Goal: Task Accomplishment & Management: Manage account settings

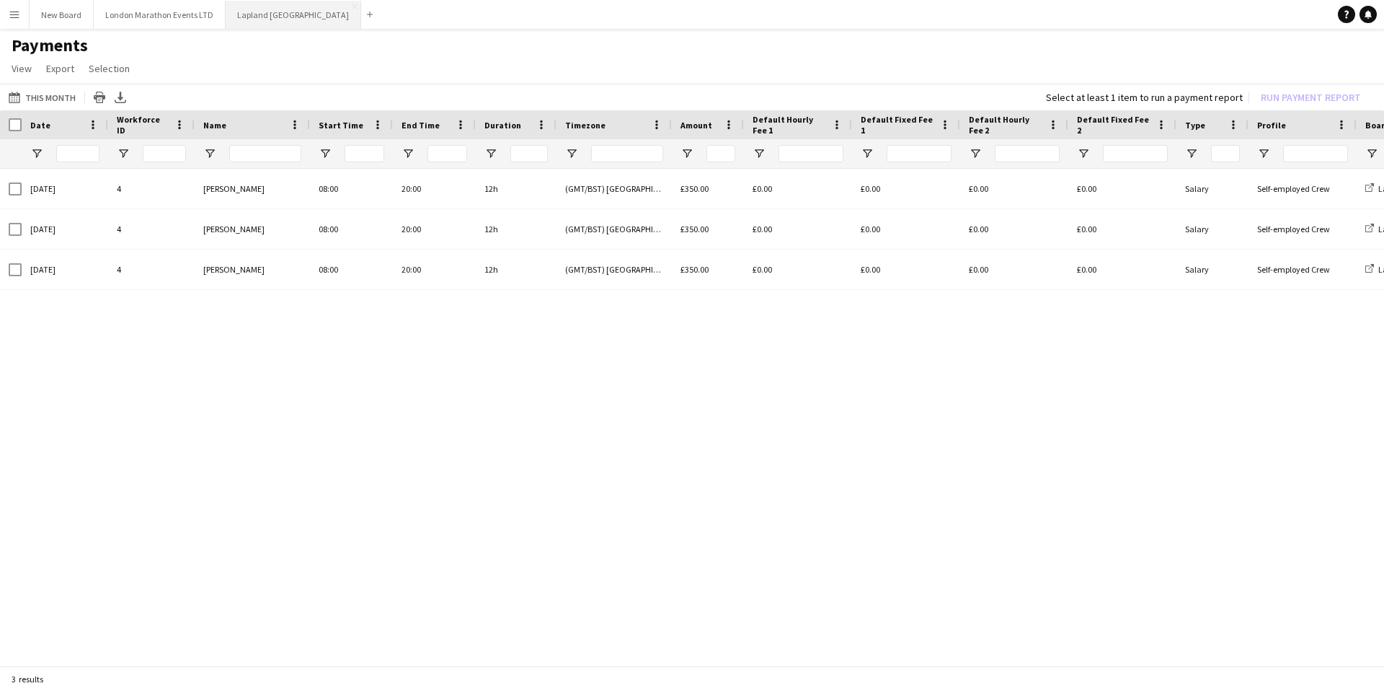
click at [240, 17] on button "Lapland UK Close" at bounding box center [294, 15] width 136 height 28
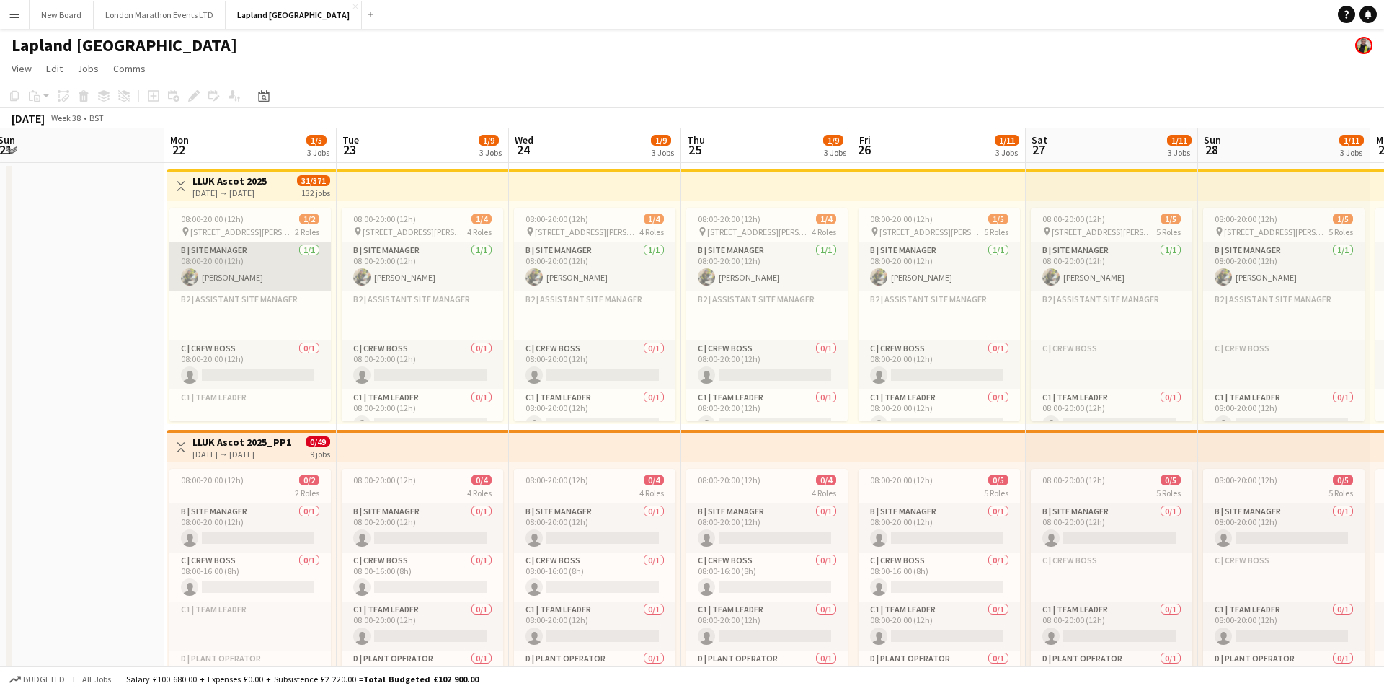
click at [272, 271] on app-card-role "B | Site Manager [DATE] 08:00-20:00 (12h) [PERSON_NAME]" at bounding box center [249, 266] width 161 height 49
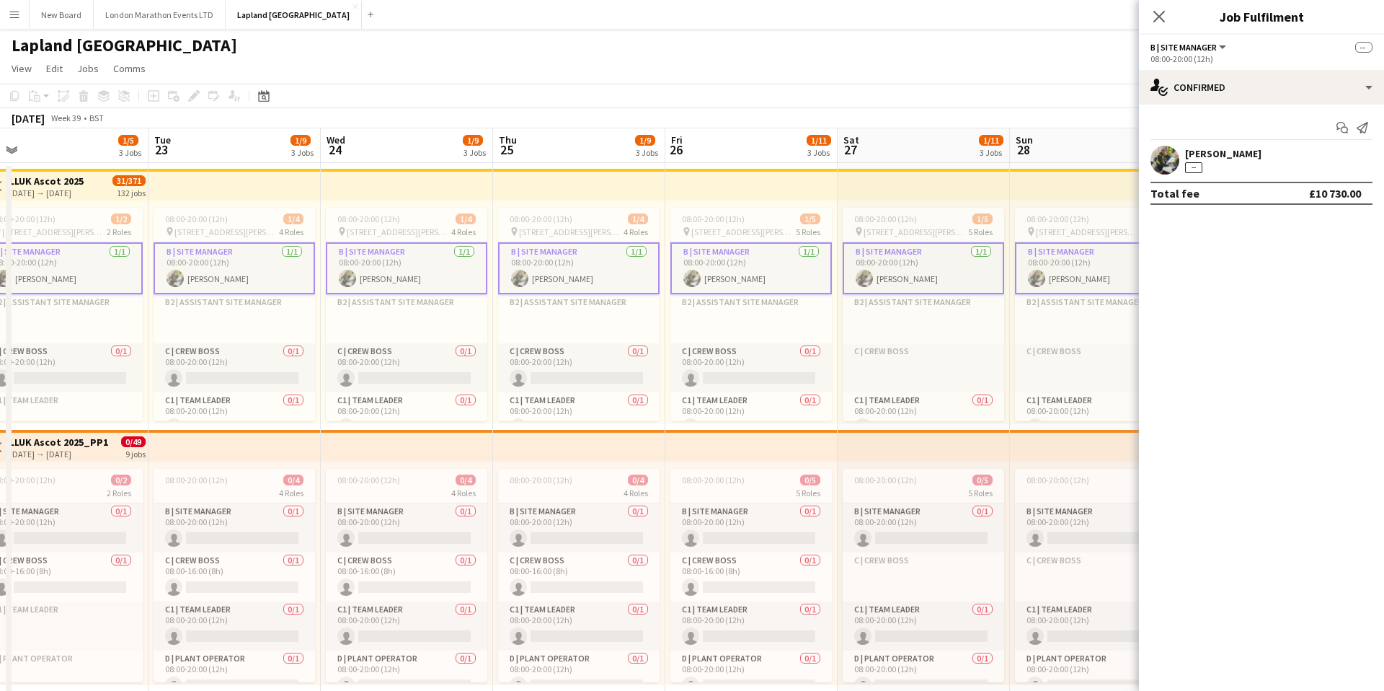
click at [14, 17] on app-icon "Menu" at bounding box center [15, 15] width 12 height 12
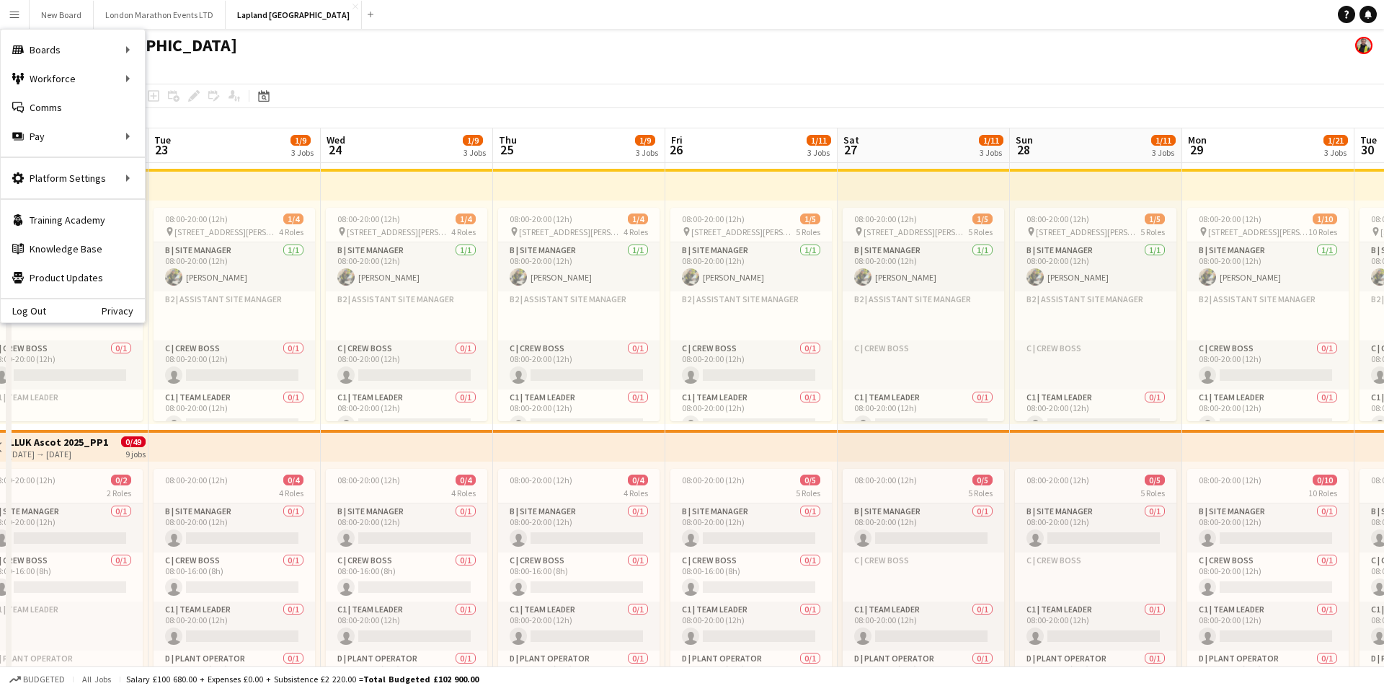
click at [460, 71] on app-page-menu "View Day view expanded Day view collapsed Month view Date picker Jump to [DATE]…" at bounding box center [692, 69] width 1384 height 27
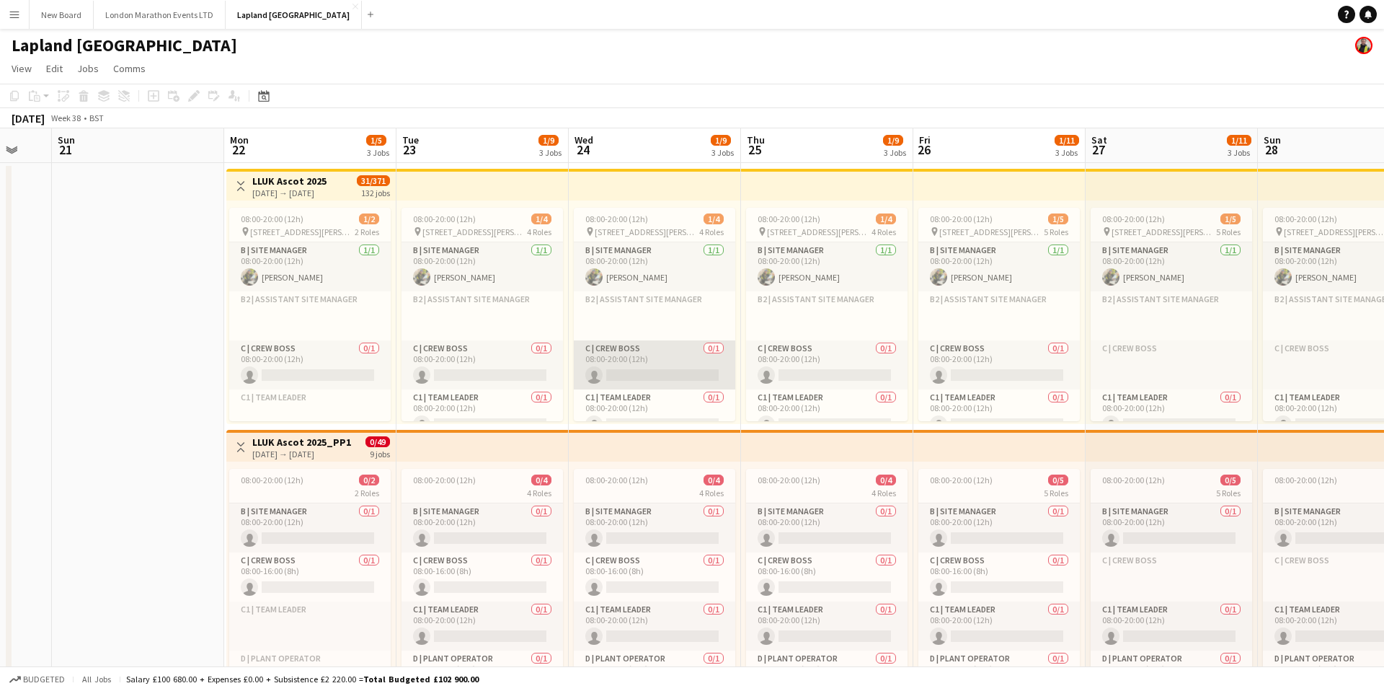
scroll to position [0, 466]
click at [307, 256] on app-card-role "B | Site Manager [DATE] 08:00-20:00 (12h) [PERSON_NAME]" at bounding box center [308, 266] width 161 height 49
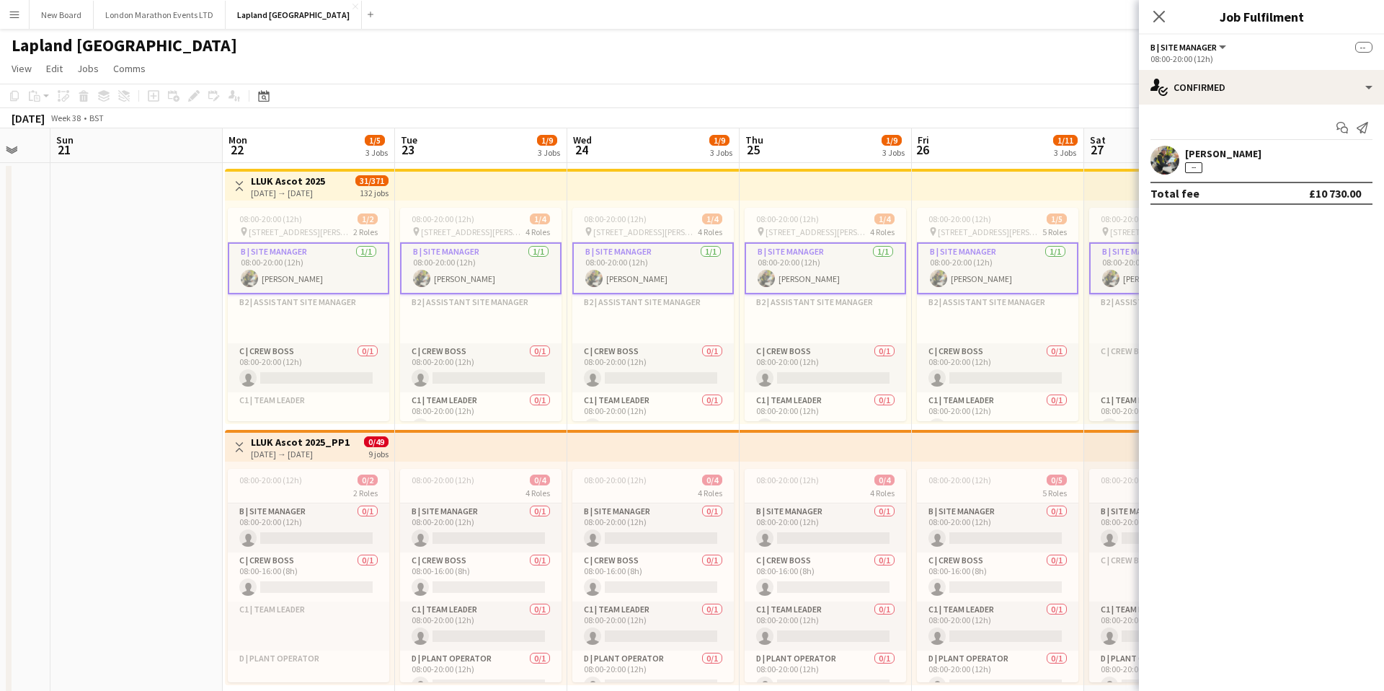
click at [339, 276] on app-card-role "B | Site Manager [DATE] 08:00-20:00 (12h) [PERSON_NAME]" at bounding box center [308, 268] width 161 height 52
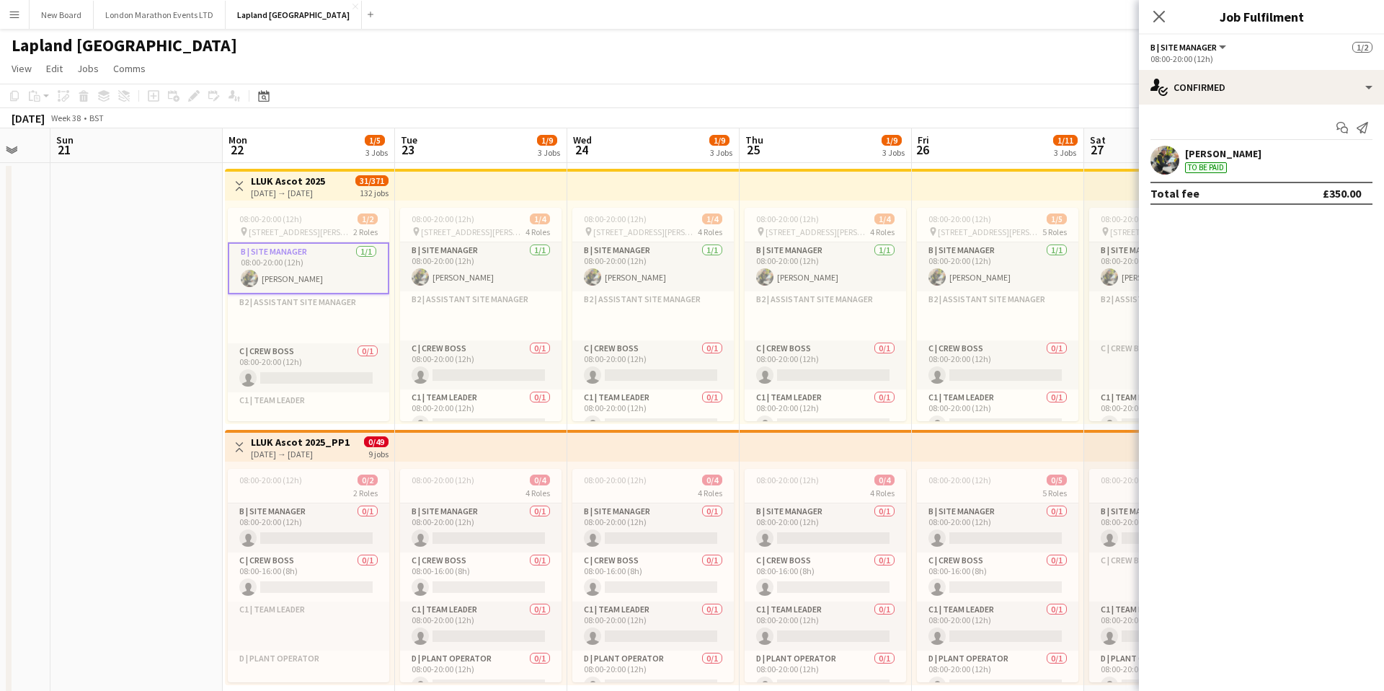
click at [339, 276] on app-card-role "B | Site Manager [DATE] 08:00-20:00 (12h) [PERSON_NAME]" at bounding box center [308, 268] width 161 height 52
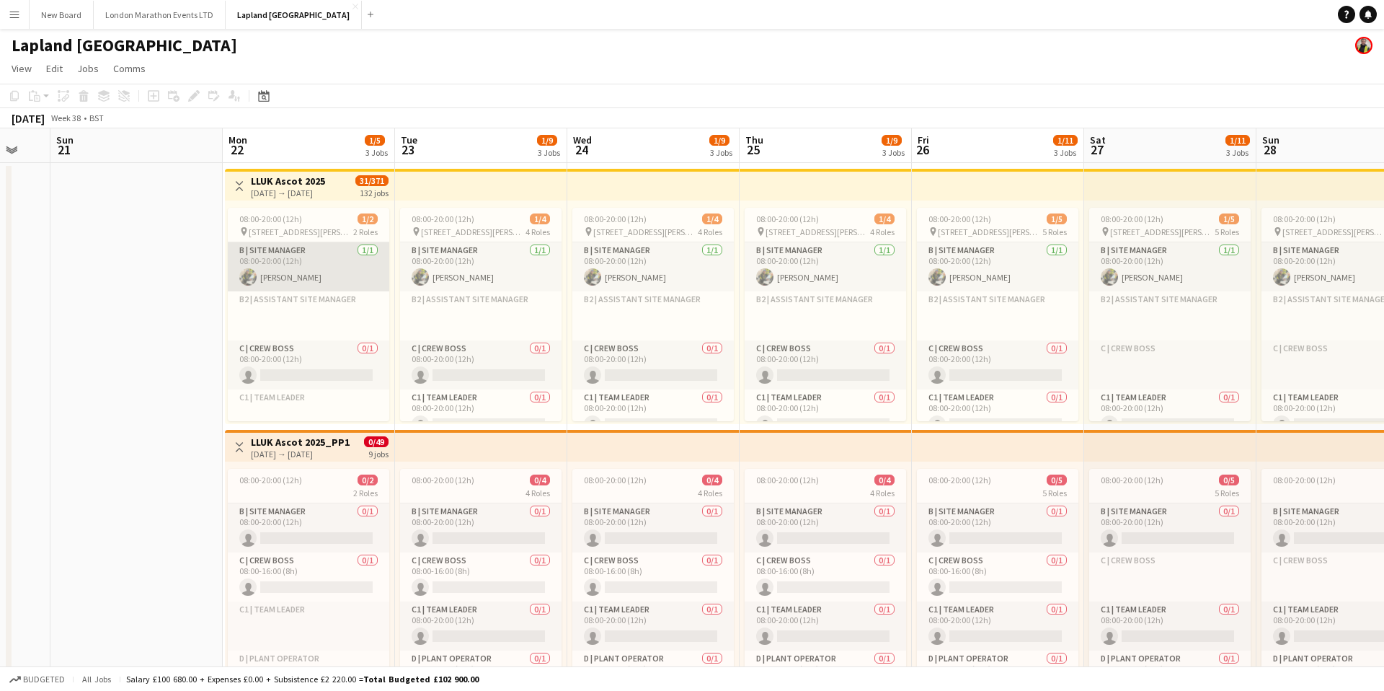
click at [341, 258] on app-card-role "B | Site Manager [DATE] 08:00-20:00 (12h) [PERSON_NAME]" at bounding box center [308, 266] width 161 height 49
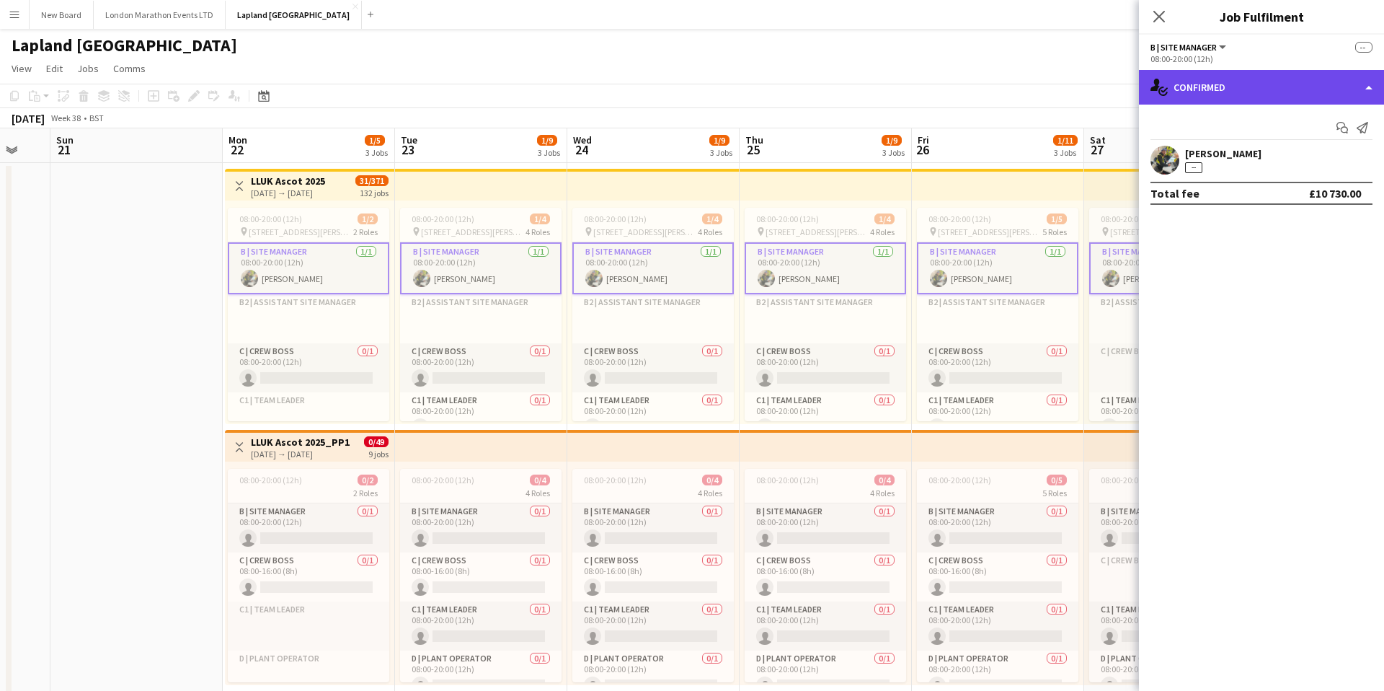
click at [1365, 86] on div "single-neutral-actions-check-2 Confirmed" at bounding box center [1261, 87] width 245 height 35
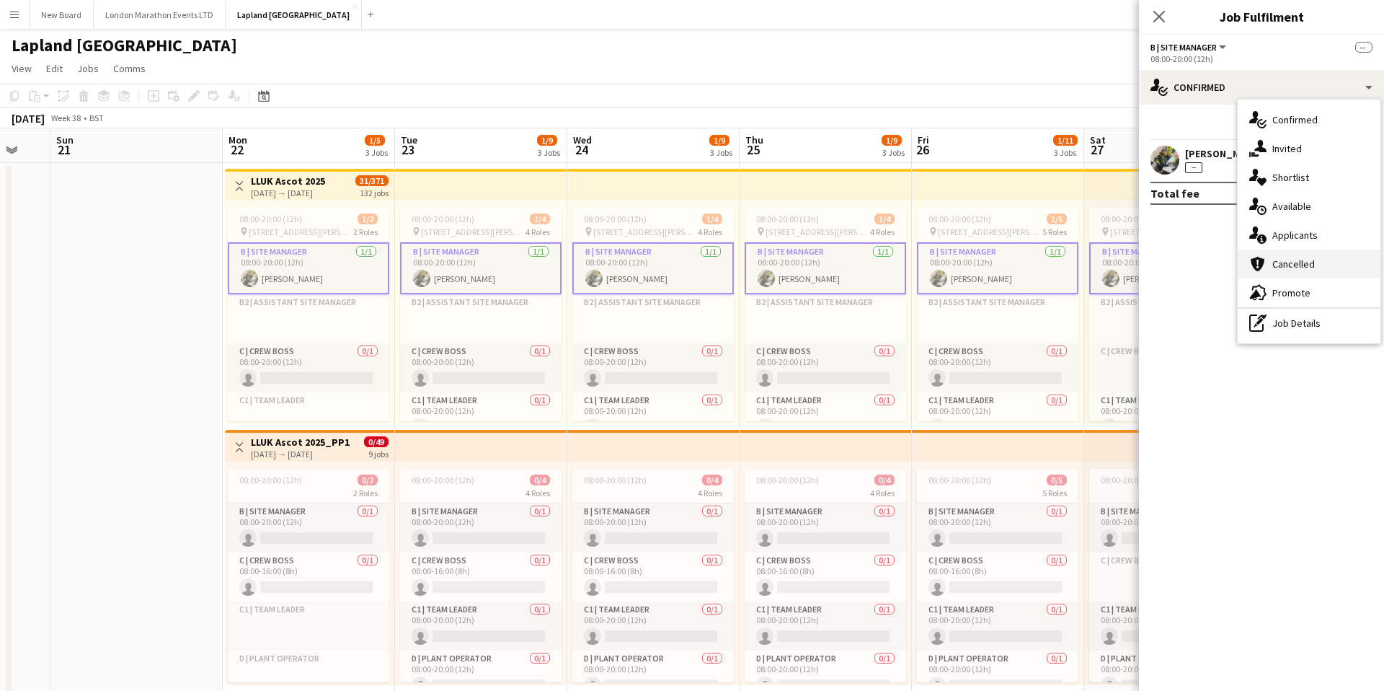
click at [1313, 262] on span "Cancelled" at bounding box center [1293, 263] width 43 height 13
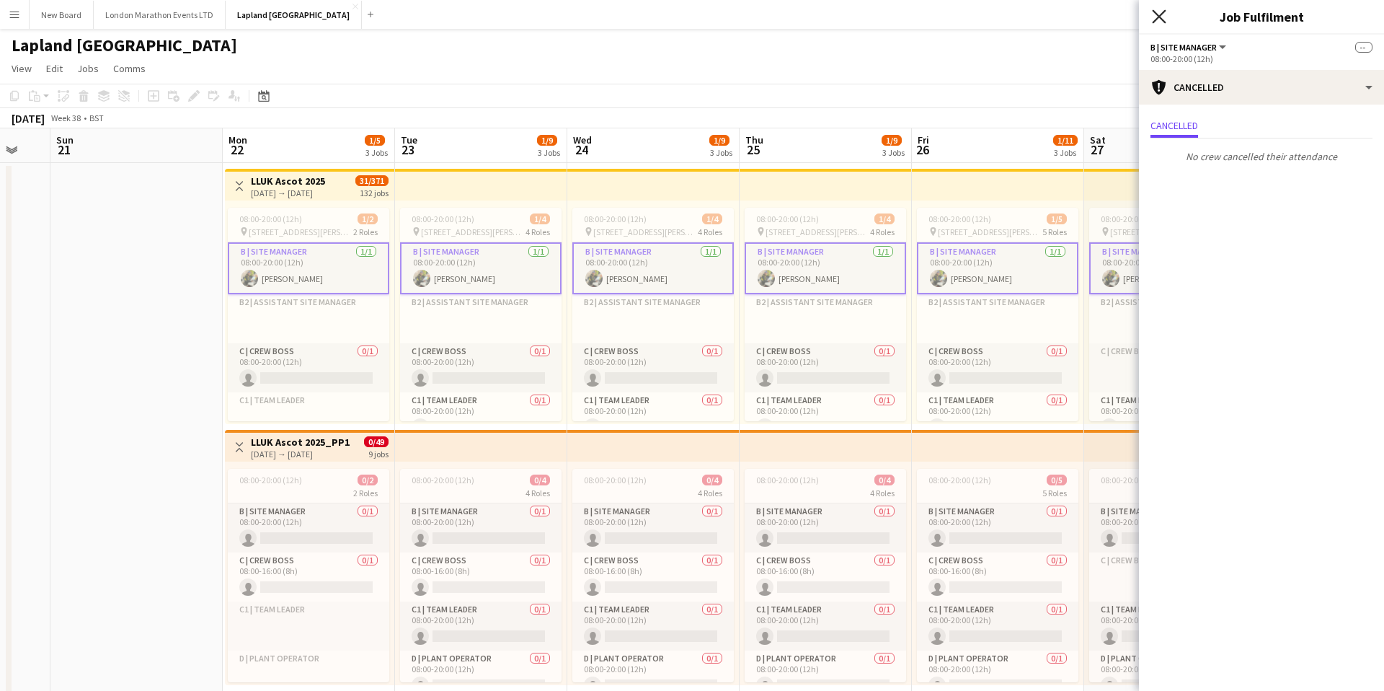
click at [1156, 17] on icon "Close pop-in" at bounding box center [1159, 16] width 14 height 14
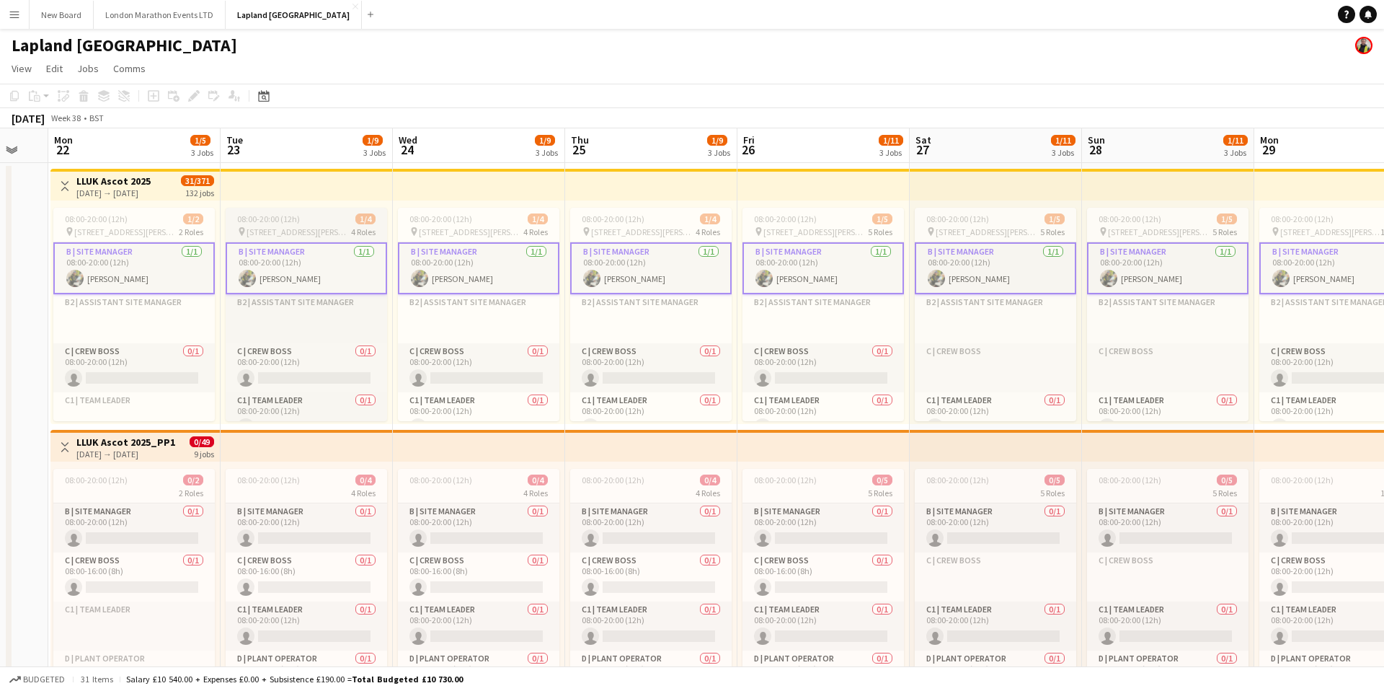
scroll to position [0, 296]
click at [190, 264] on app-card-role "B | Site Manager [DATE] 08:00-20:00 (12h) [PERSON_NAME]" at bounding box center [134, 268] width 161 height 52
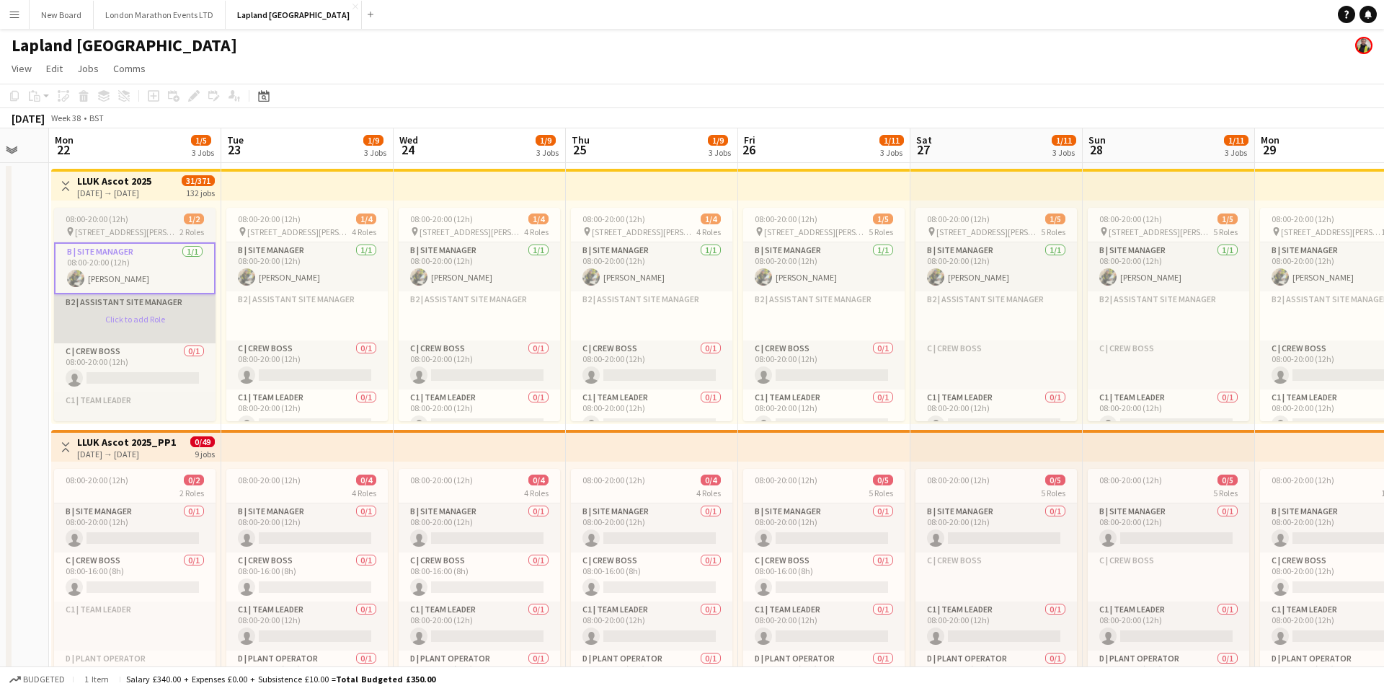
click at [173, 320] on app-card-role-placeholder "B2 | Assistant Site Manager Click to add Role" at bounding box center [134, 318] width 161 height 49
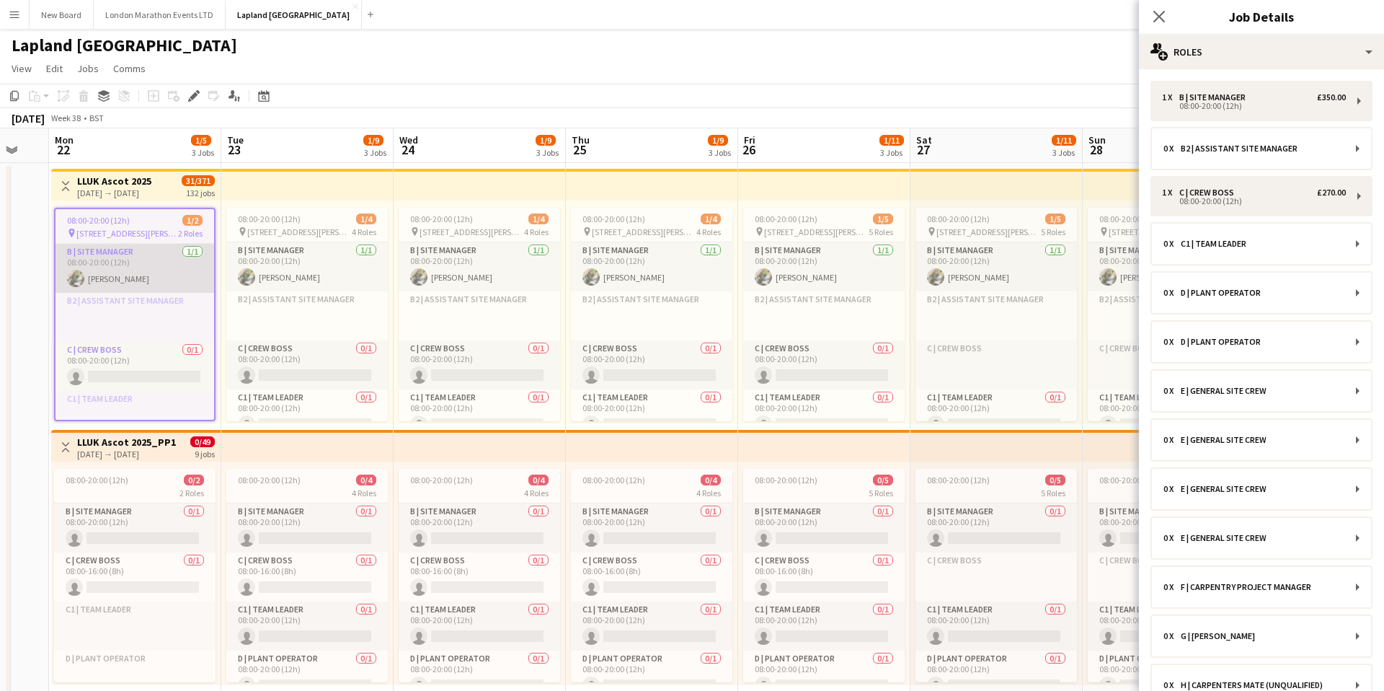
click at [158, 272] on app-card-role "B | Site Manager [DATE] 08:00-20:00 (12h) [PERSON_NAME]" at bounding box center [135, 268] width 159 height 49
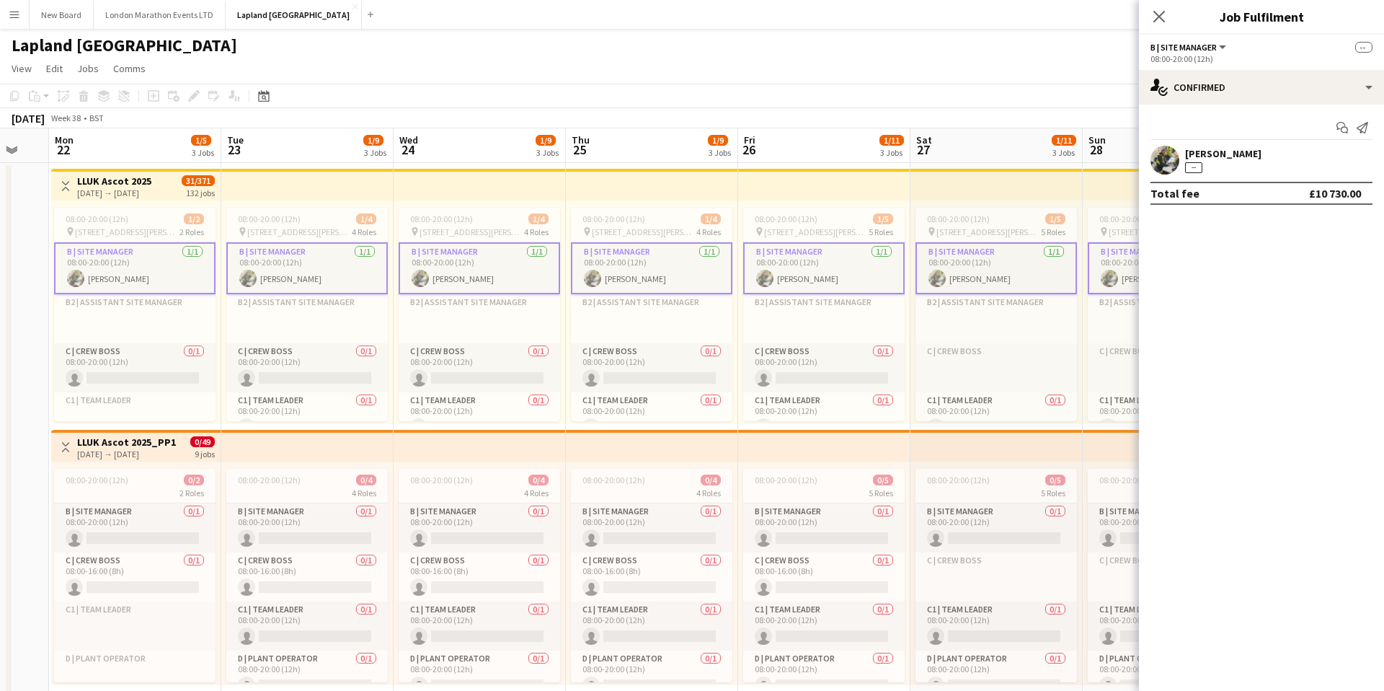
click at [1211, 159] on div "[PERSON_NAME]" at bounding box center [1223, 153] width 76 height 13
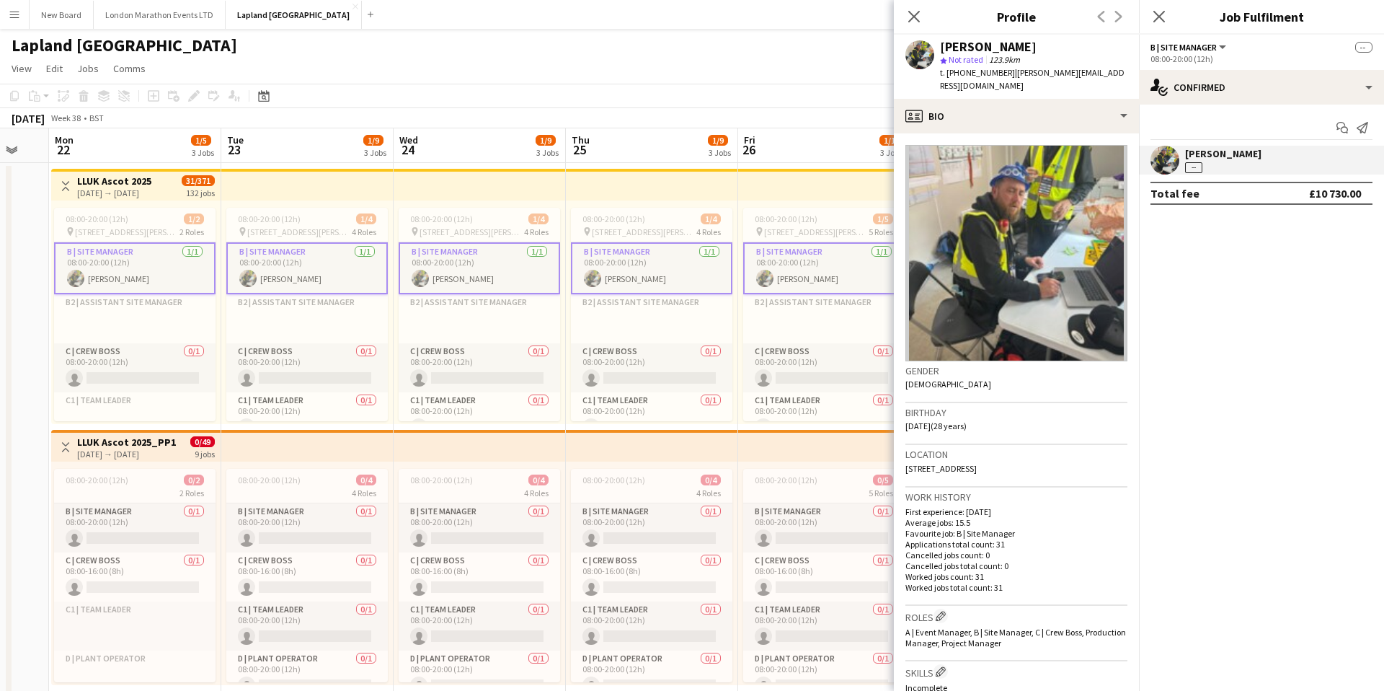
click at [1258, 157] on div "[PERSON_NAME] --" at bounding box center [1261, 160] width 245 height 29
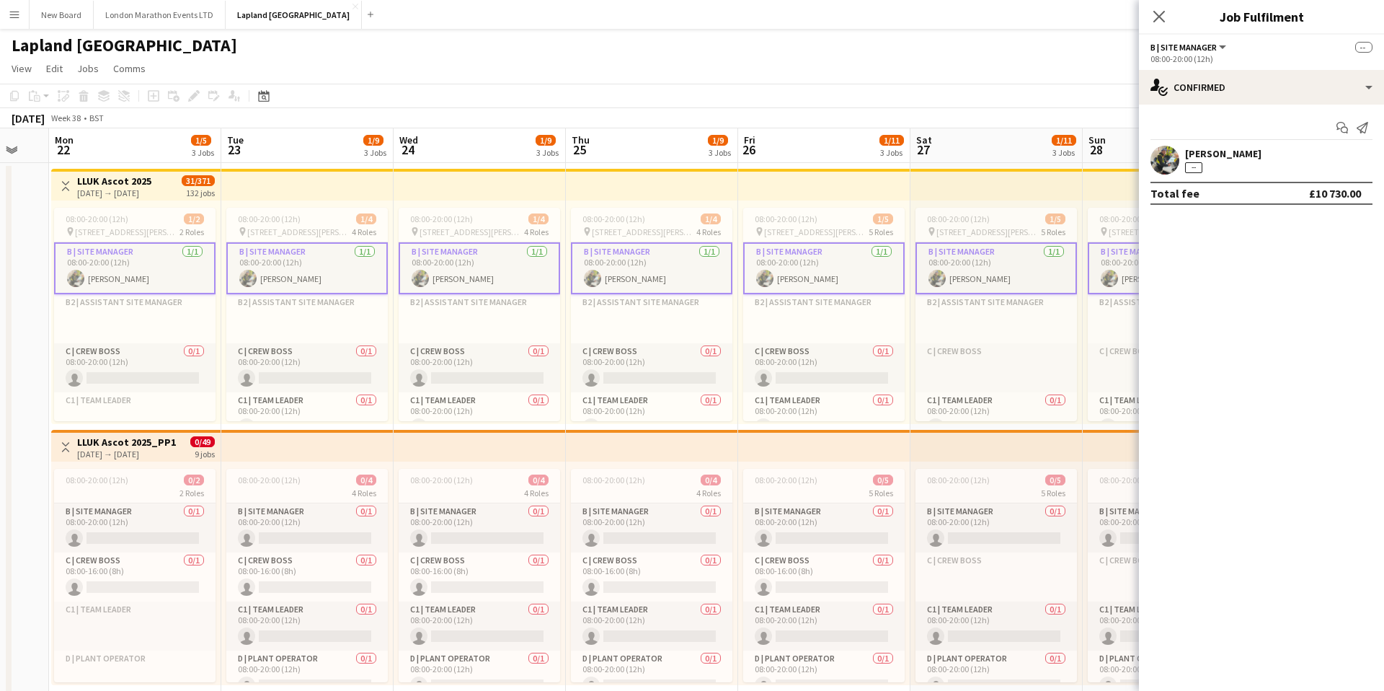
click at [1358, 46] on span "--" at bounding box center [1363, 47] width 17 height 11
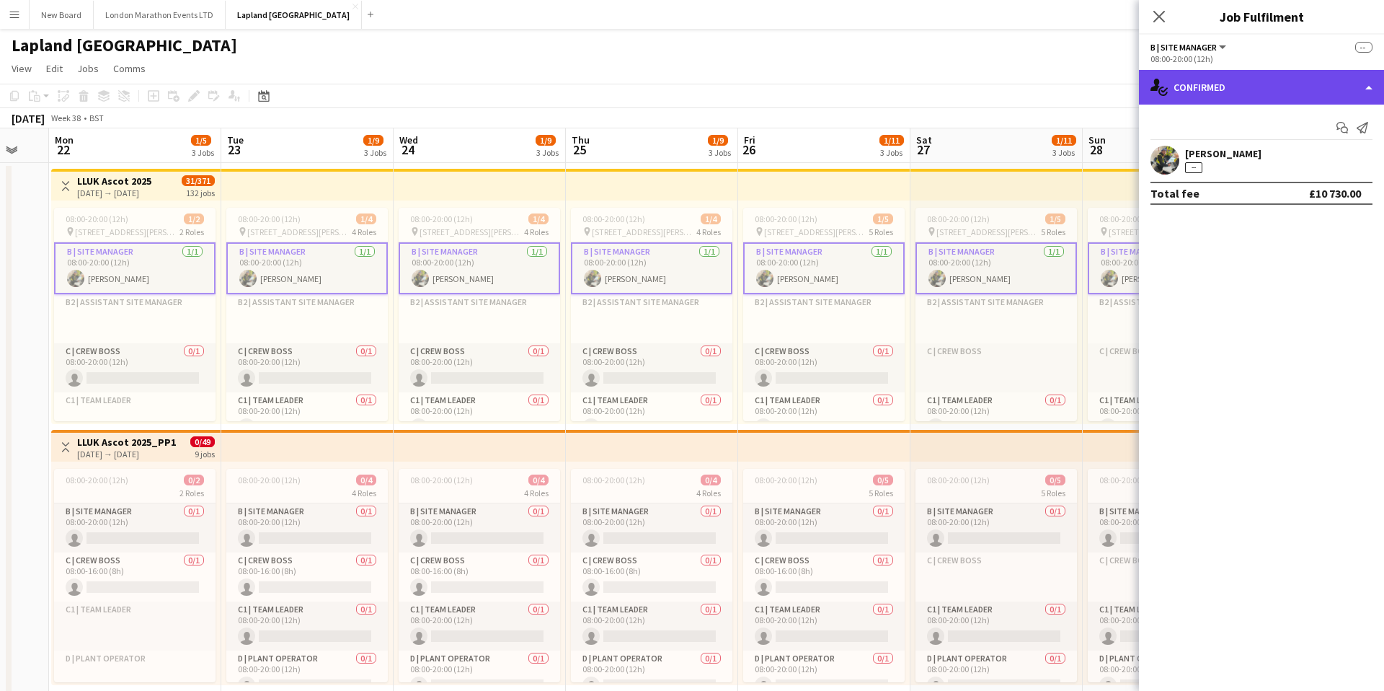
click at [1370, 92] on div "single-neutral-actions-check-2 Confirmed" at bounding box center [1261, 87] width 245 height 35
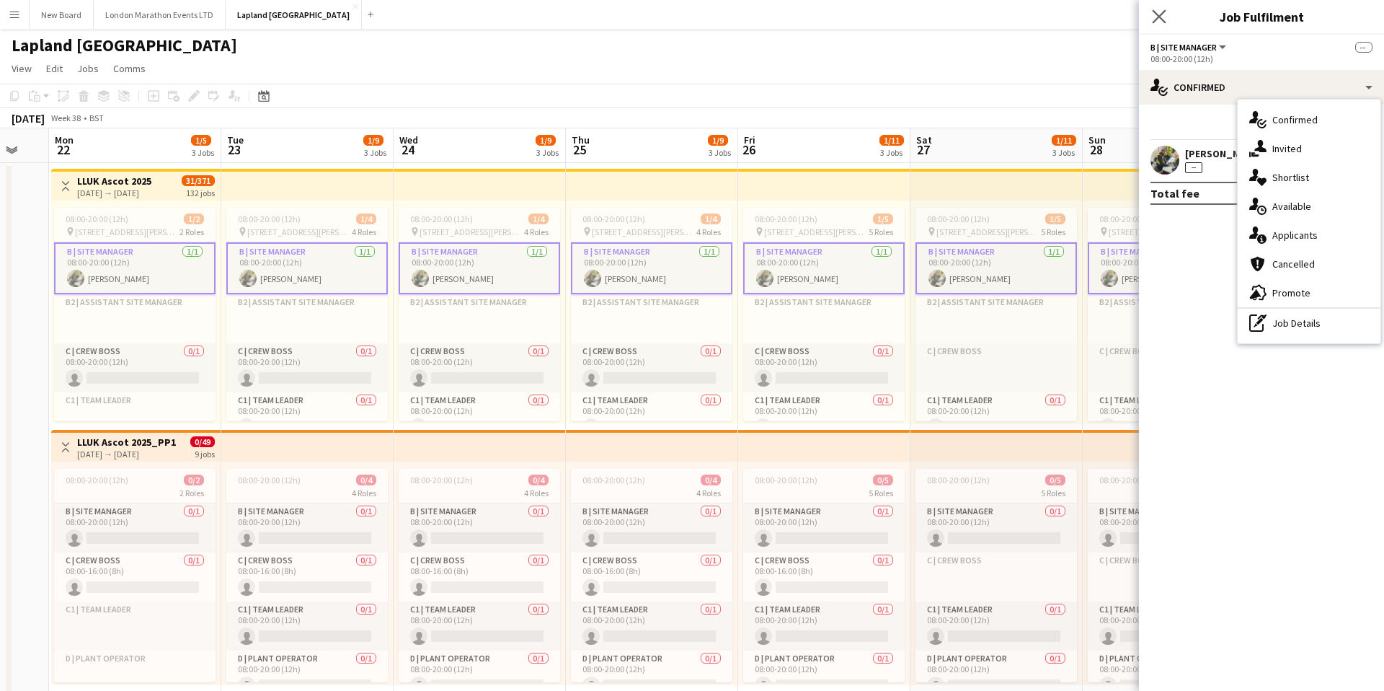
click at [1150, 17] on app-icon "Close pop-in" at bounding box center [1159, 16] width 21 height 21
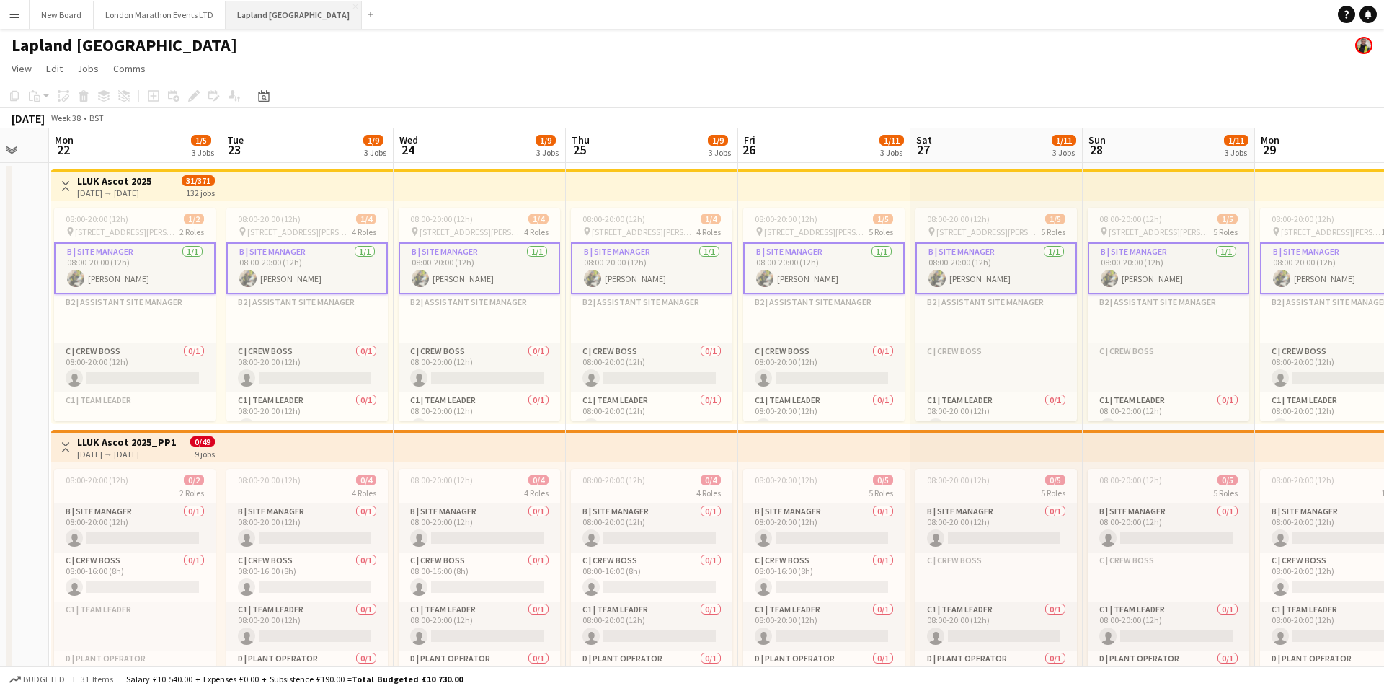
click at [241, 19] on button "Lapland UK Close" at bounding box center [294, 15] width 136 height 28
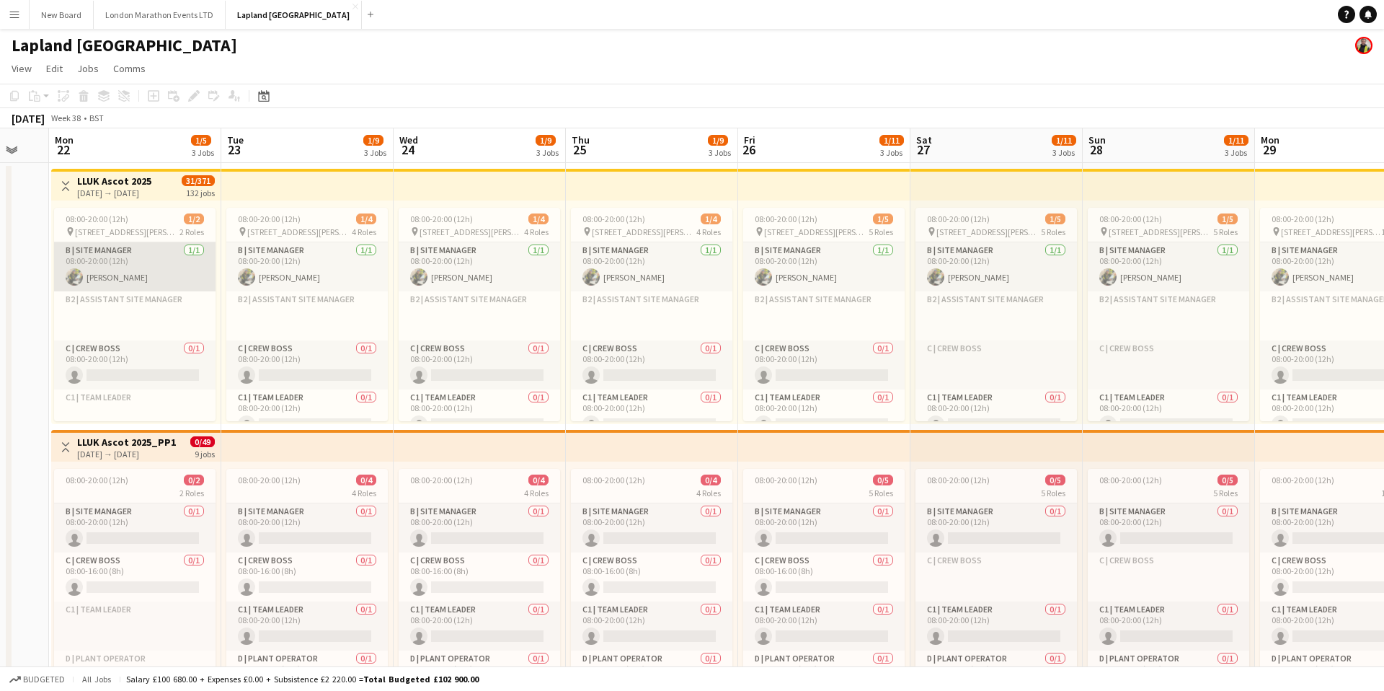
click at [146, 271] on app-card-role "B | Site Manager [DATE] 08:00-20:00 (12h) [PERSON_NAME]" at bounding box center [134, 266] width 161 height 49
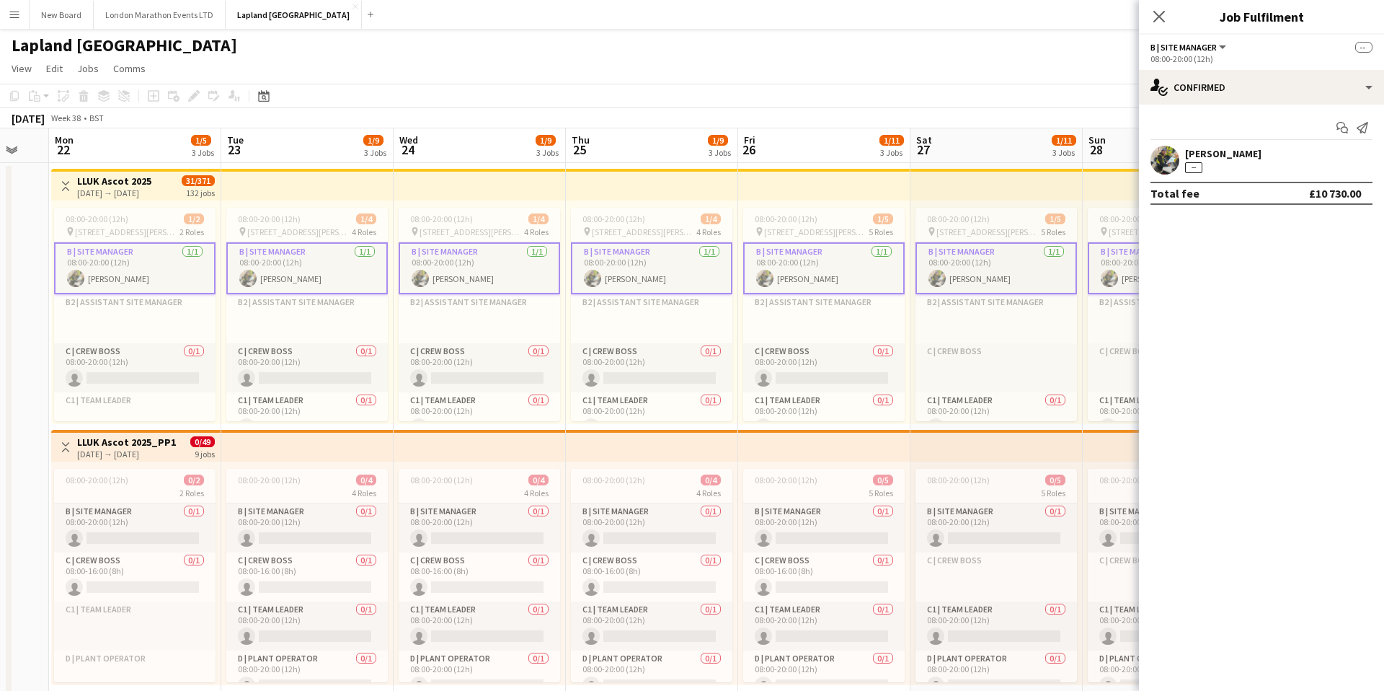
click at [1164, 162] on app-user-avatar at bounding box center [1164, 160] width 29 height 29
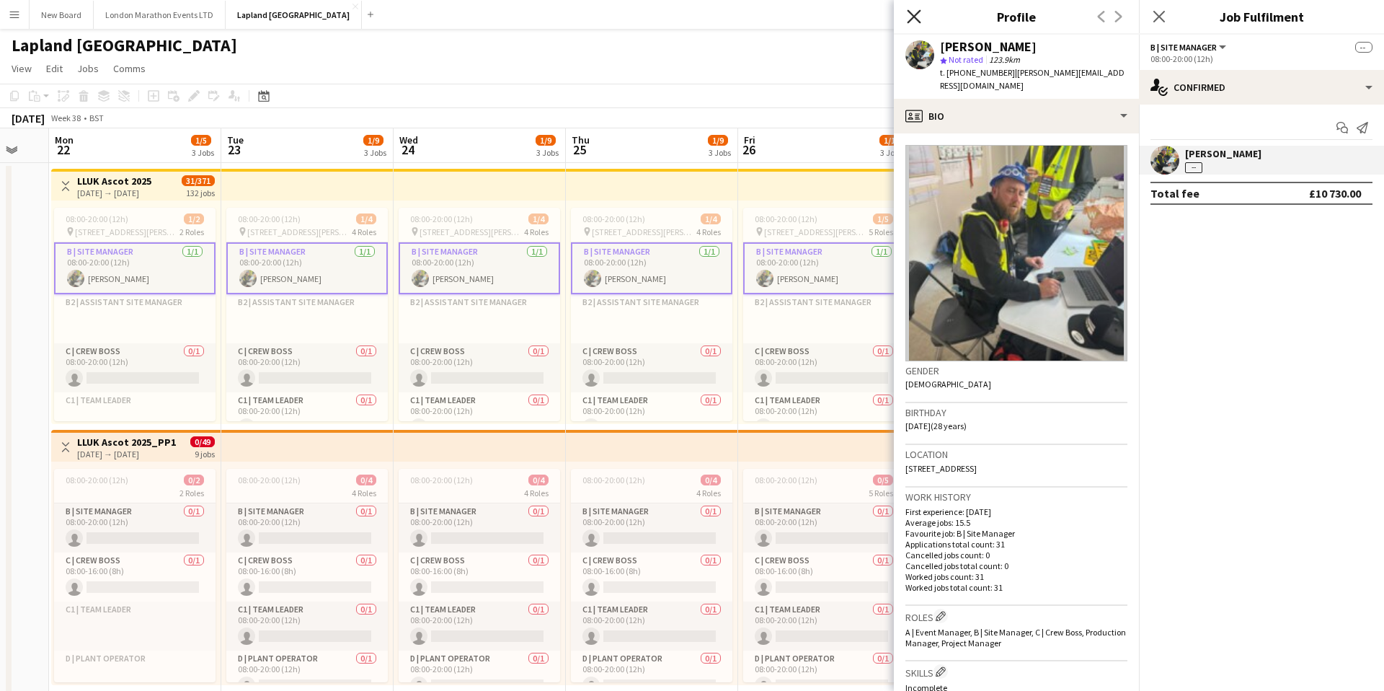
click at [913, 18] on icon "Close pop-in" at bounding box center [914, 16] width 14 height 14
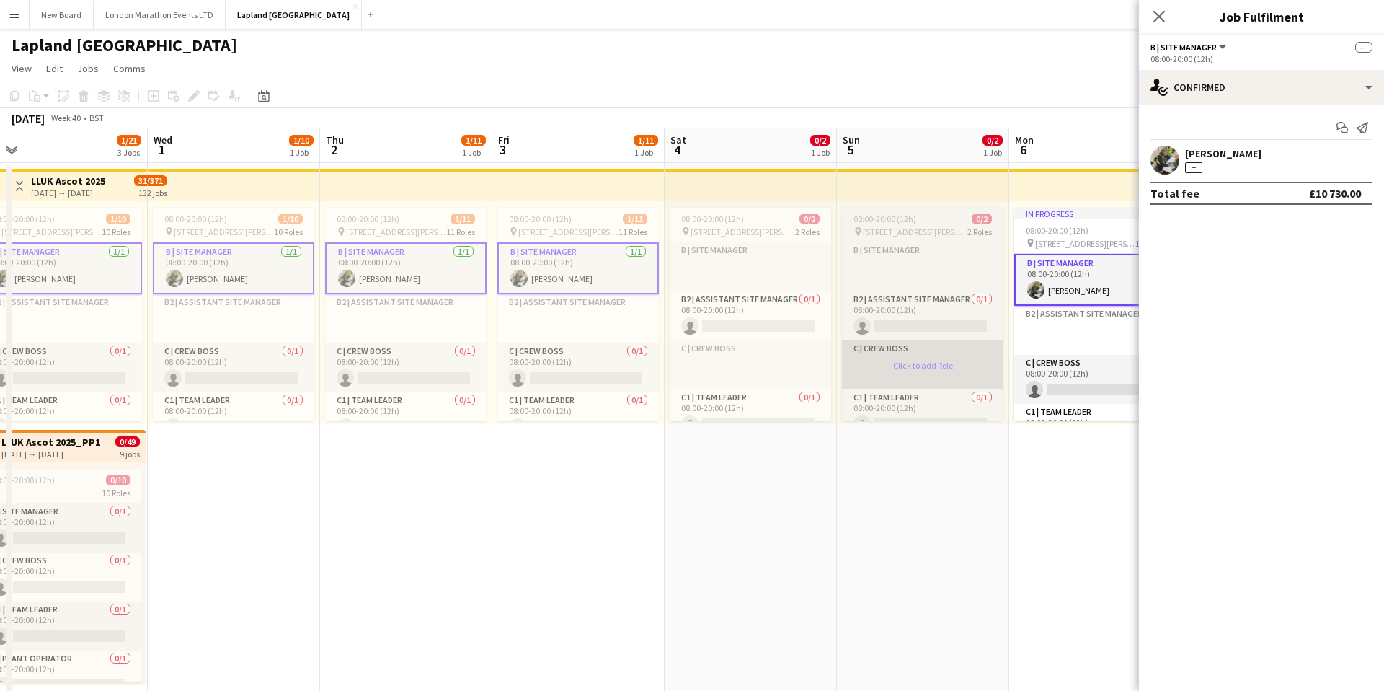
scroll to position [0, 423]
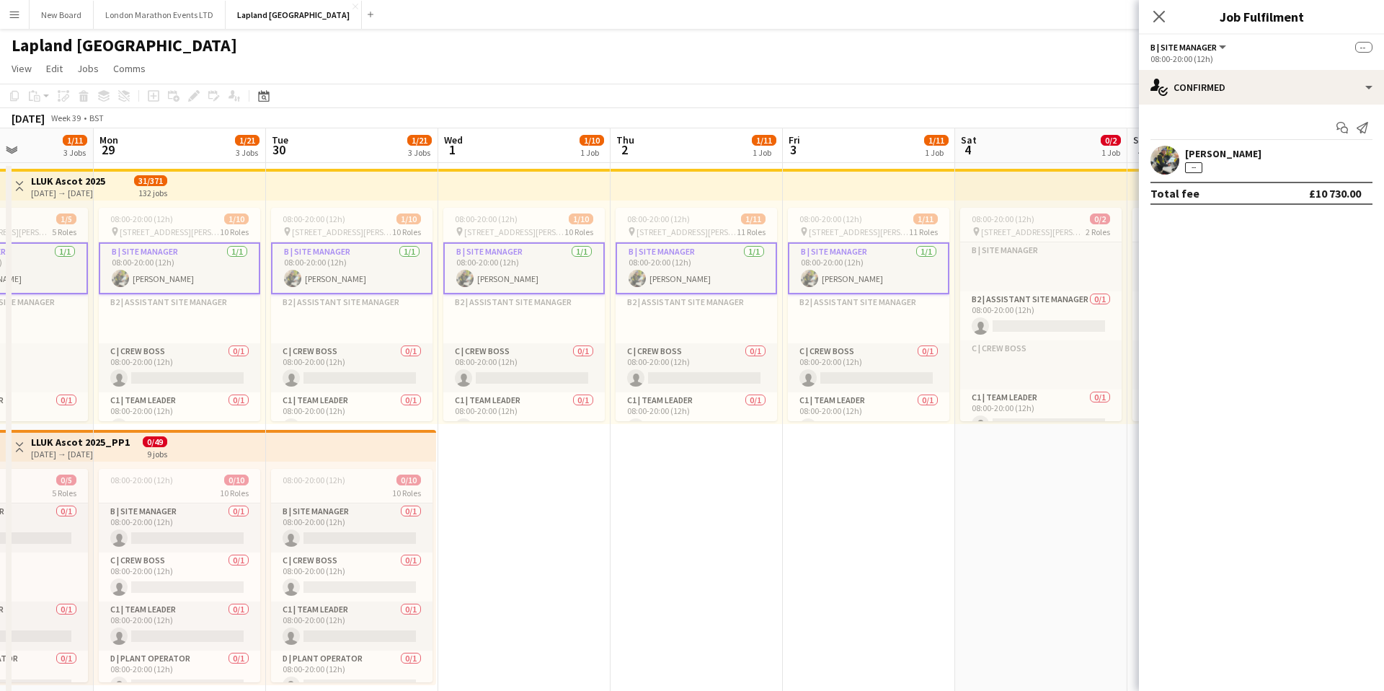
click at [923, 260] on app-card-role "B | Site Manager [DATE] 08:00-20:00 (12h) [PERSON_NAME]" at bounding box center [868, 268] width 161 height 52
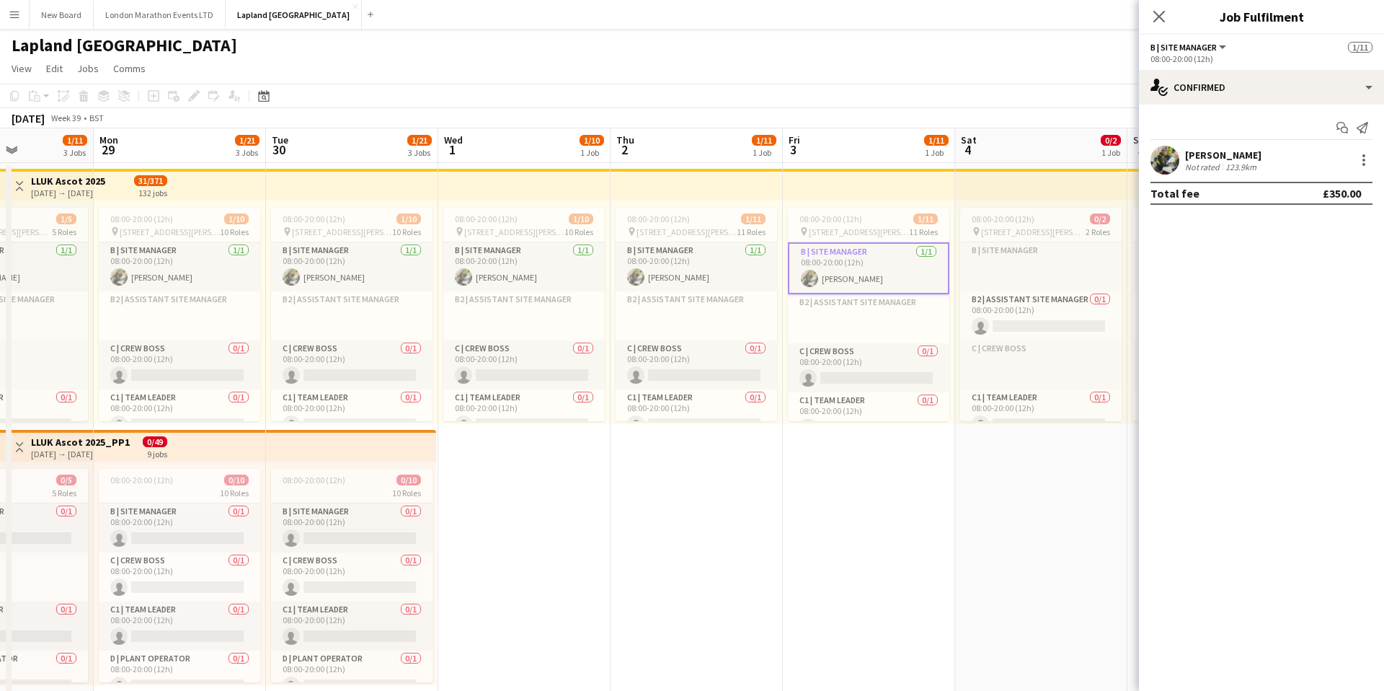
click at [912, 269] on app-card-role "B | Site Manager [DATE] 08:00-20:00 (12h) [PERSON_NAME]" at bounding box center [868, 268] width 161 height 52
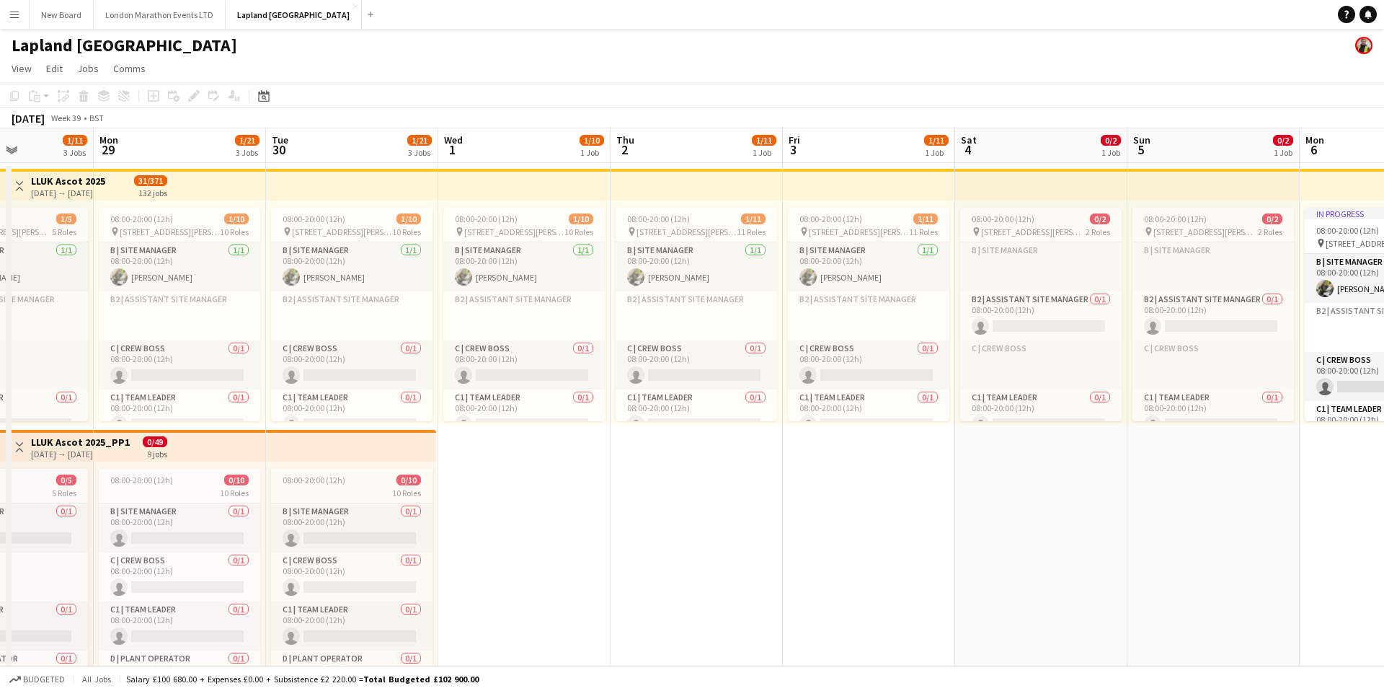
click at [20, 19] on button "Menu" at bounding box center [14, 14] width 29 height 29
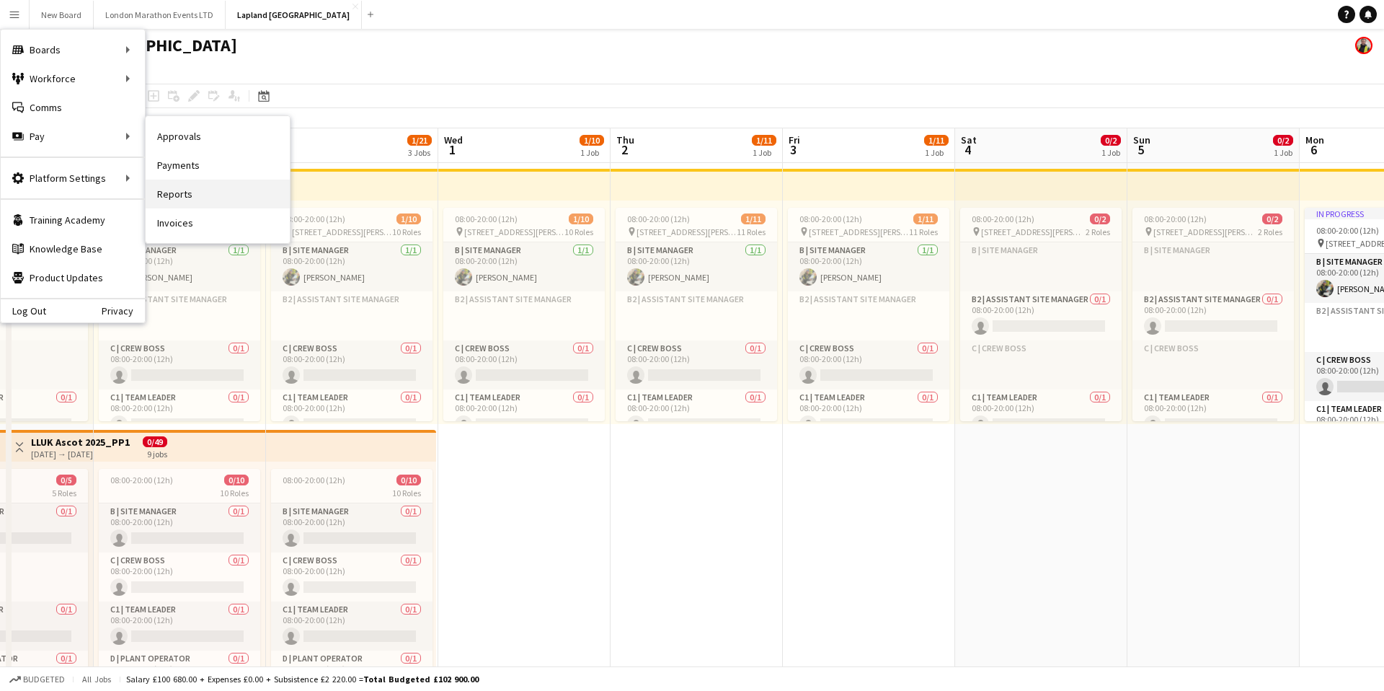
click at [225, 196] on link "Reports" at bounding box center [218, 193] width 144 height 29
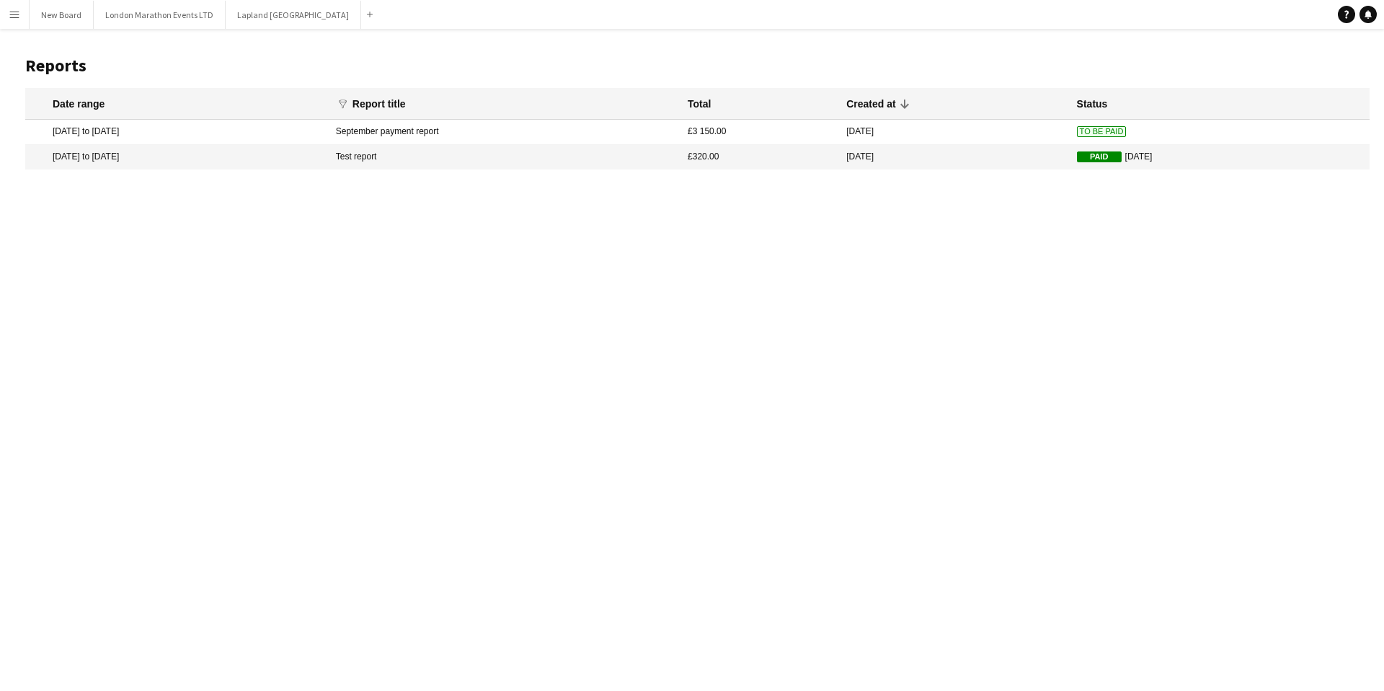
click at [267, 125] on mat-cell "[DATE] to [DATE]" at bounding box center [176, 132] width 303 height 25
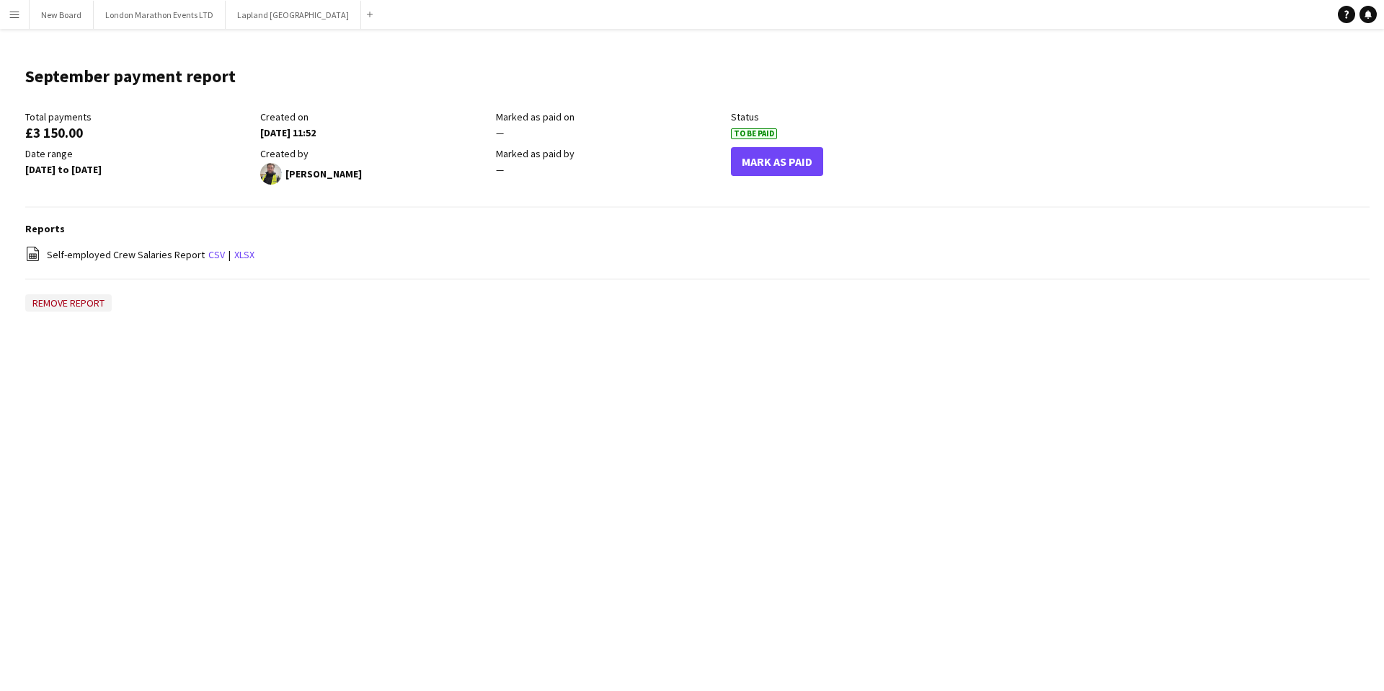
click at [74, 298] on button "Remove report" at bounding box center [68, 302] width 87 height 17
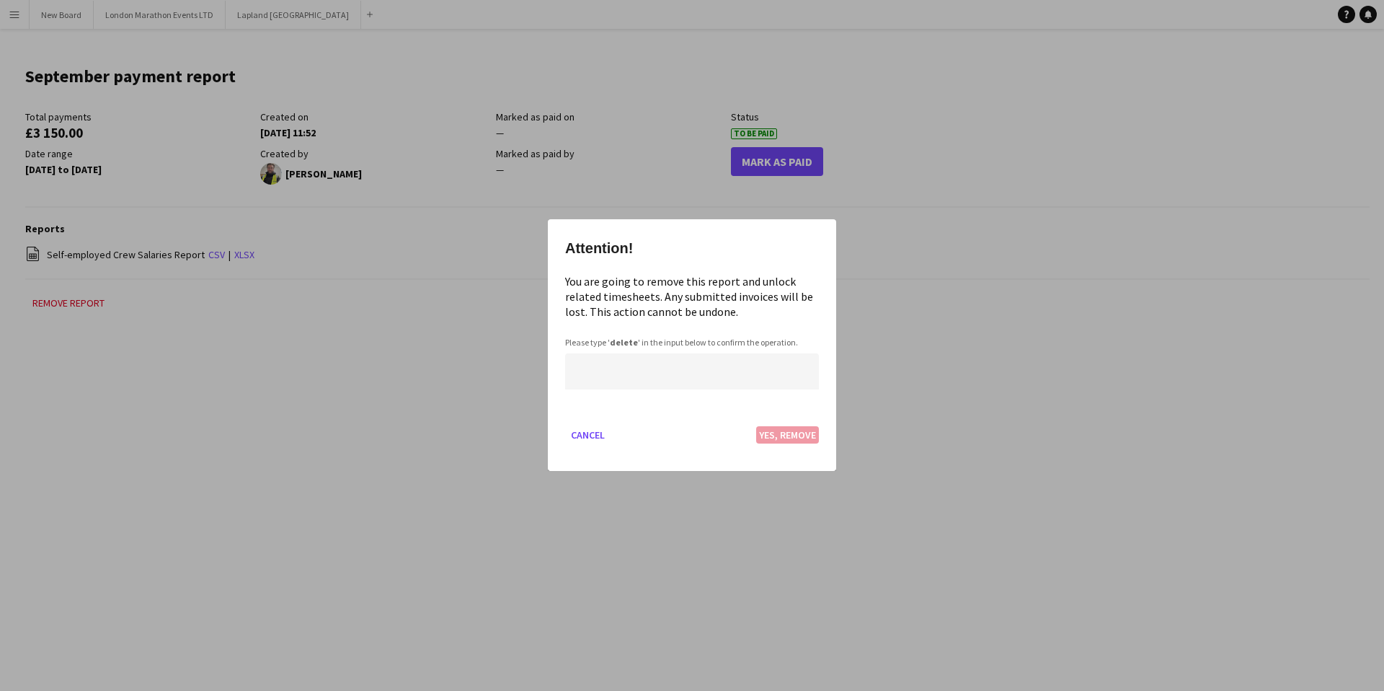
click at [660, 367] on input at bounding box center [692, 372] width 254 height 36
click at [602, 342] on div "Please type ' delete ' in the input below to confirm the operation." at bounding box center [692, 342] width 254 height 11
click at [609, 347] on div "Please type ' delete ' in the input below to confirm the operation." at bounding box center [692, 342] width 254 height 11
click at [631, 372] on input "*********" at bounding box center [692, 372] width 254 height 36
click at [632, 372] on input "*********" at bounding box center [692, 372] width 254 height 36
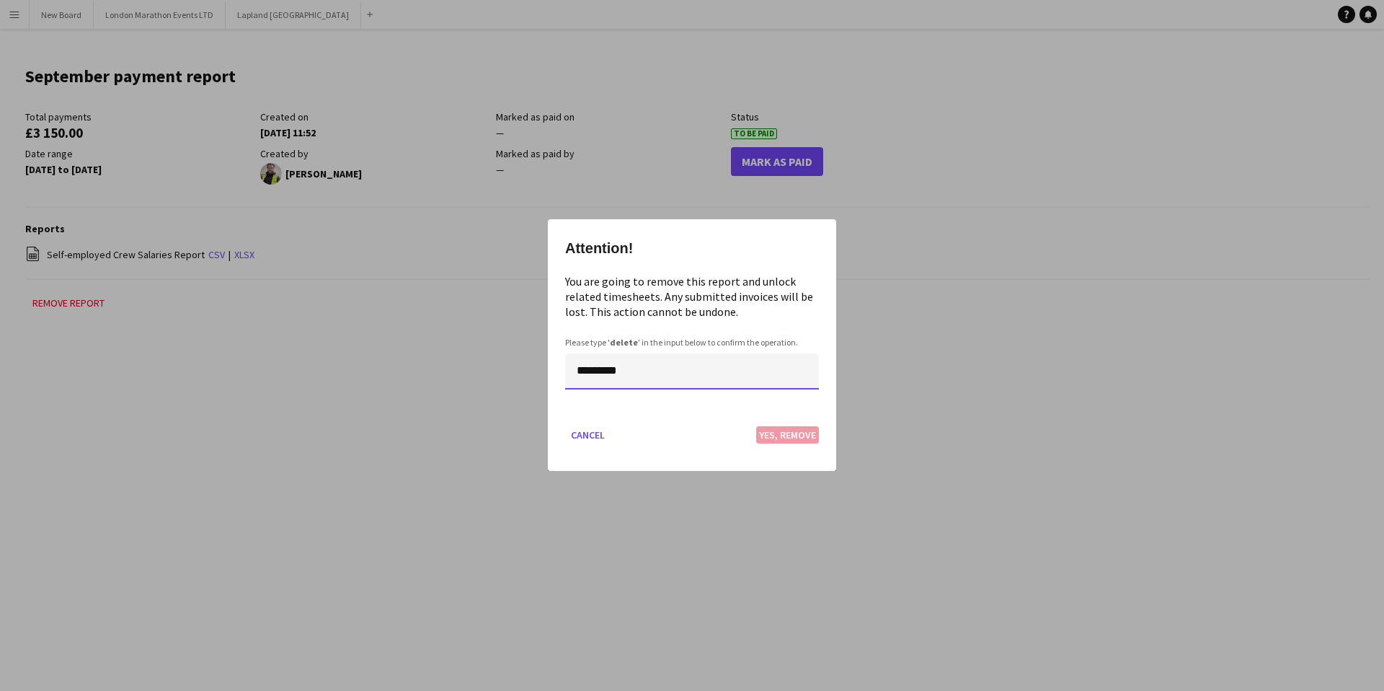
click at [632, 372] on input "*********" at bounding box center [692, 372] width 254 height 36
type input "******"
click at [800, 440] on button "Yes, Remove" at bounding box center [787, 435] width 63 height 17
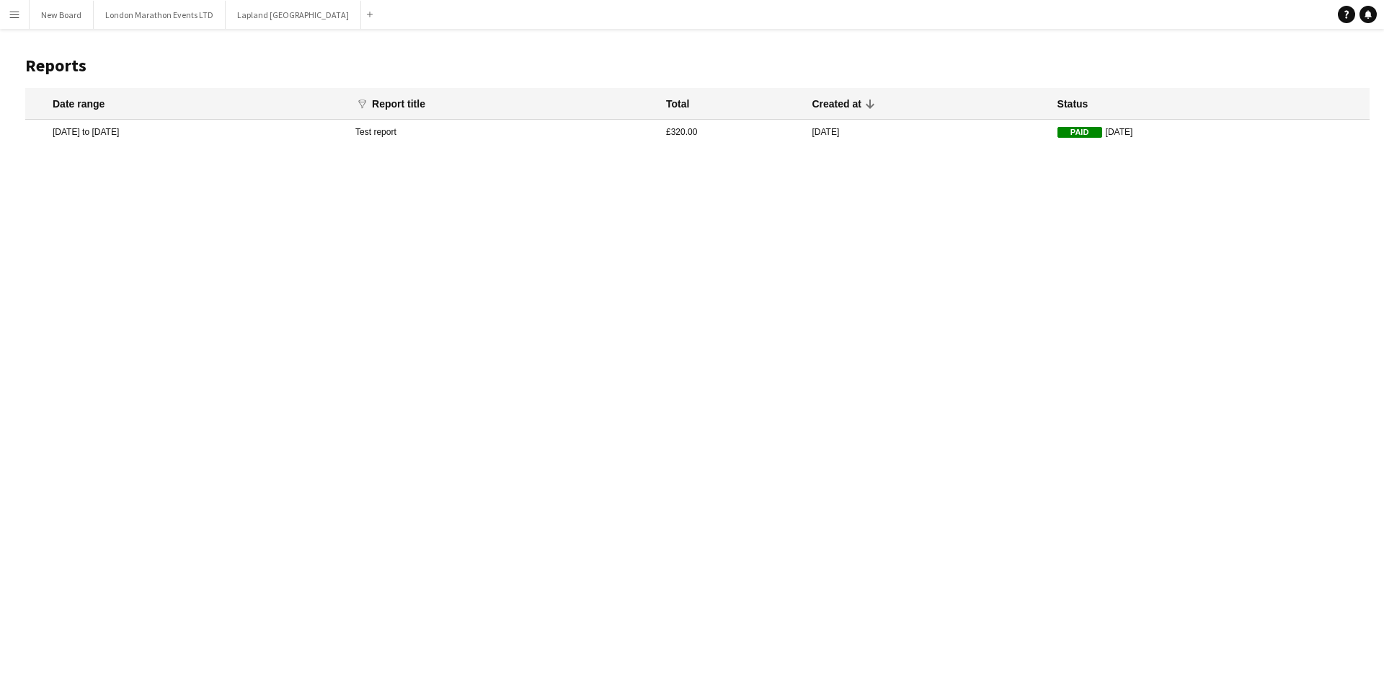
click at [17, 14] on app-icon "Menu" at bounding box center [15, 15] width 12 height 12
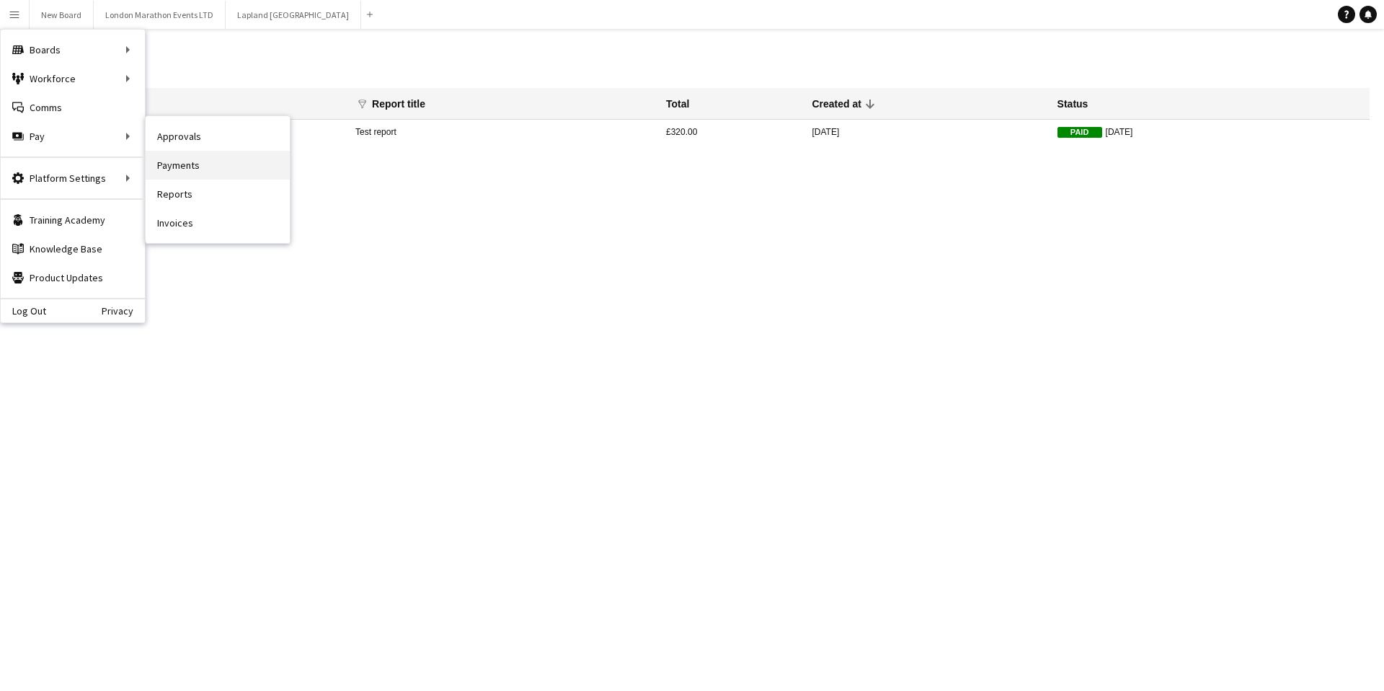
click at [213, 169] on link "Payments" at bounding box center [218, 165] width 144 height 29
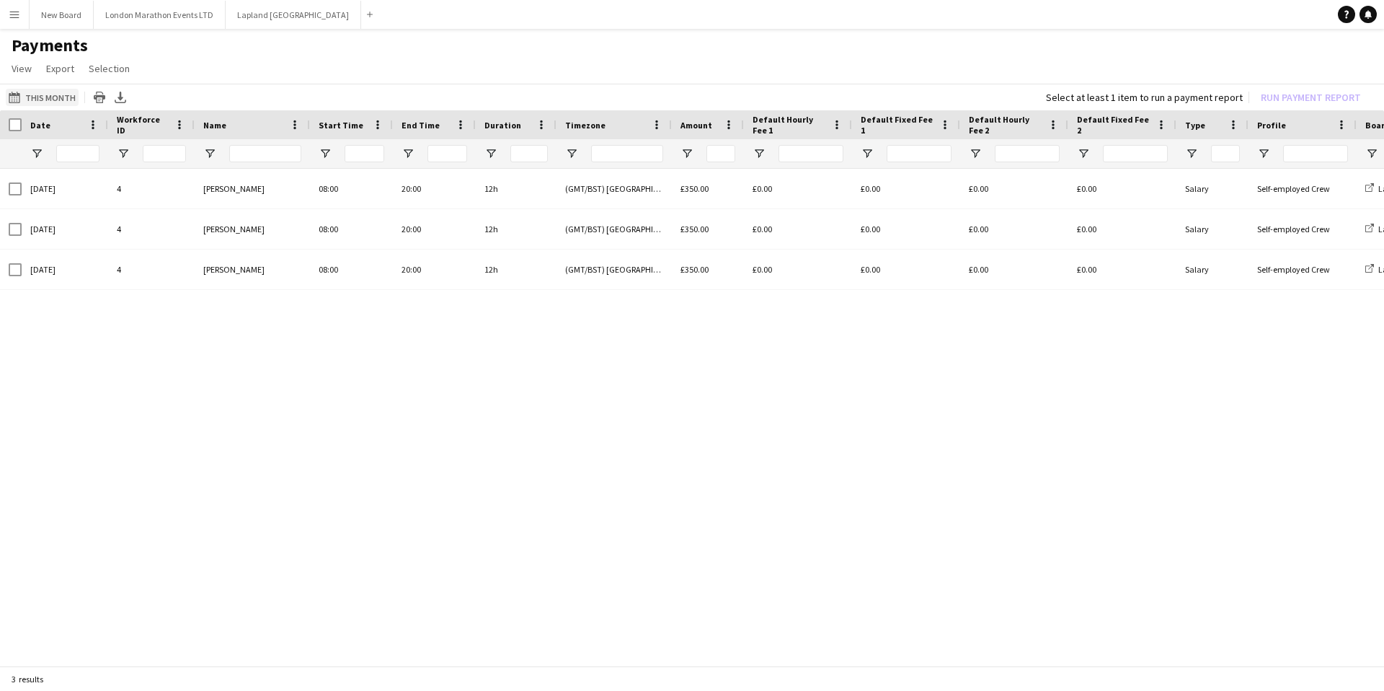
click at [35, 97] on button "This Month This Month" at bounding box center [42, 97] width 73 height 17
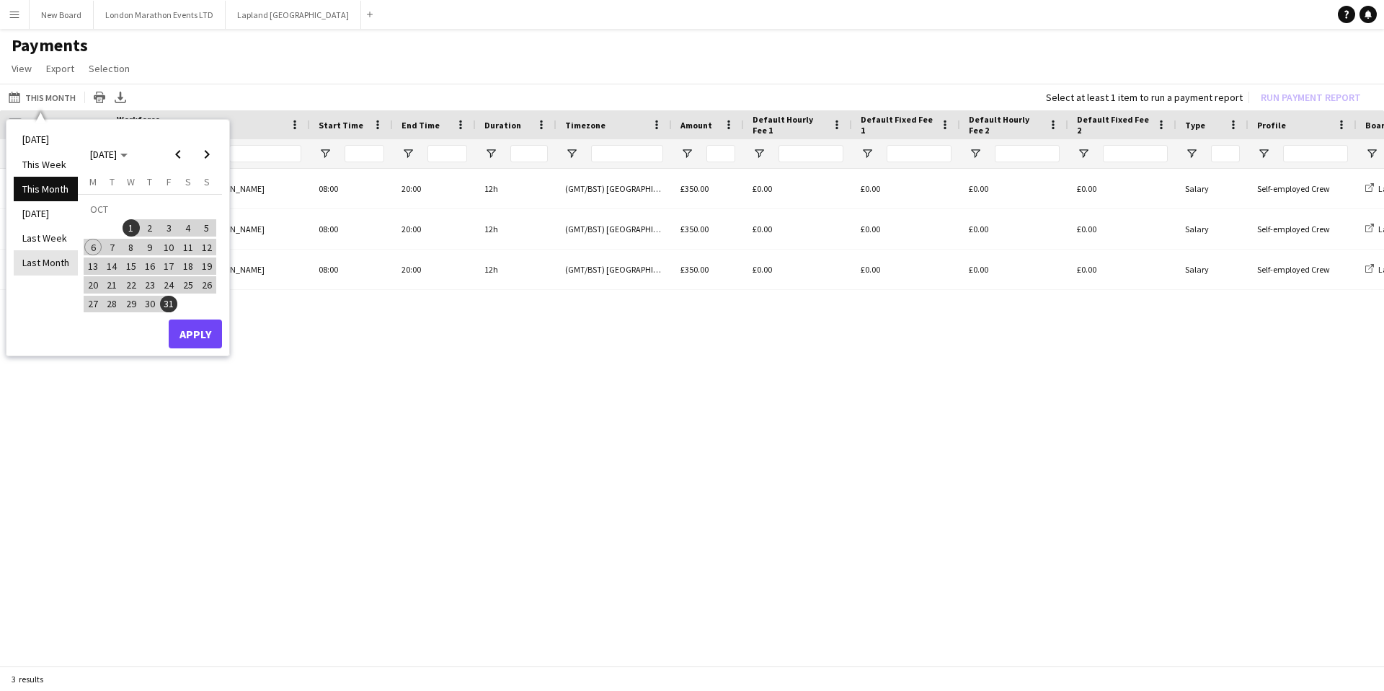
click at [50, 253] on li "Last Month" at bounding box center [46, 262] width 64 height 25
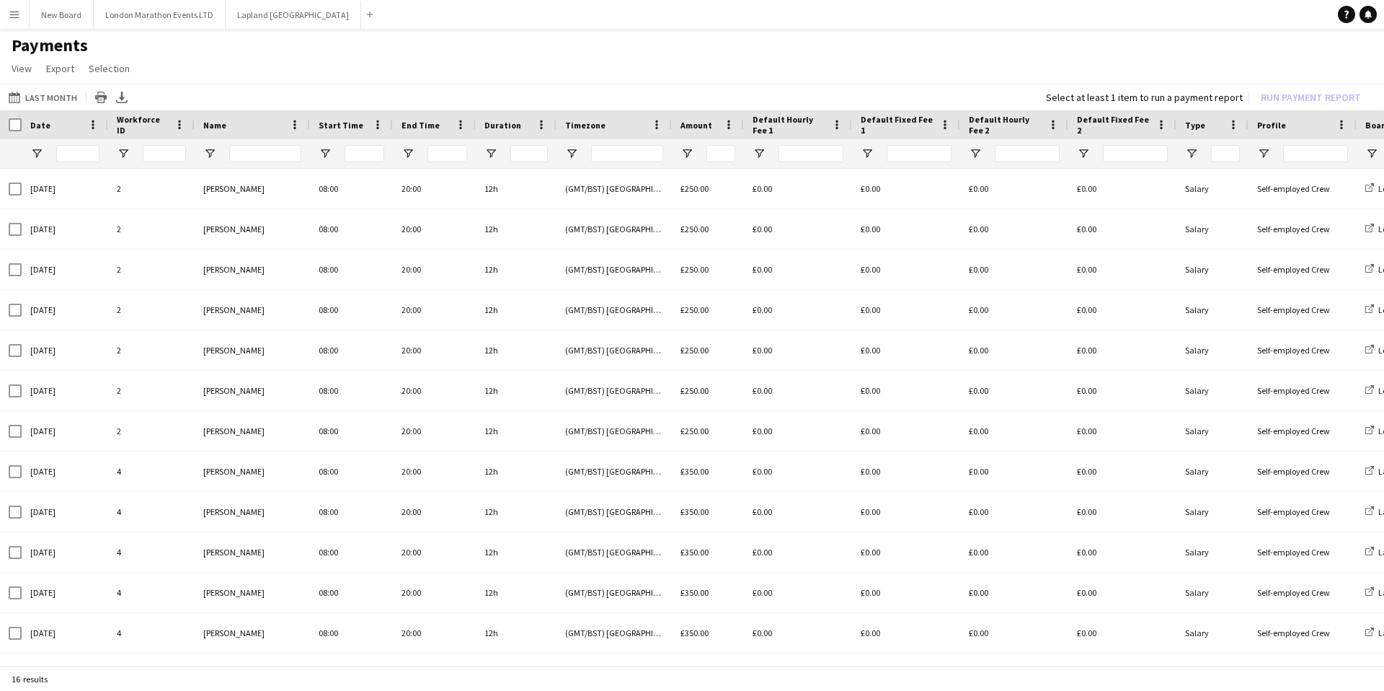
drag, startPoint x: 13, startPoint y: 20, endPoint x: 21, endPoint y: 30, distance: 12.3
click at [13, 20] on button "Menu" at bounding box center [14, 14] width 29 height 29
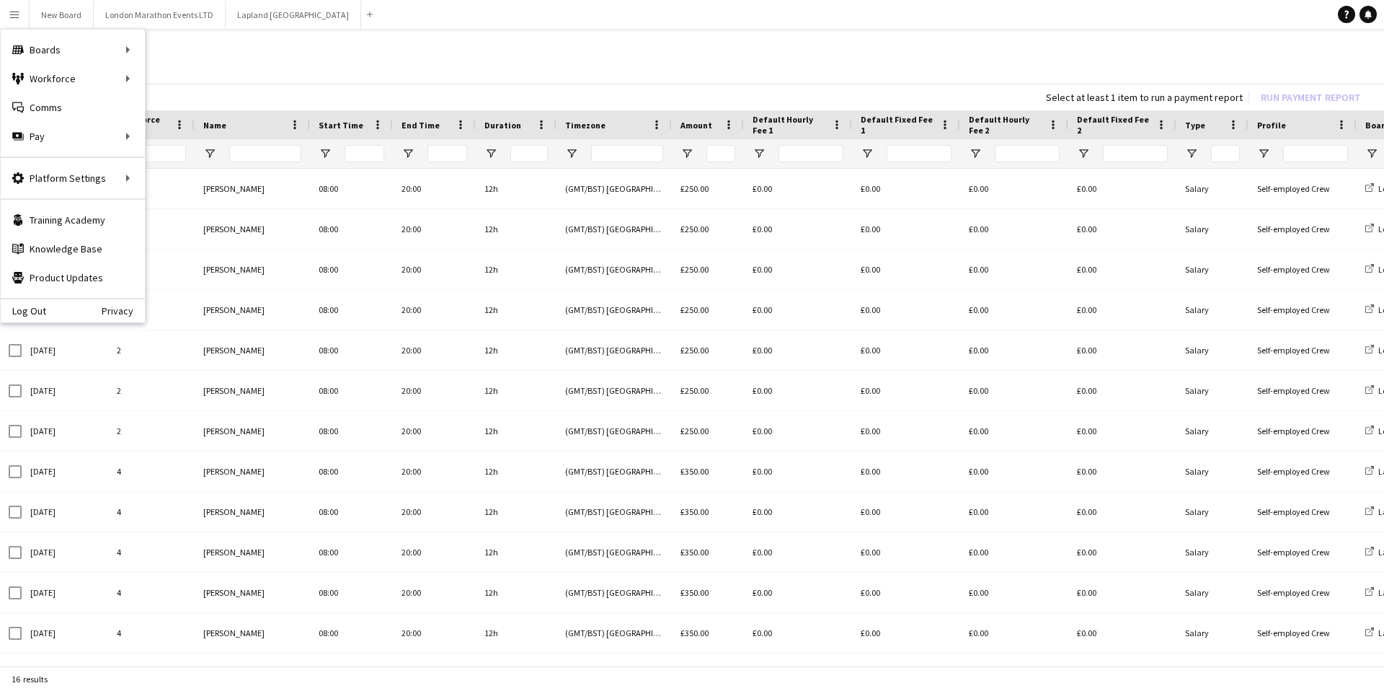
click at [223, 71] on app-page-menu "View Customise view Customise filters Reset Filters Reset View Reset All Export…" at bounding box center [692, 69] width 1384 height 27
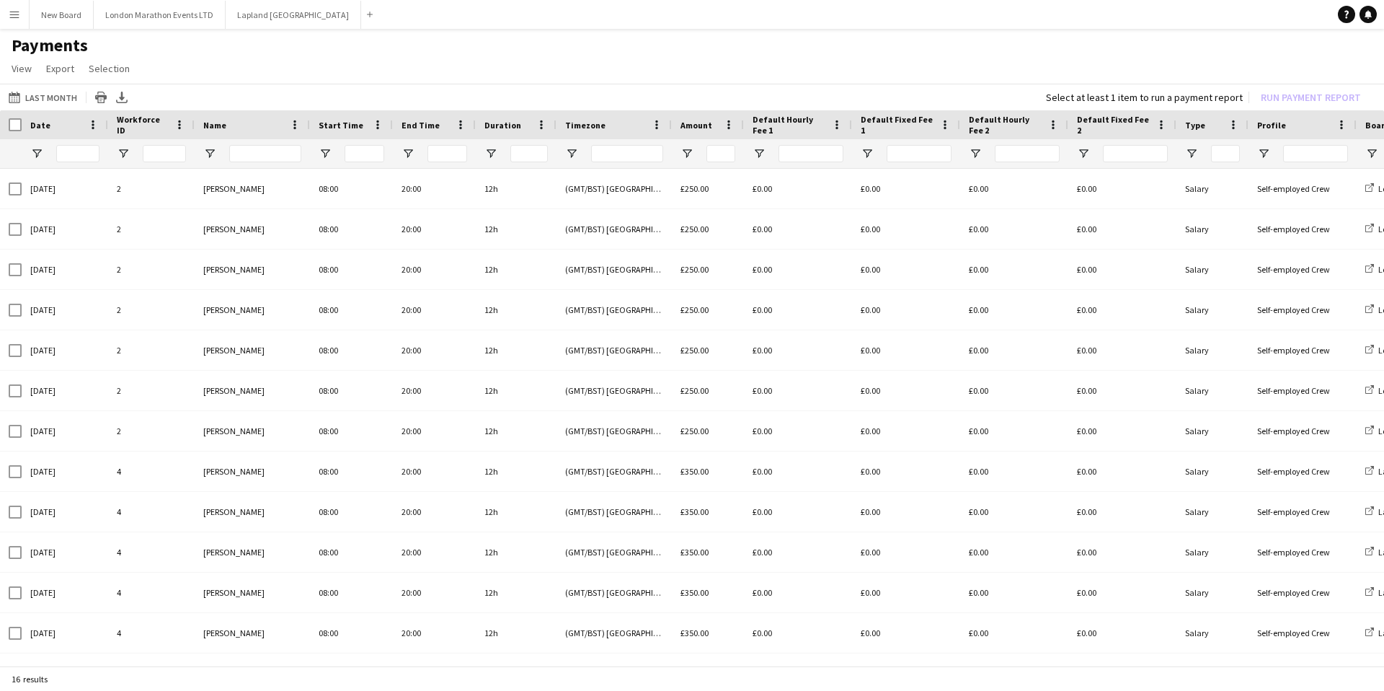
click at [13, 16] on app-icon "Menu" at bounding box center [15, 15] width 12 height 12
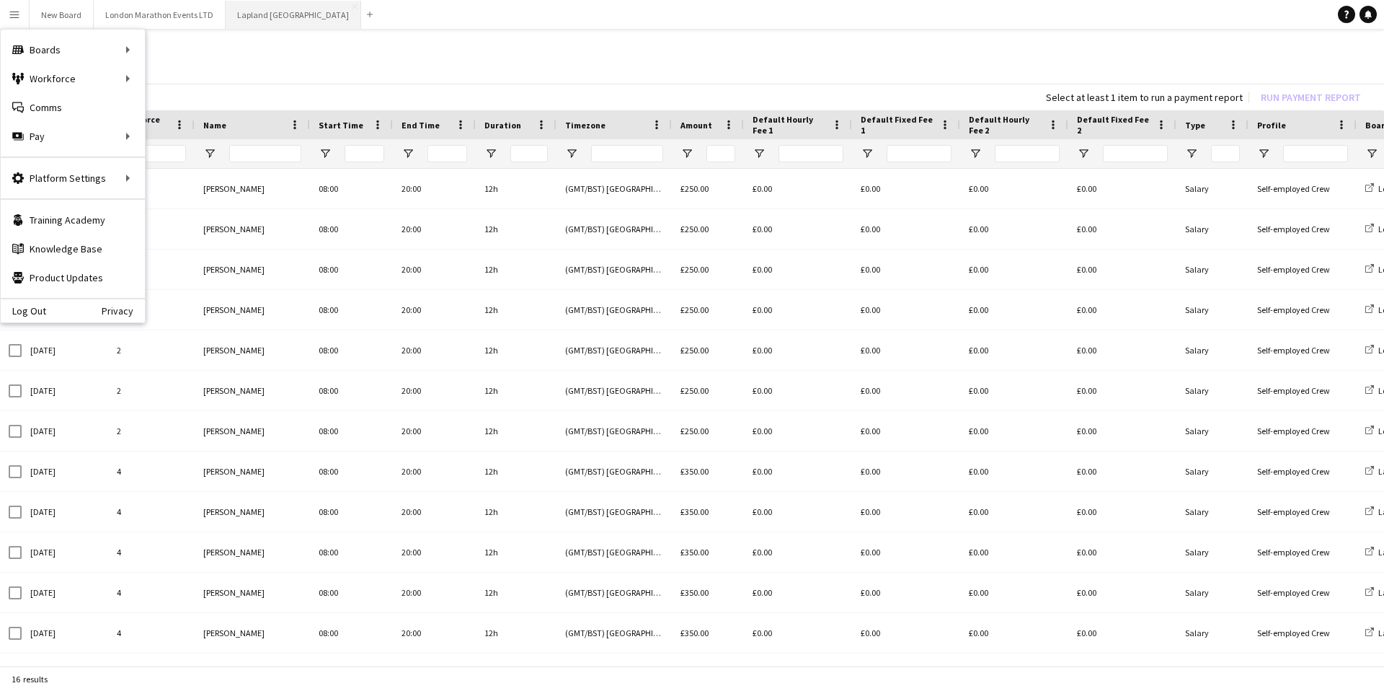
click at [243, 22] on button "Lapland UK Close" at bounding box center [294, 15] width 136 height 28
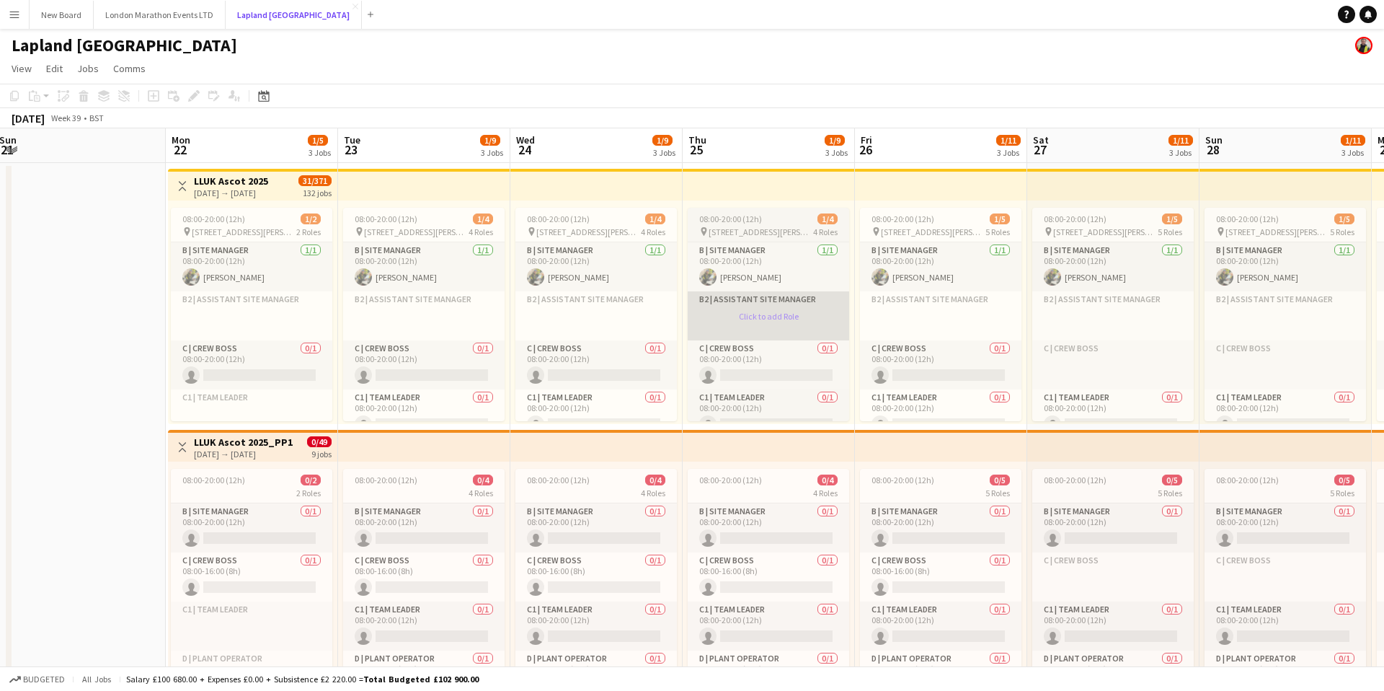
scroll to position [0, 371]
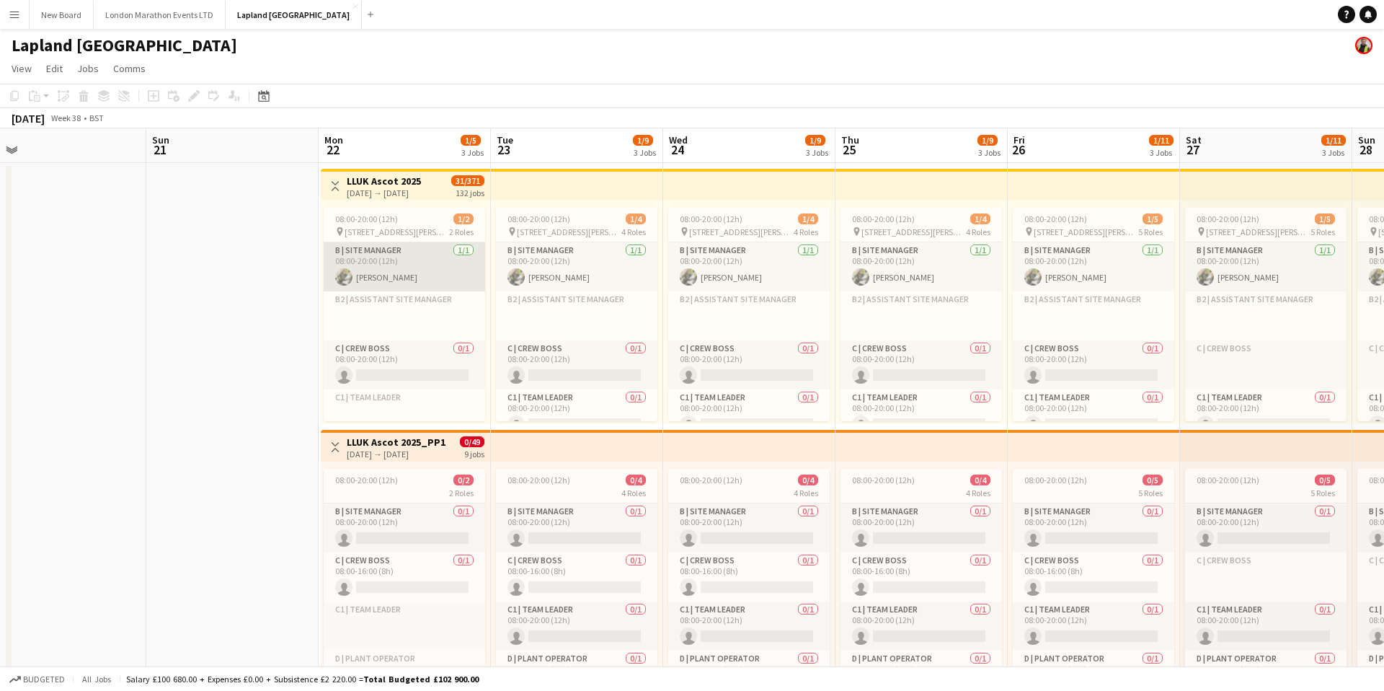
click at [422, 278] on app-card-role "B | Site Manager [DATE] 08:00-20:00 (12h) [PERSON_NAME]" at bounding box center [404, 266] width 161 height 49
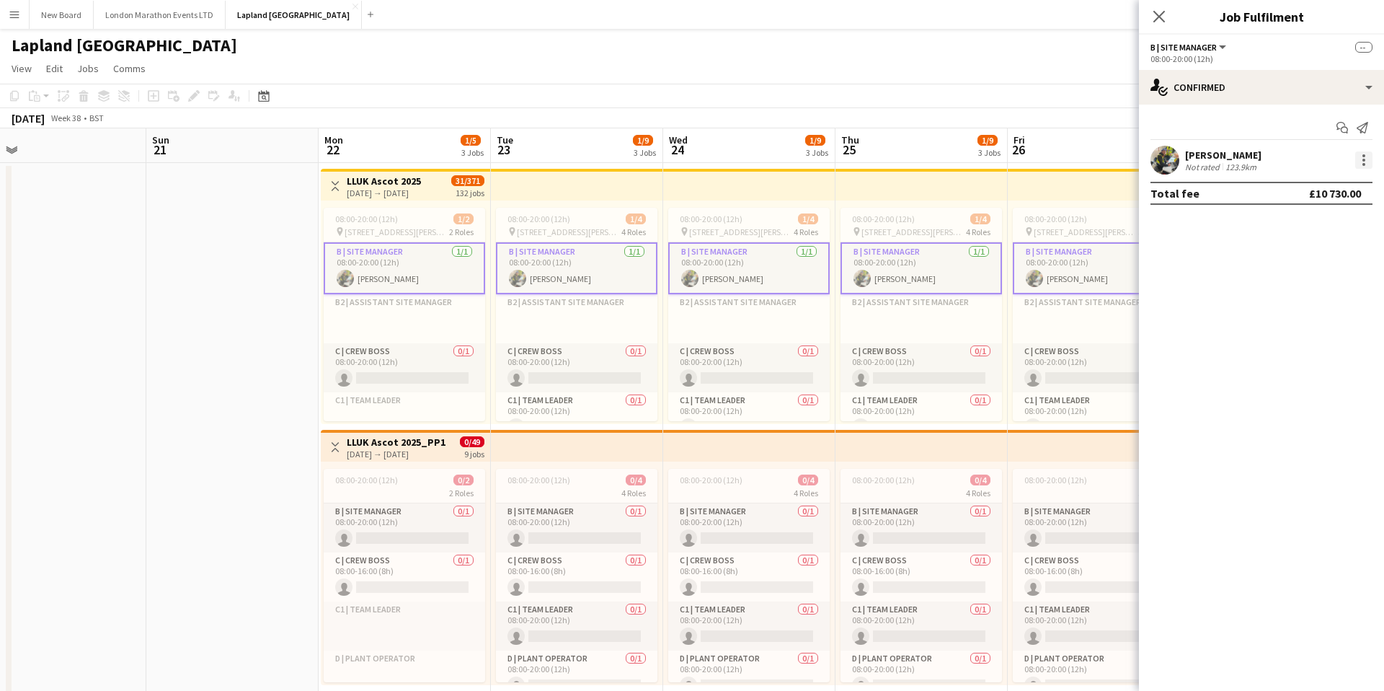
click at [1363, 156] on div at bounding box center [1363, 155] width 3 height 3
click at [1318, 288] on span "Remove" at bounding box center [1316, 290] width 89 height 13
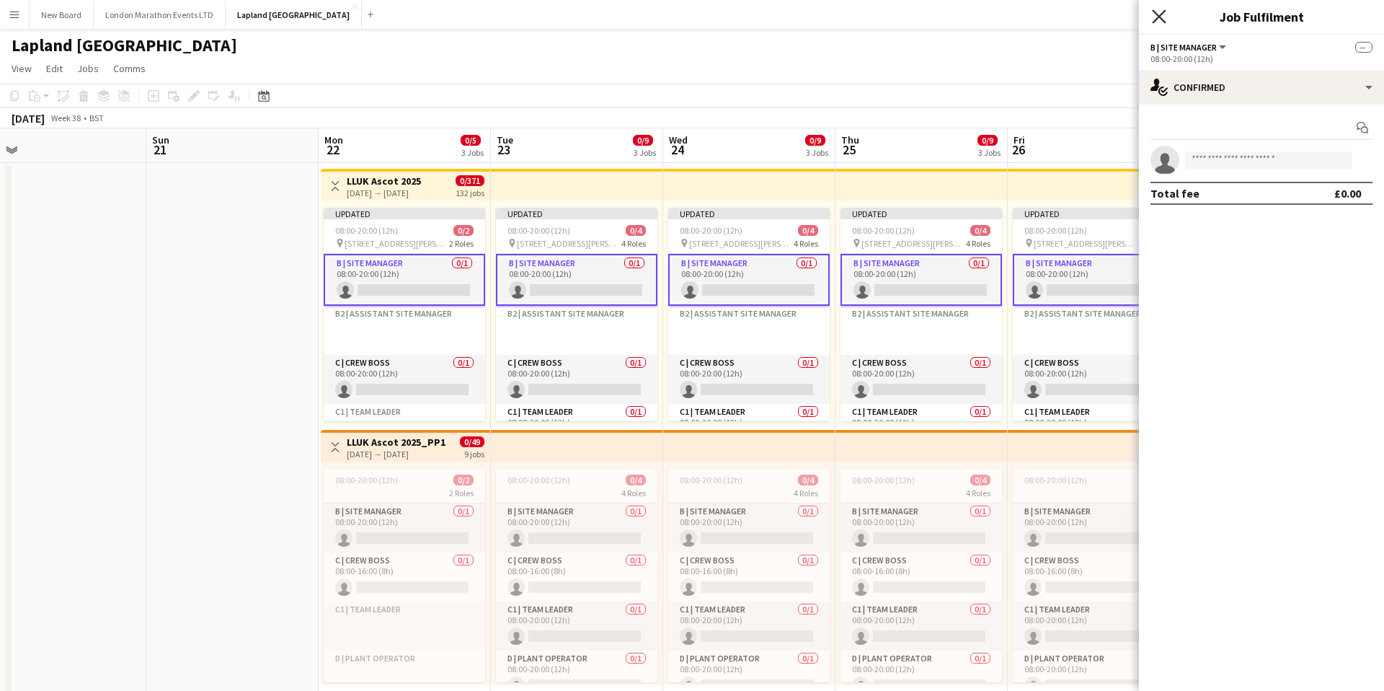
click at [1156, 17] on icon "Close pop-in" at bounding box center [1159, 16] width 14 height 14
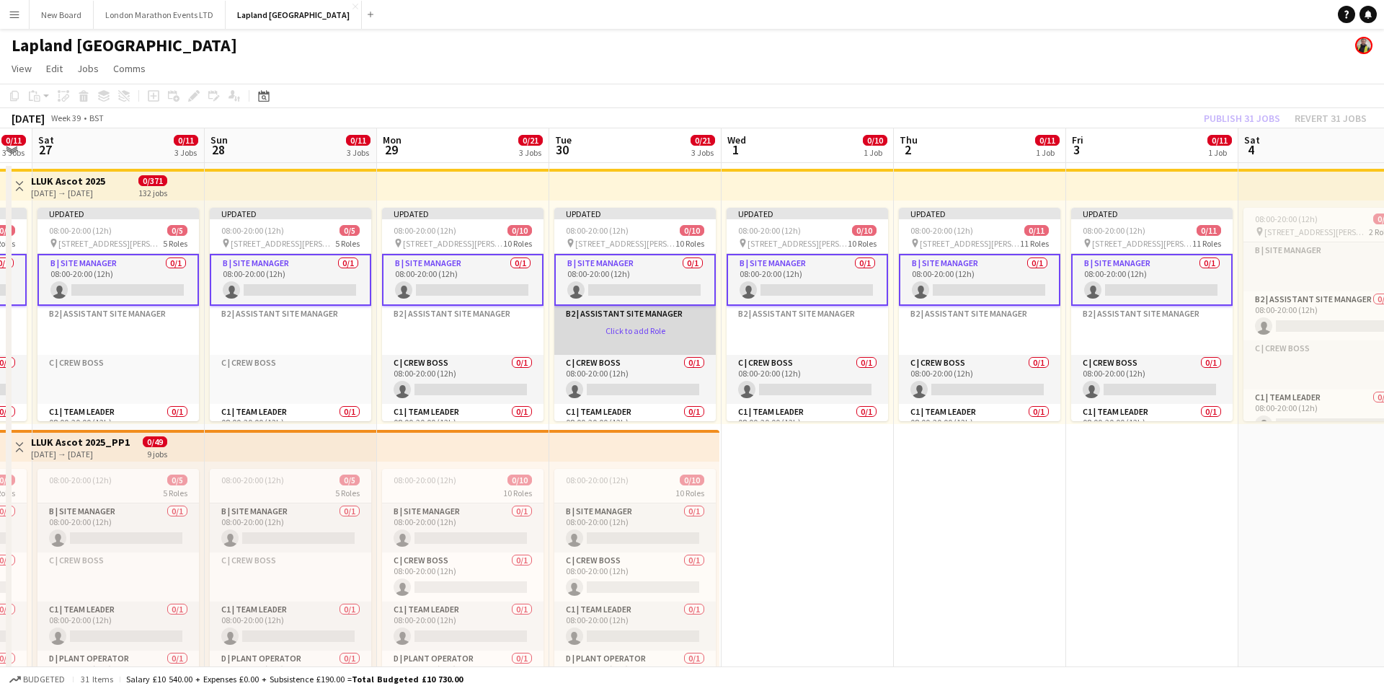
scroll to position [133, 0]
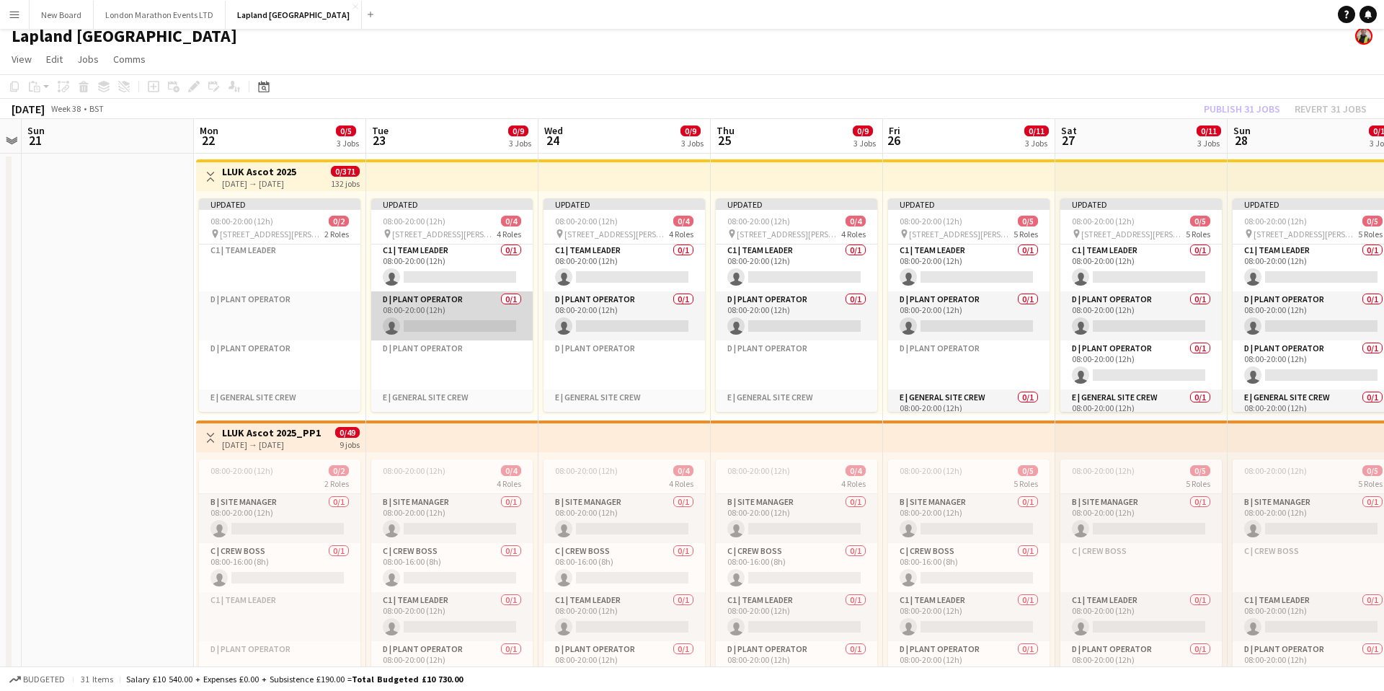
click at [476, 303] on app-card-role "D | Plant Operator 0/1 08:00-20:00 (12h) single-neutral-actions" at bounding box center [451, 315] width 161 height 49
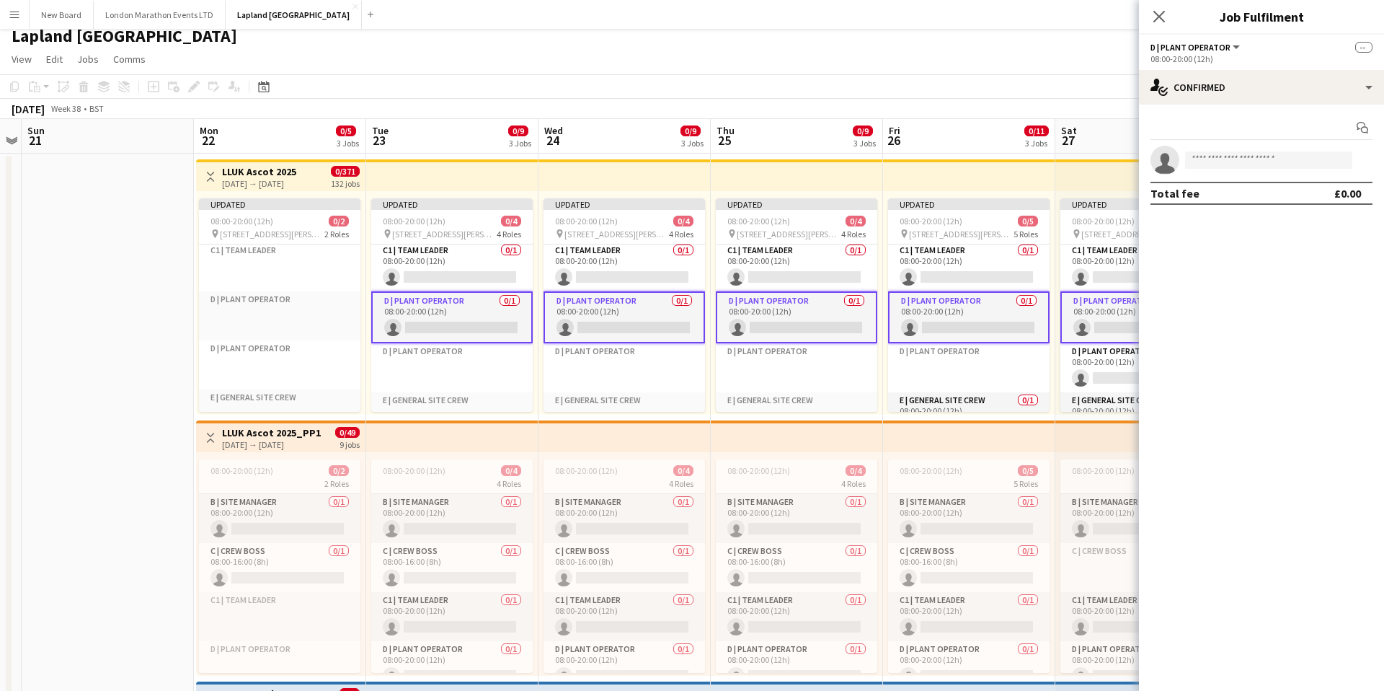
click at [481, 303] on app-card-role "D | Plant Operator 0/1 08:00-20:00 (12h) single-neutral-actions" at bounding box center [451, 317] width 161 height 52
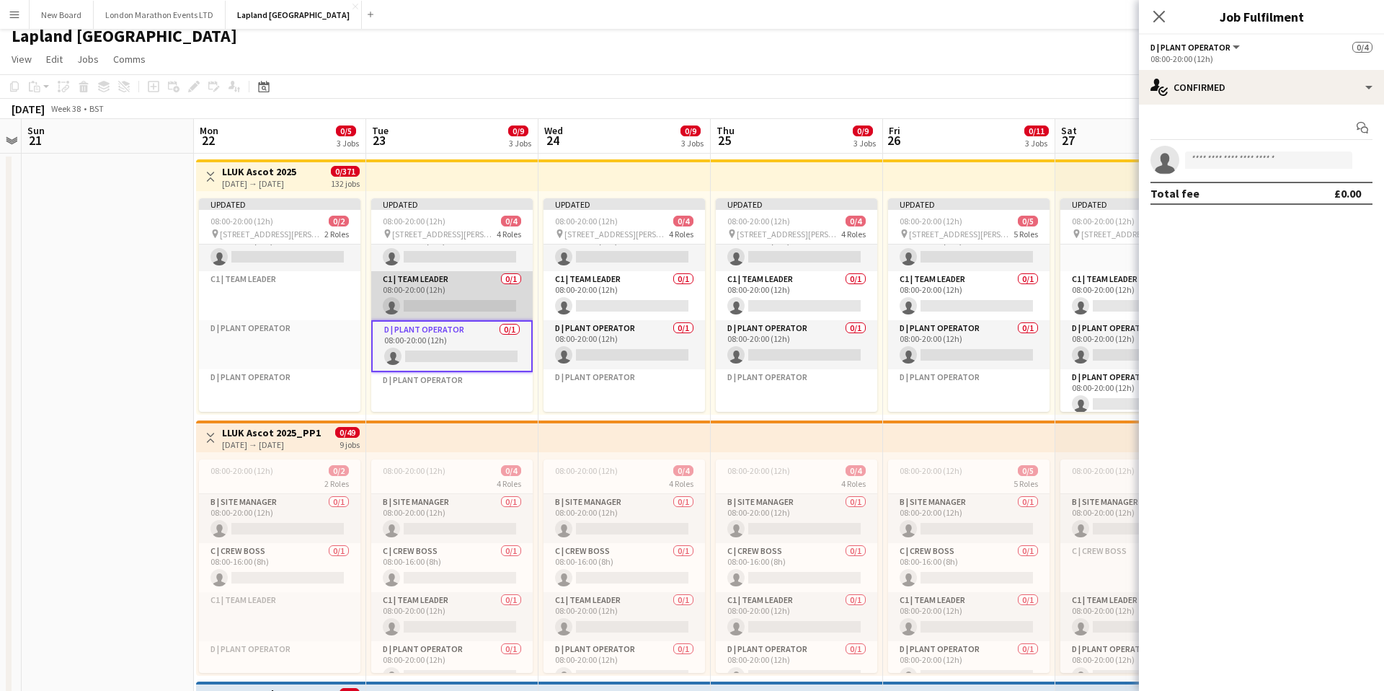
click at [474, 284] on app-card-role "C1 | Team Leader 0/1 08:00-20:00 (12h) single-neutral-actions" at bounding box center [451, 295] width 161 height 49
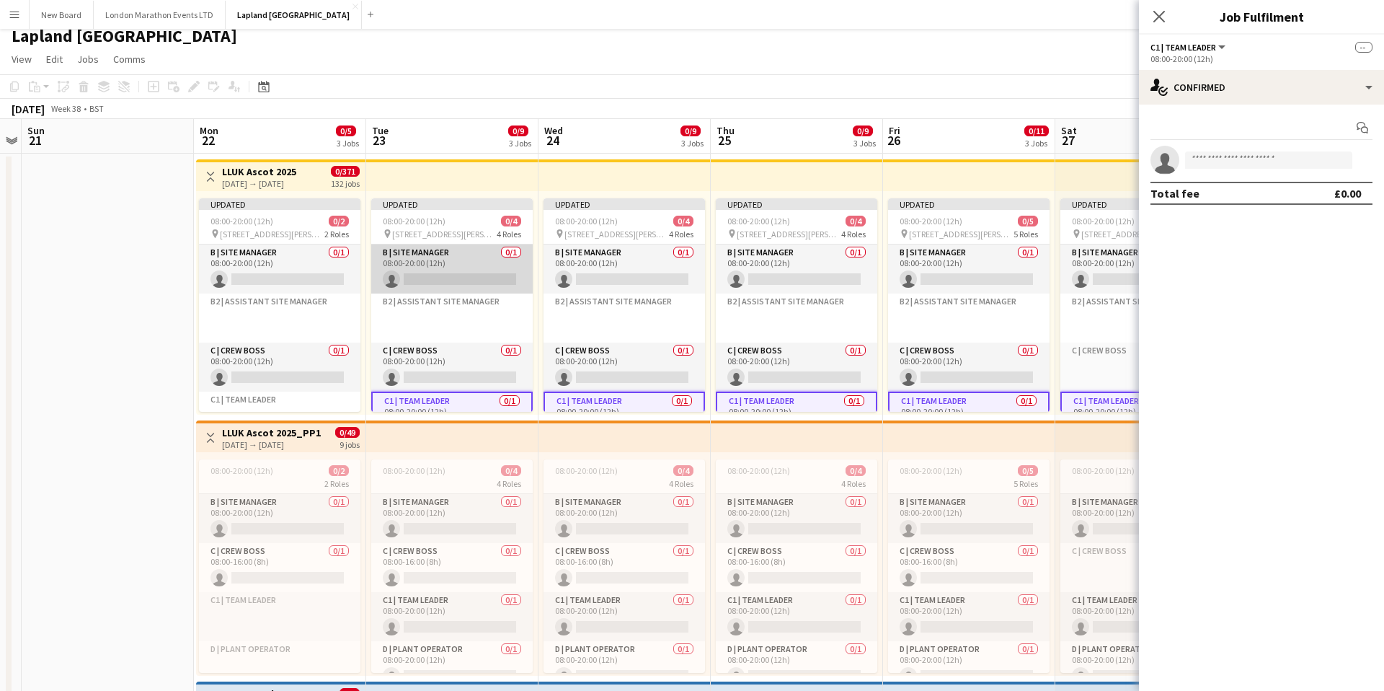
click at [463, 265] on app-card-role "B | Site Manager 0/1 08:00-20:00 (12h) single-neutral-actions" at bounding box center [451, 268] width 161 height 49
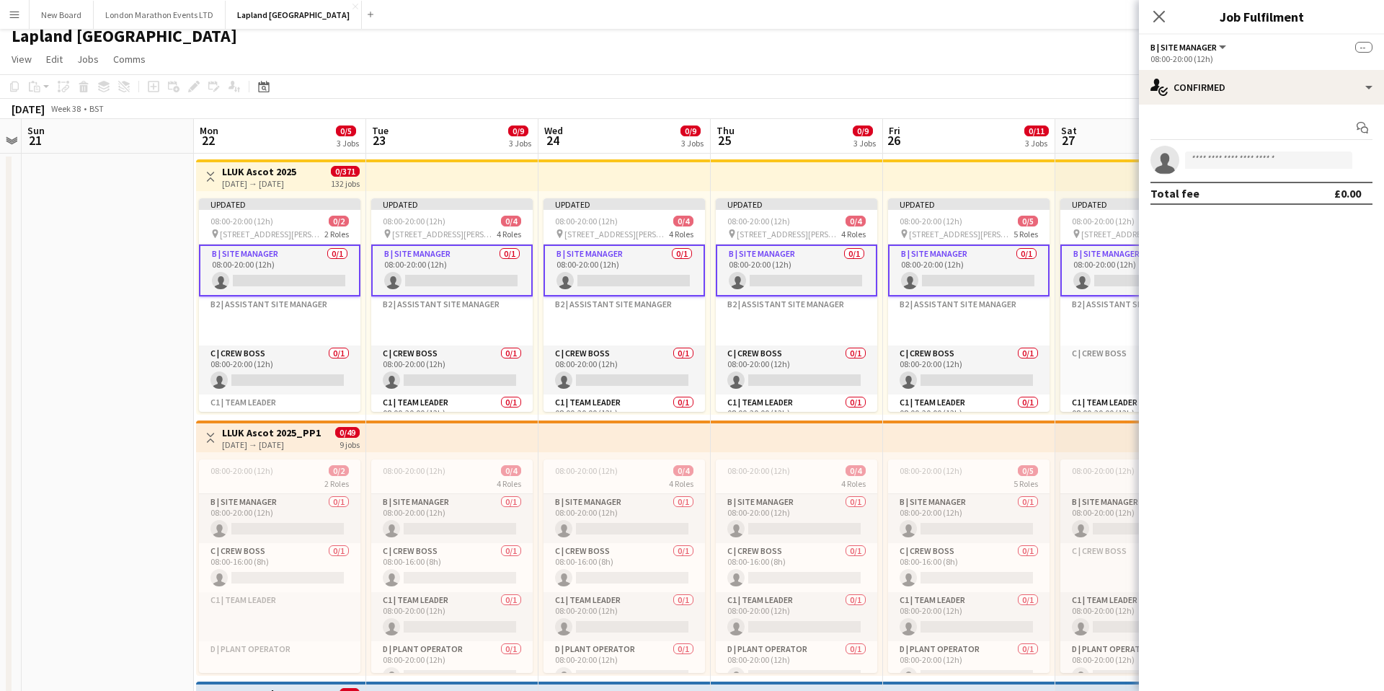
click at [295, 257] on app-card-role "B | Site Manager 0/1 08:00-20:00 (12h) single-neutral-actions" at bounding box center [279, 270] width 161 height 52
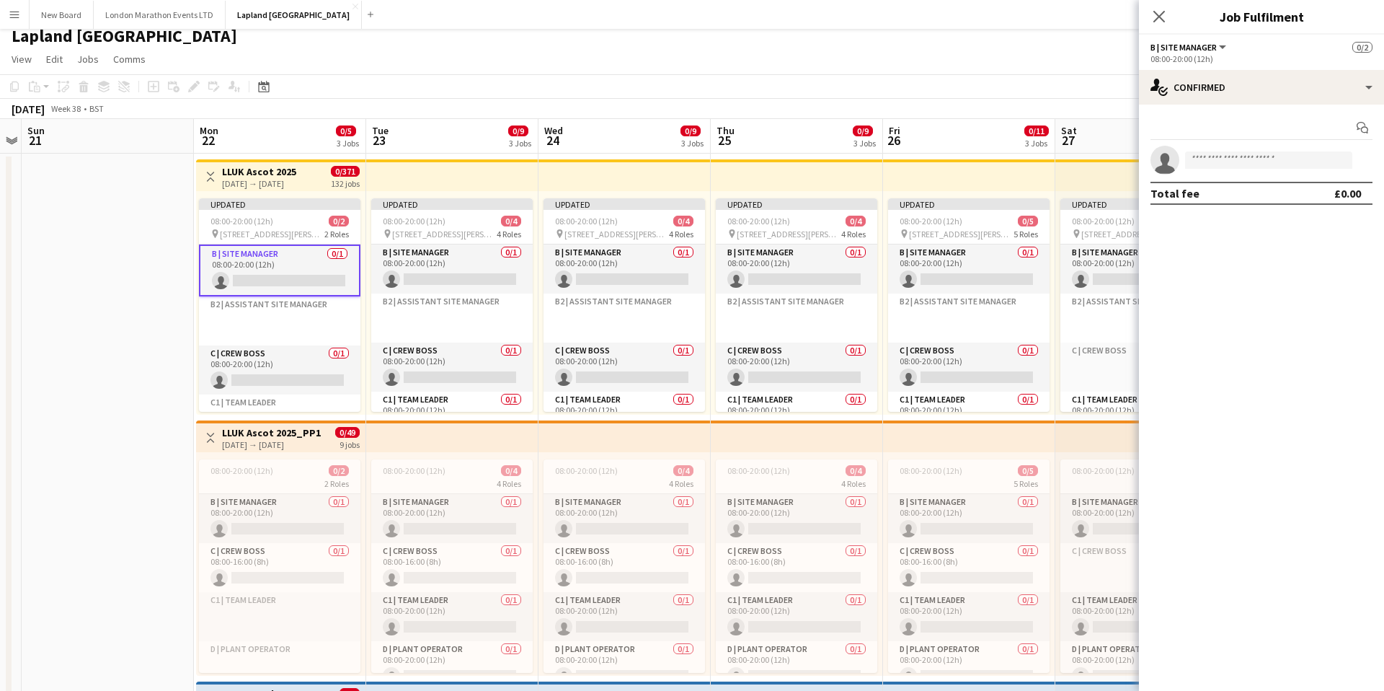
click at [295, 257] on app-card-role "B | Site Manager 0/1 08:00-20:00 (12h) single-neutral-actions" at bounding box center [279, 270] width 161 height 52
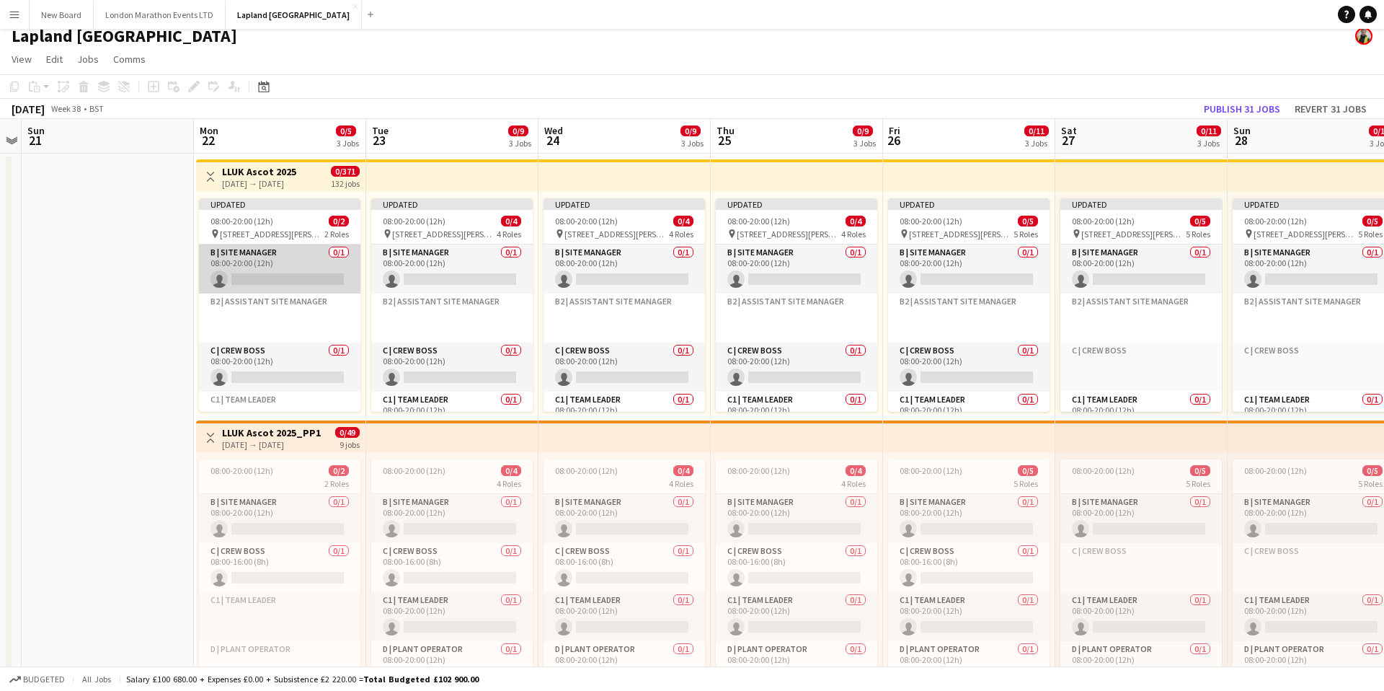
click at [295, 257] on app-card-role "B | Site Manager 0/1 08:00-20:00 (12h) single-neutral-actions" at bounding box center [279, 268] width 161 height 49
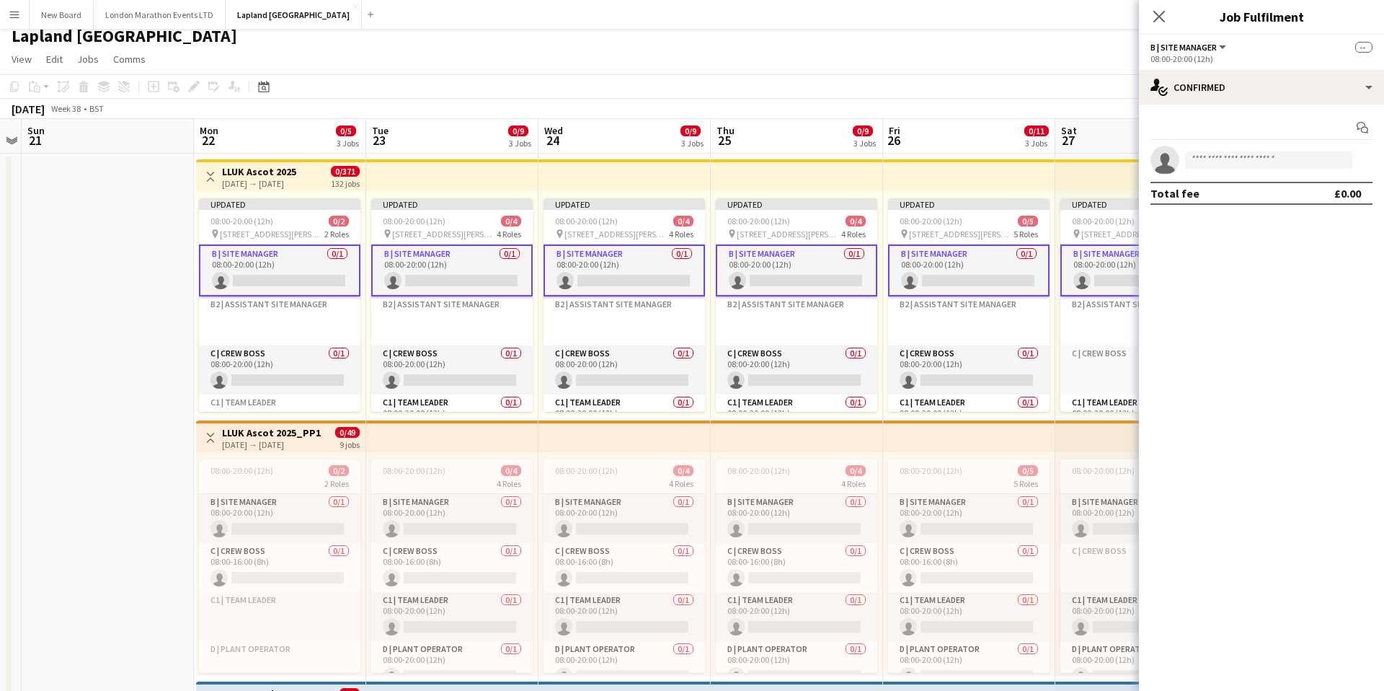
click at [295, 257] on app-card-role "B | Site Manager 0/1 08:00-20:00 (12h) single-neutral-actions" at bounding box center [279, 270] width 161 height 52
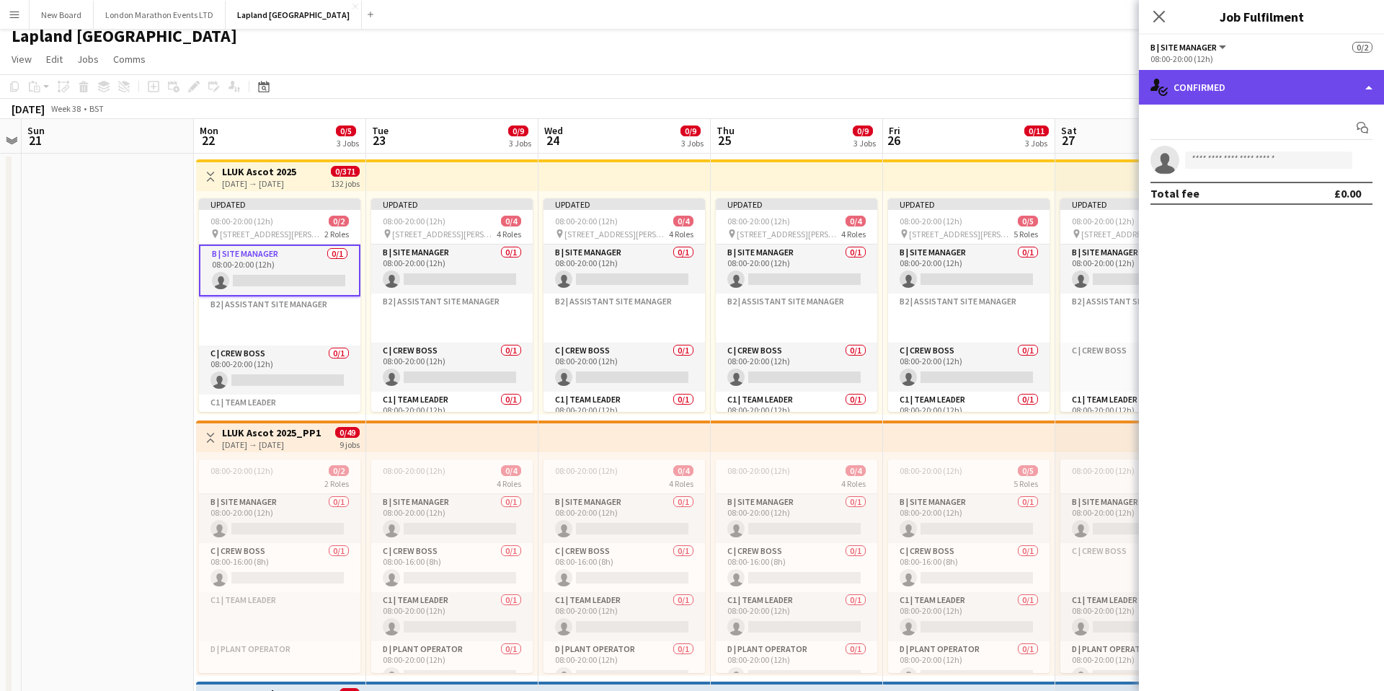
click at [1361, 89] on div "single-neutral-actions-check-2 Confirmed" at bounding box center [1261, 87] width 245 height 35
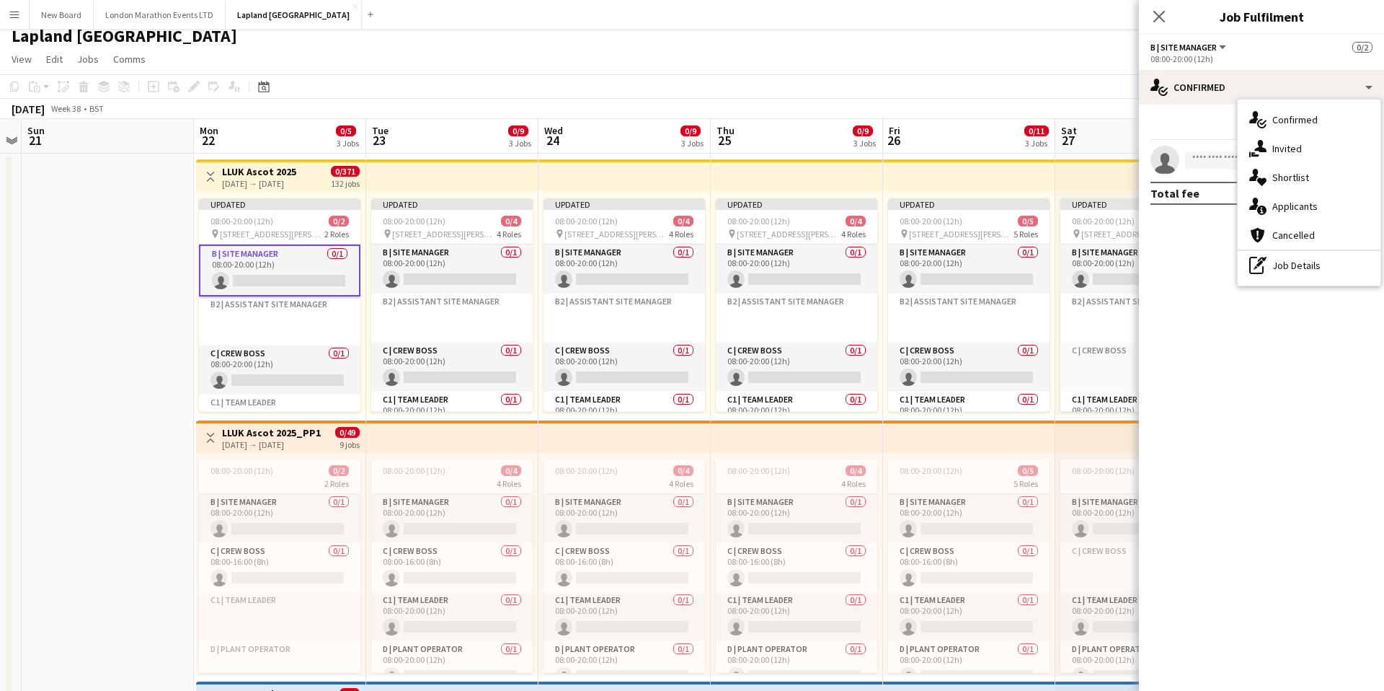
click at [1217, 47] on button "B | Site Manager" at bounding box center [1189, 47] width 78 height 11
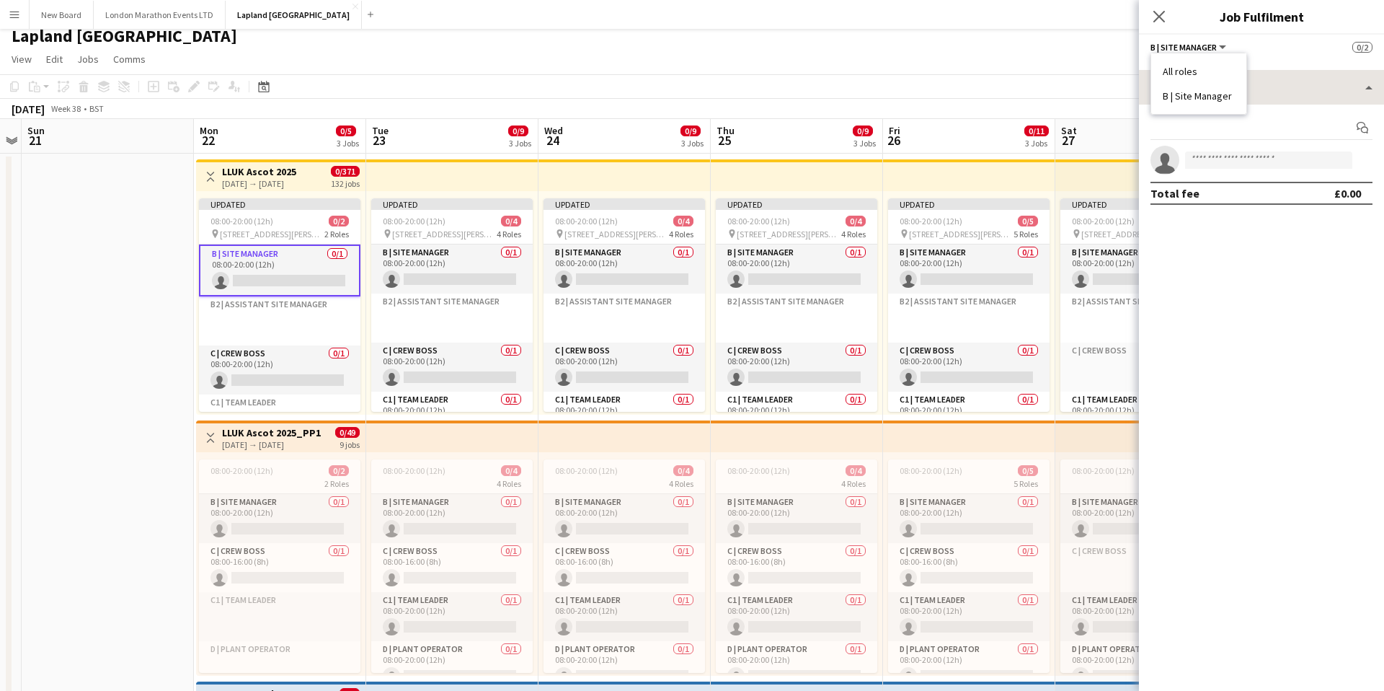
click at [1207, 69] on li "All roles" at bounding box center [1199, 71] width 72 height 13
click at [1198, 46] on button "All roles" at bounding box center [1176, 47] width 52 height 11
click at [1210, 97] on li "B | Site Manager" at bounding box center [1199, 95] width 72 height 13
click at [1159, 15] on icon at bounding box center [1159, 16] width 14 height 14
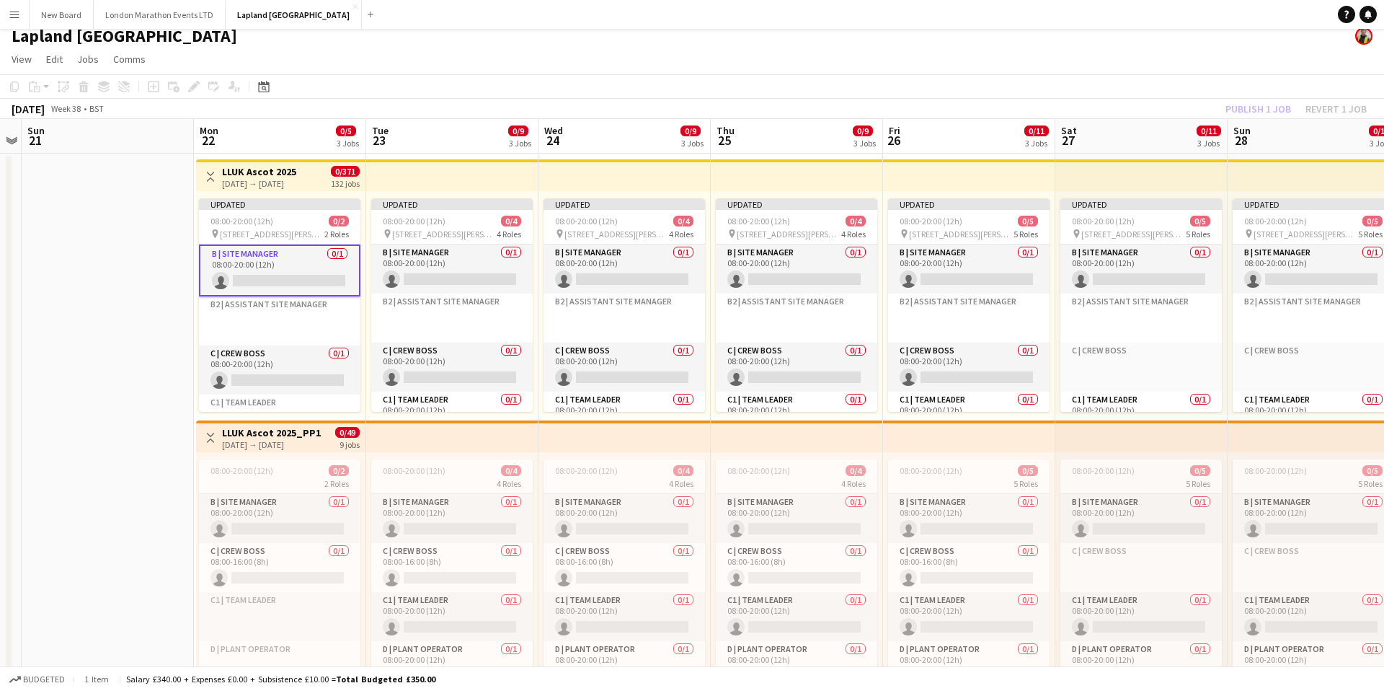
click at [302, 267] on app-card-role "B | Site Manager 0/1 08:00-20:00 (12h) single-neutral-actions" at bounding box center [279, 270] width 161 height 52
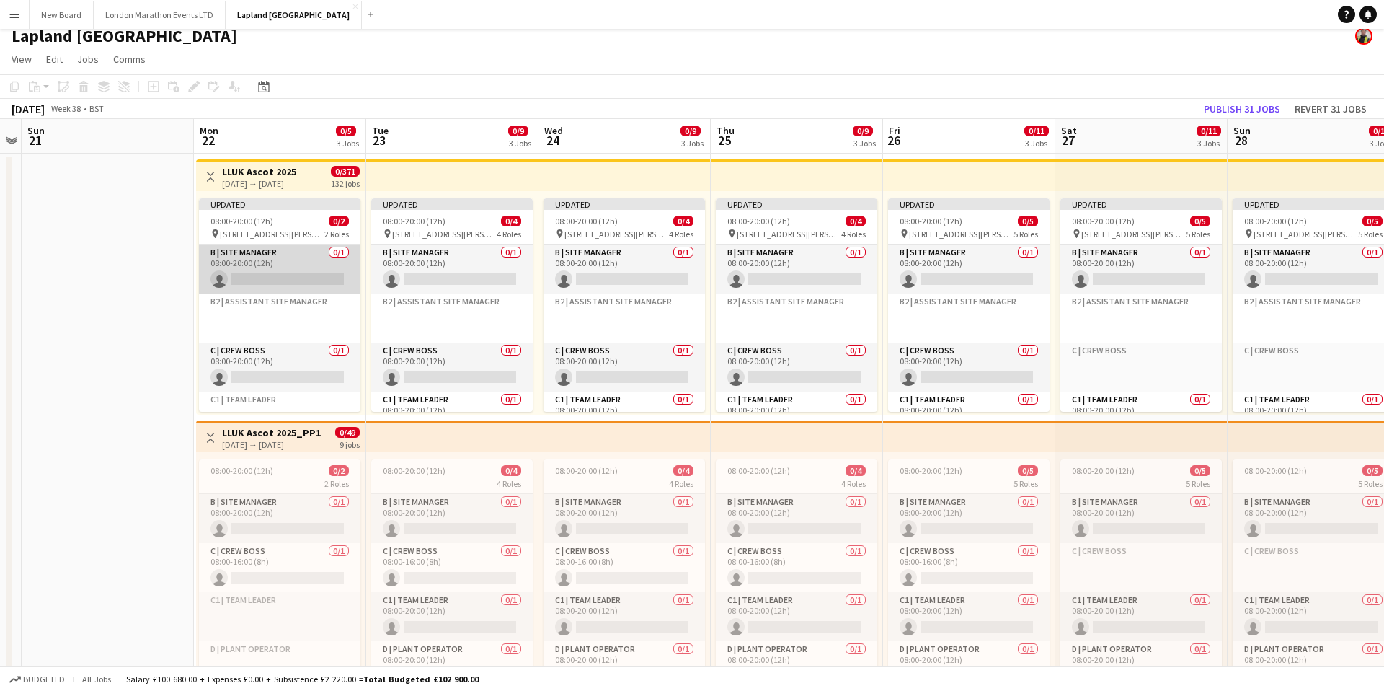
click at [306, 264] on app-card-role "B | Site Manager 0/1 08:00-20:00 (12h) single-neutral-actions" at bounding box center [279, 268] width 161 height 49
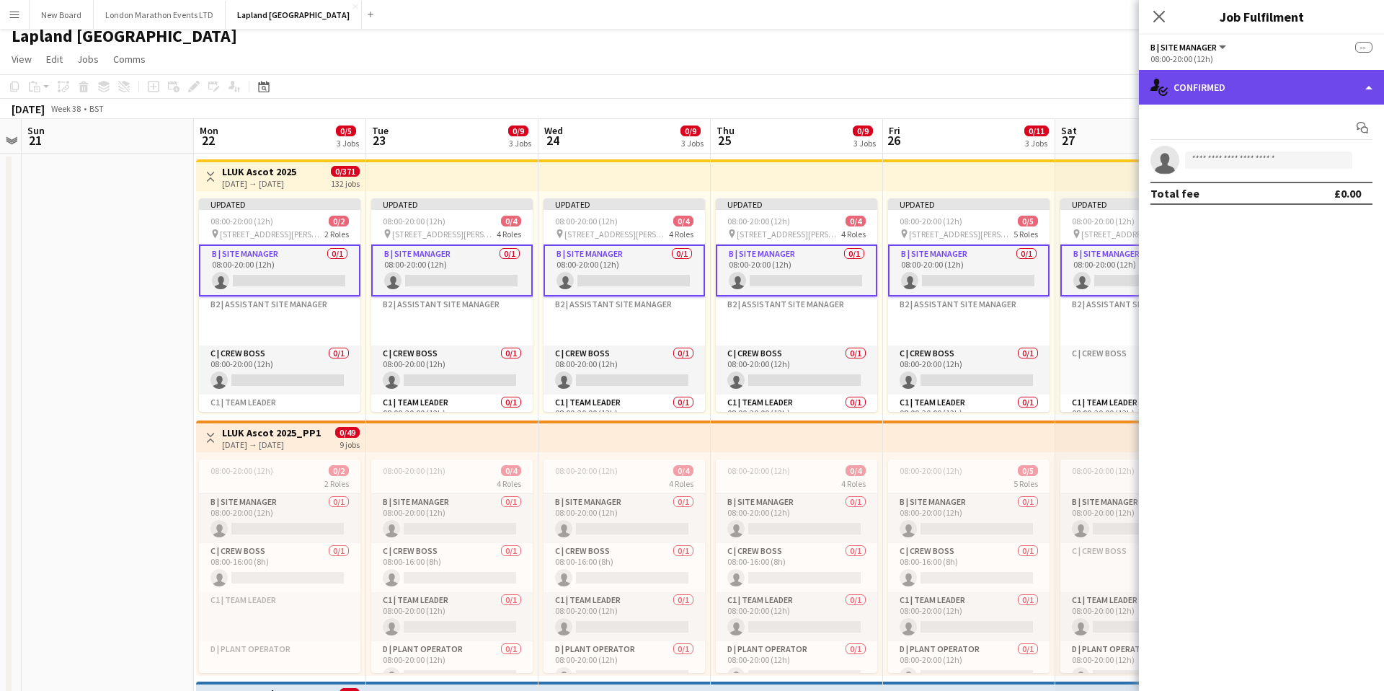
click at [1367, 88] on div "single-neutral-actions-check-2 Confirmed" at bounding box center [1261, 87] width 245 height 35
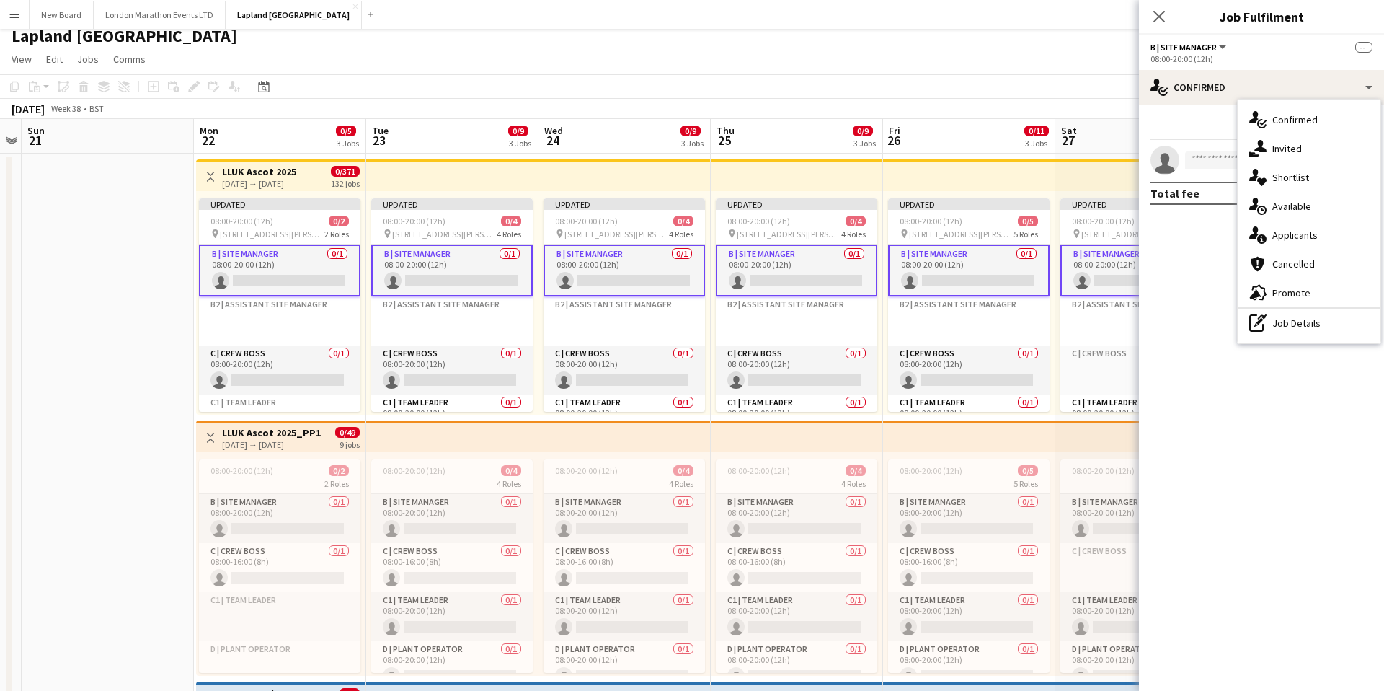
click at [1282, 333] on div "pen-write Job Details" at bounding box center [1309, 323] width 143 height 29
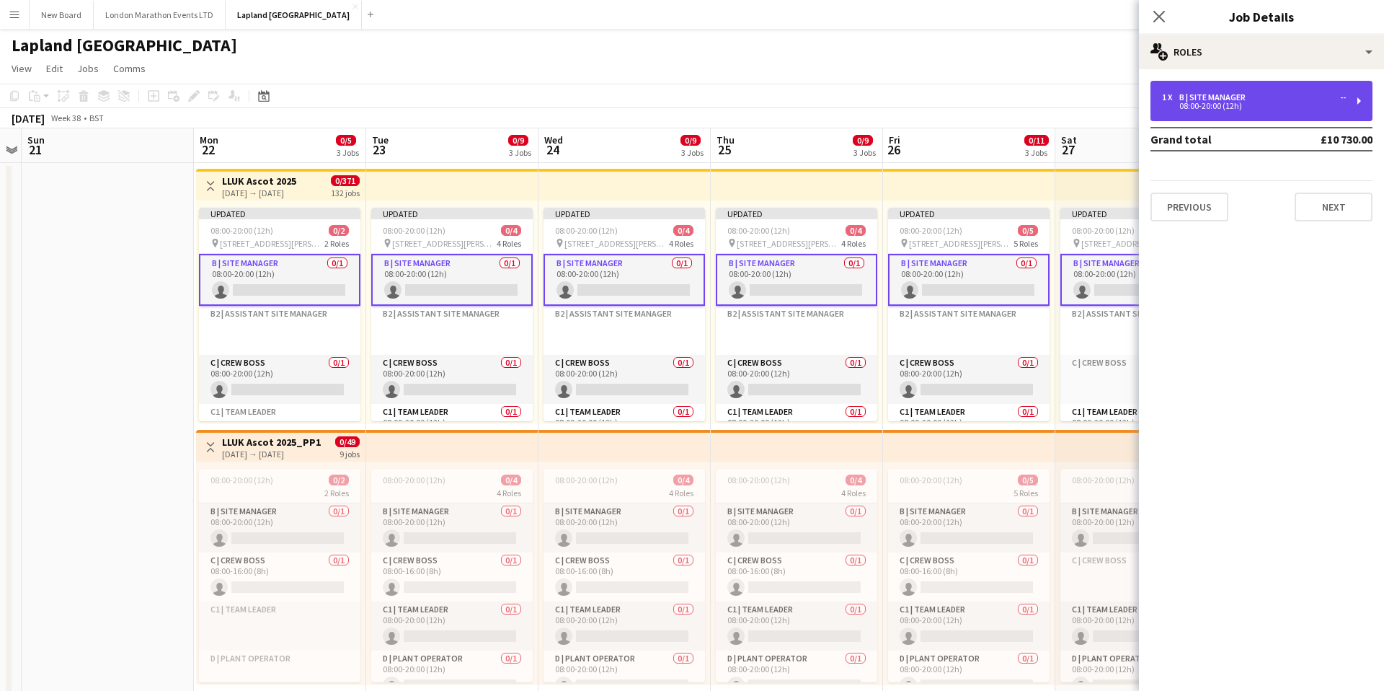
click at [1300, 102] on div "08:00-20:00 (12h)" at bounding box center [1254, 105] width 184 height 7
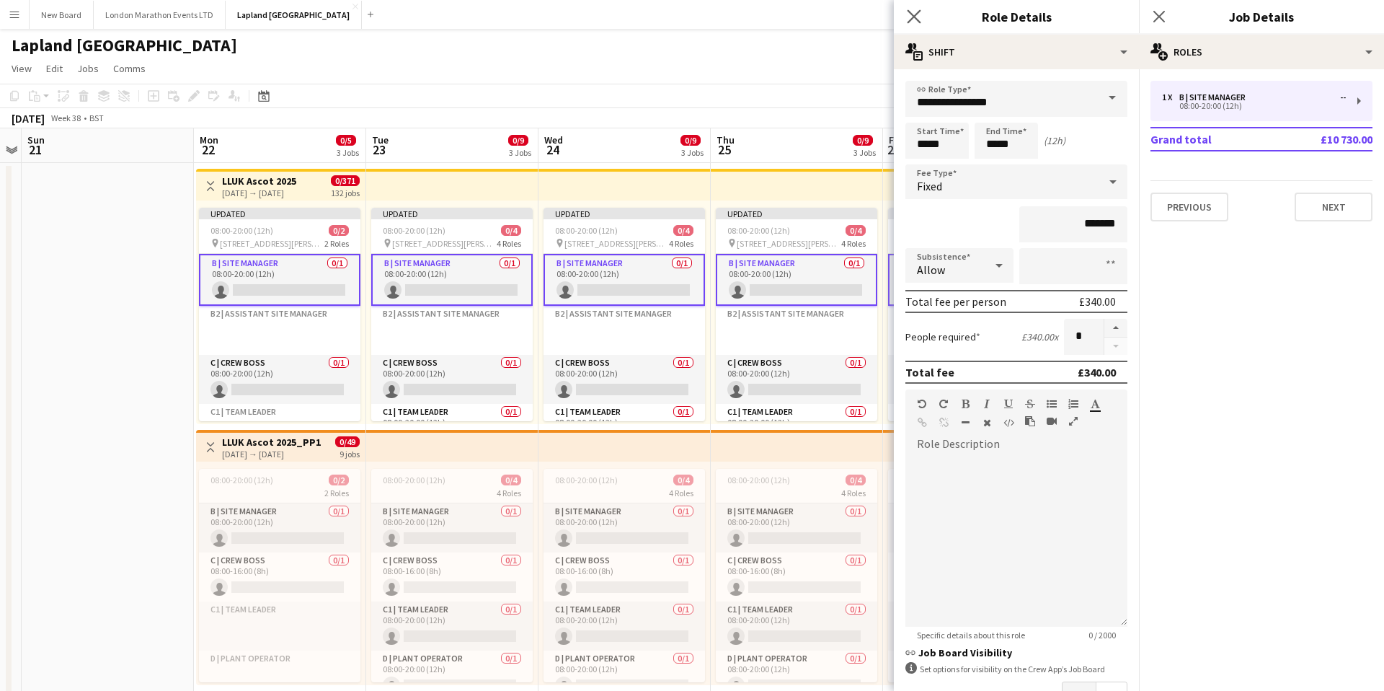
click at [905, 12] on app-icon "Close pop-in" at bounding box center [914, 16] width 21 height 21
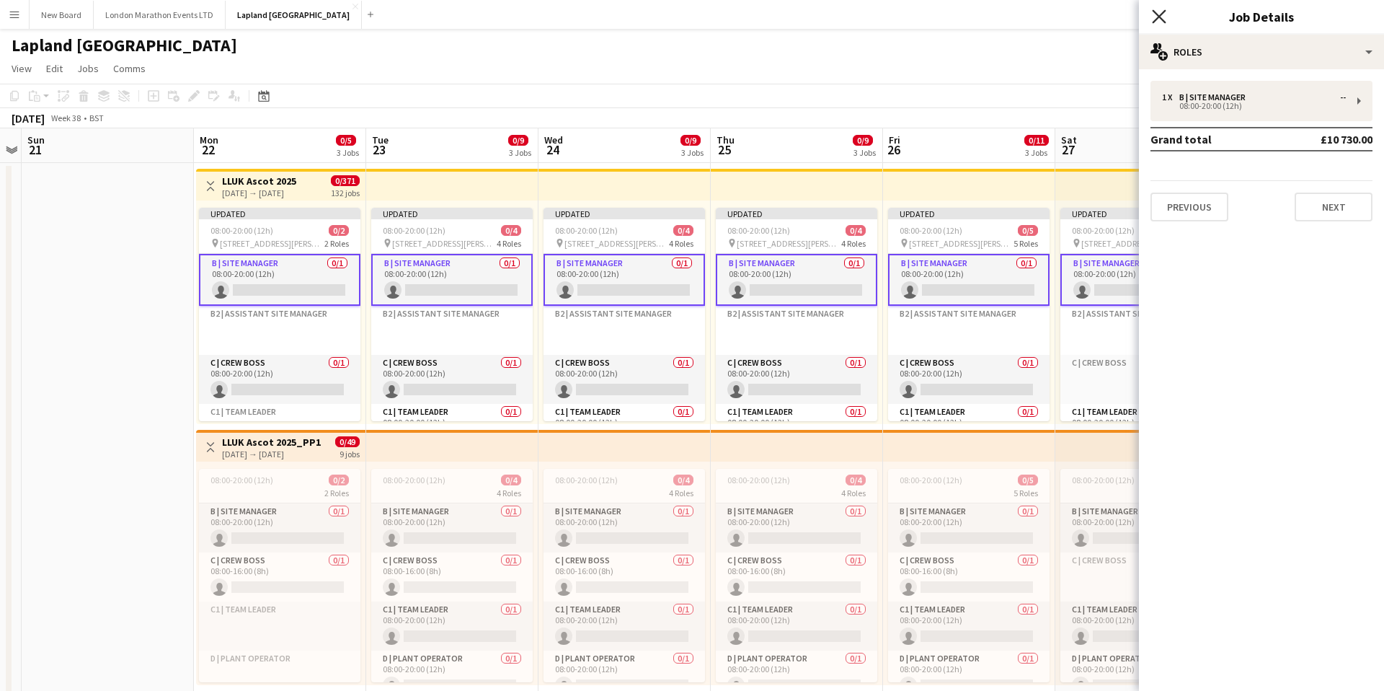
click at [1161, 21] on icon "Close pop-in" at bounding box center [1159, 16] width 14 height 14
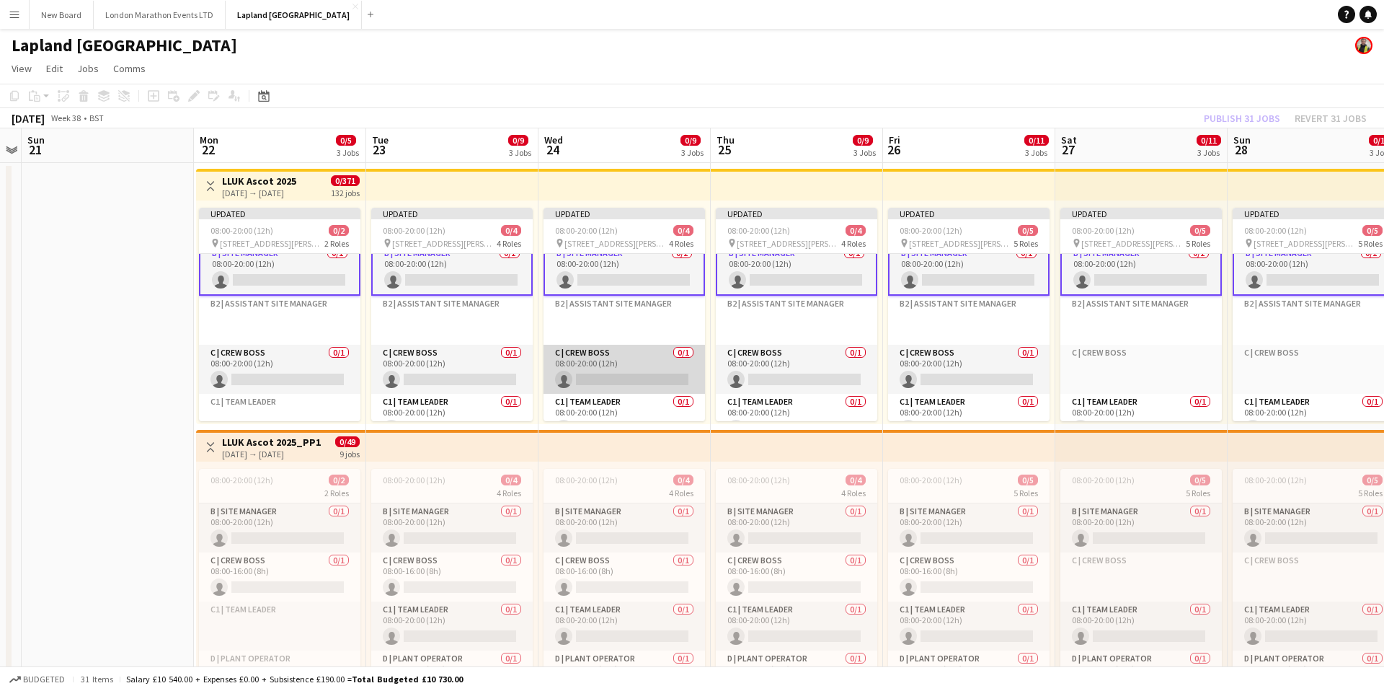
click at [632, 358] on app-card-role "C | Crew Boss 0/1 08:00-20:00 (12h) single-neutral-actions" at bounding box center [624, 369] width 161 height 49
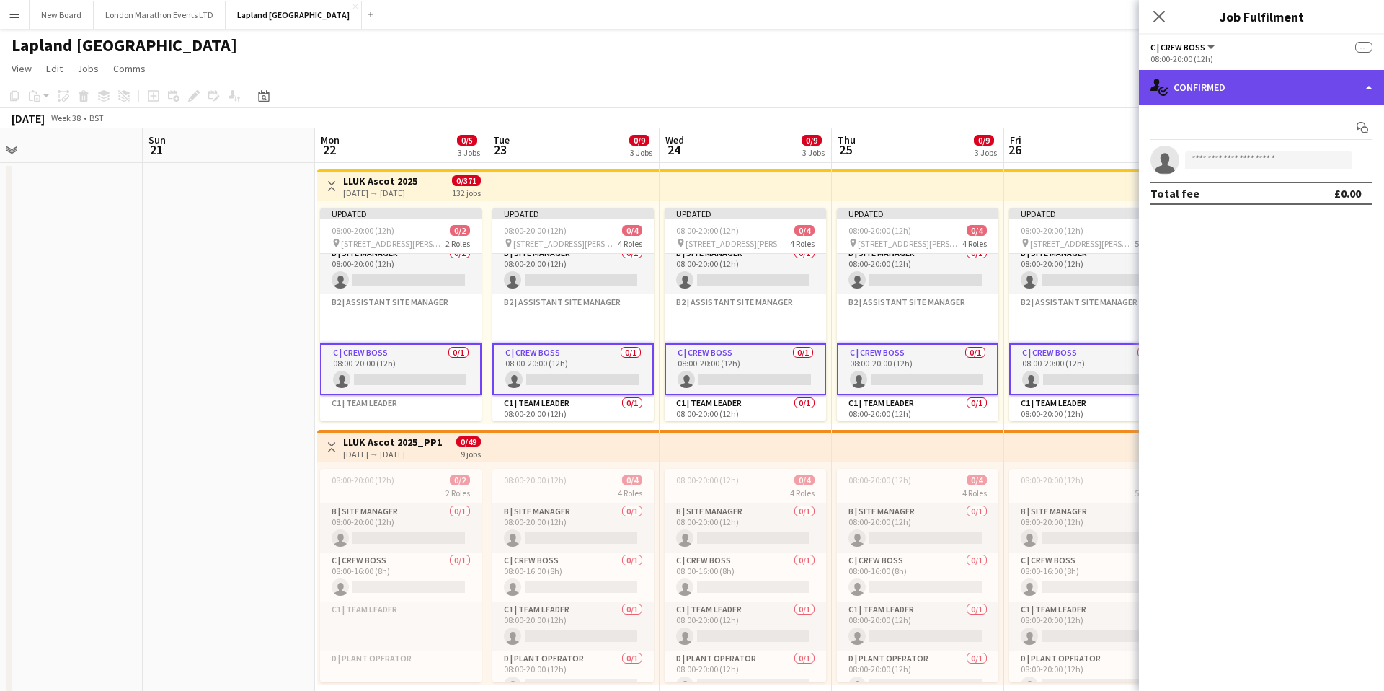
click at [1268, 84] on div "single-neutral-actions-check-2 Confirmed" at bounding box center [1261, 87] width 245 height 35
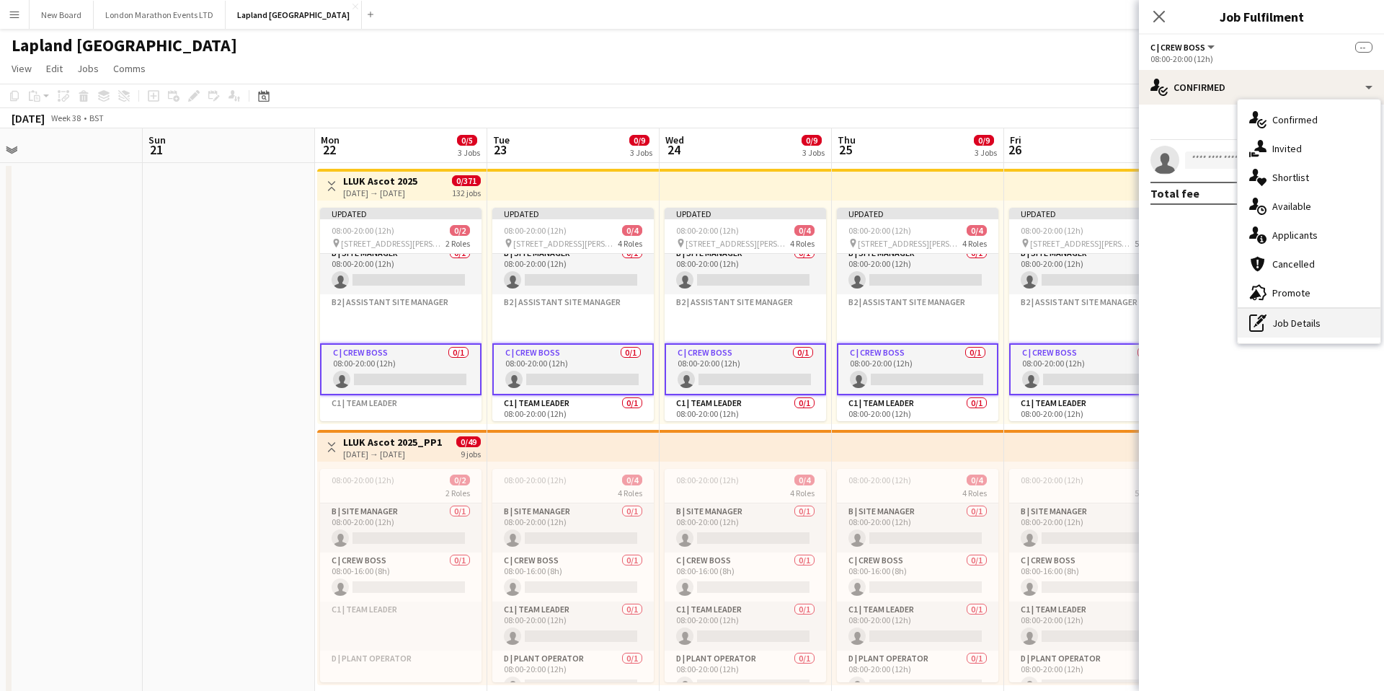
click at [1297, 327] on div "pen-write Job Details" at bounding box center [1309, 323] width 143 height 29
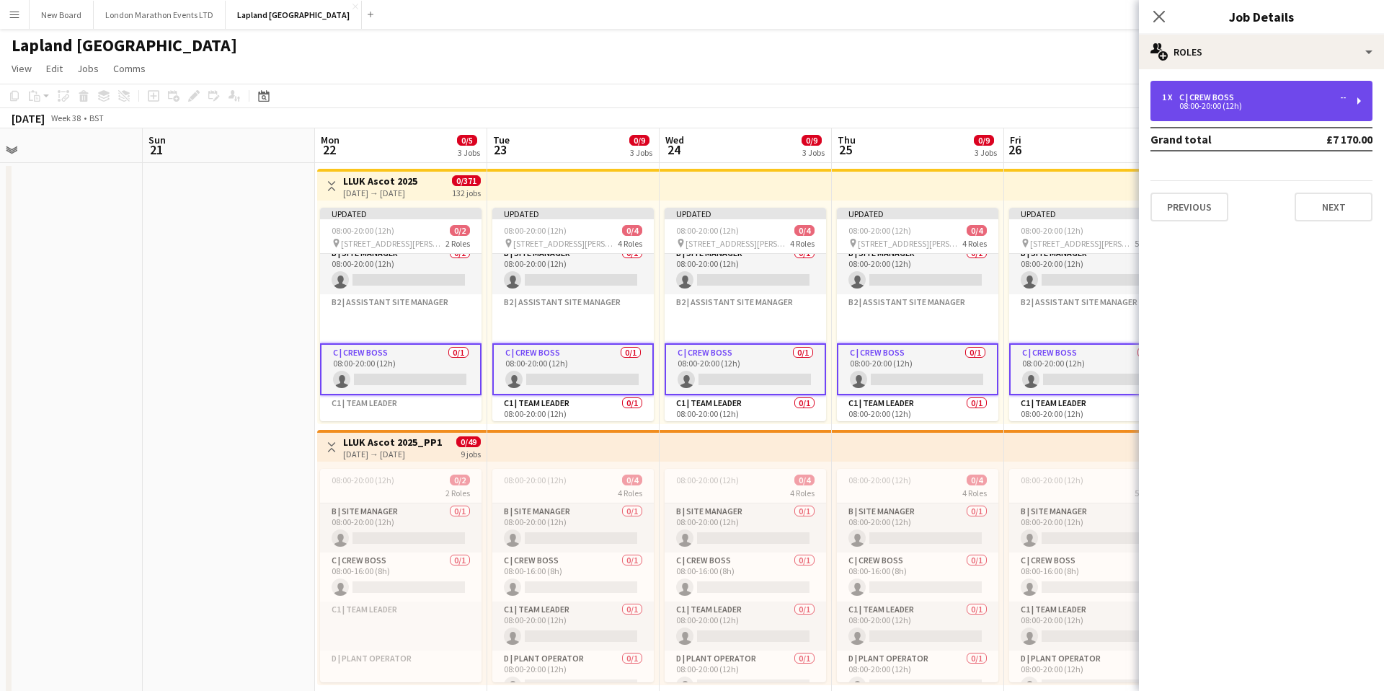
click at [1250, 99] on div "1 x C | Crew Boss --" at bounding box center [1254, 97] width 184 height 10
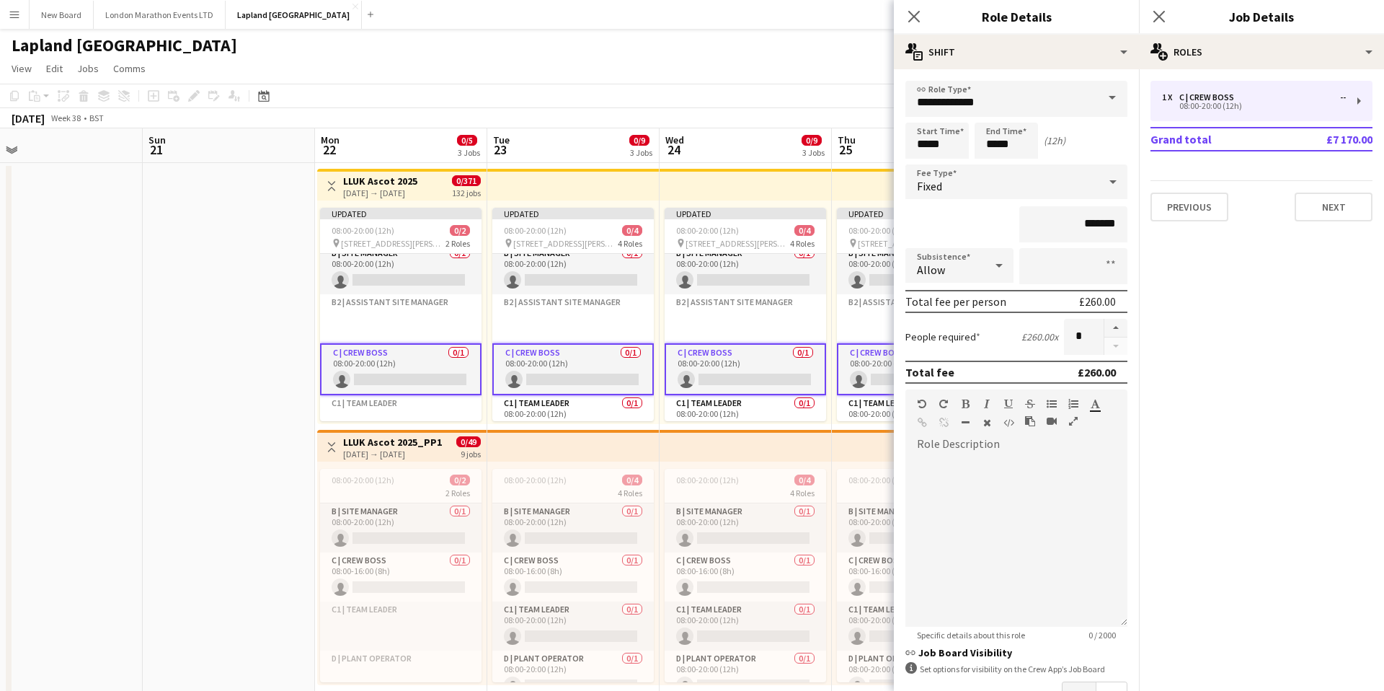
click at [1104, 97] on span at bounding box center [1112, 98] width 30 height 35
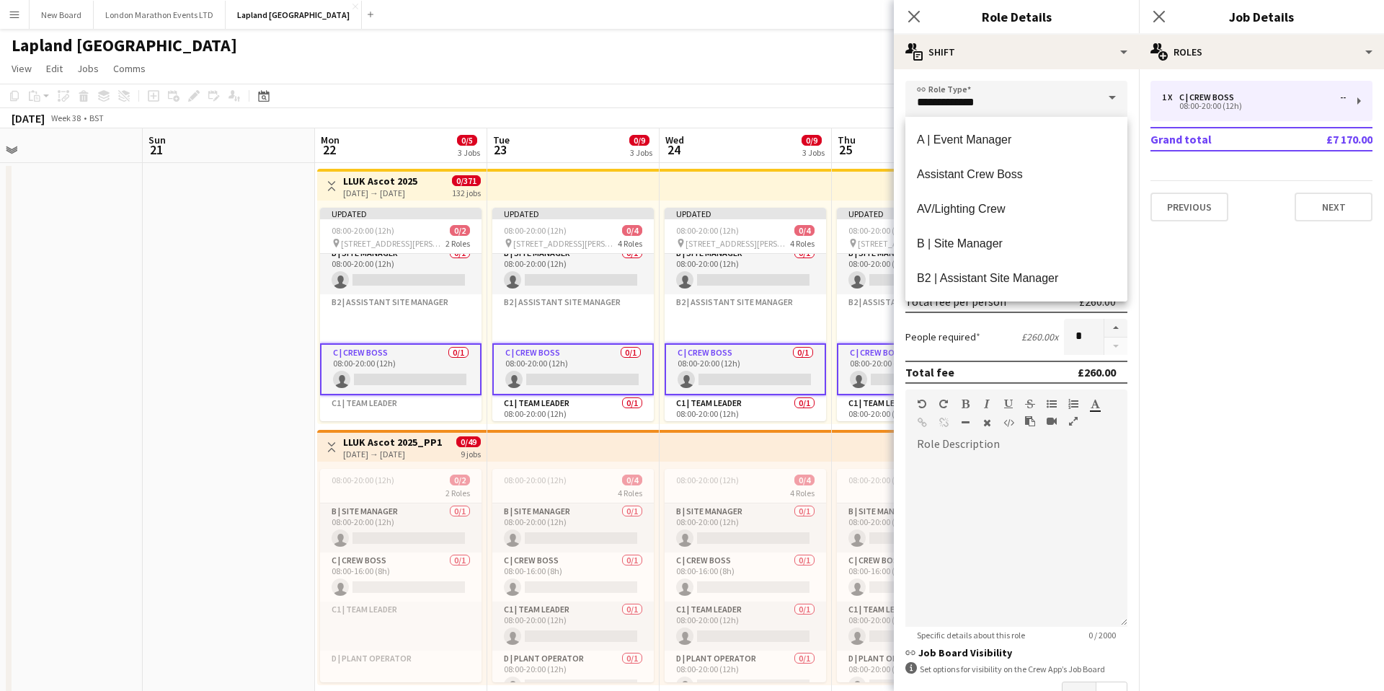
click at [1110, 99] on span at bounding box center [1112, 98] width 30 height 35
click at [1113, 95] on span at bounding box center [1112, 98] width 30 height 35
click at [1093, 76] on div "**********" at bounding box center [1016, 429] width 245 height 721
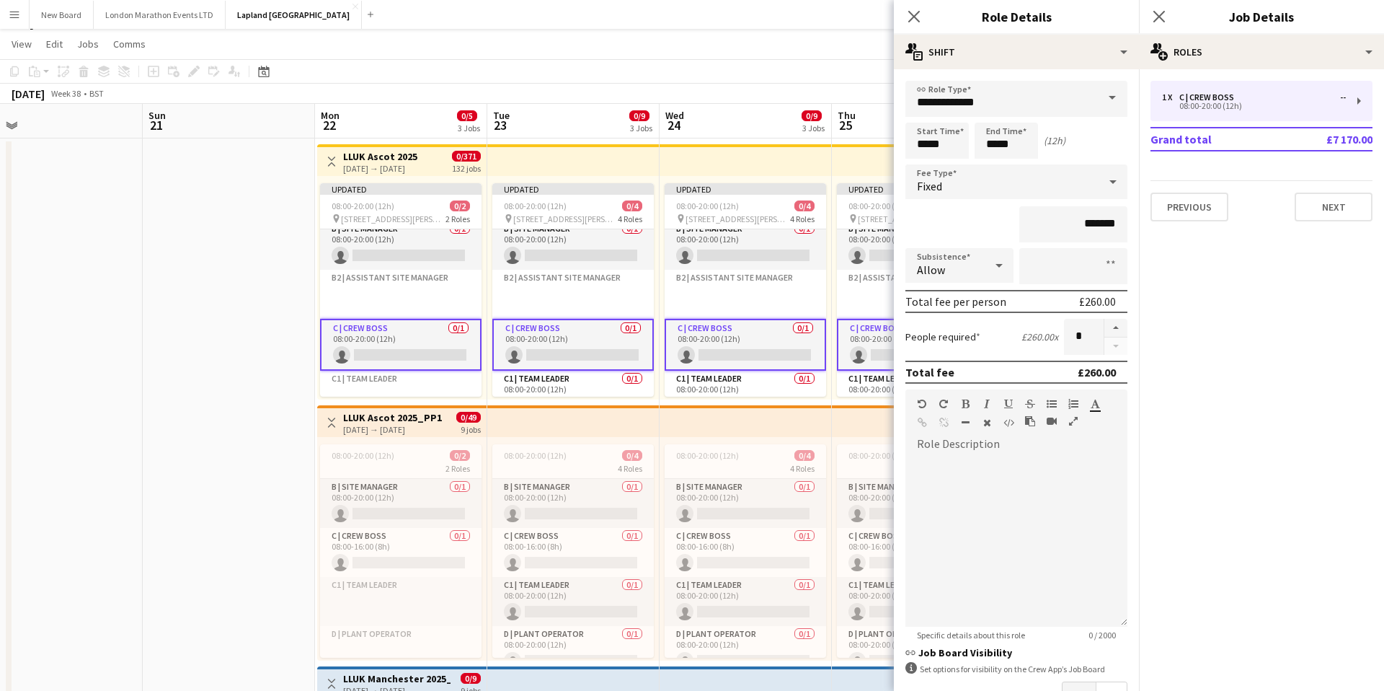
click at [1088, 182] on div "Fixed" at bounding box center [1001, 181] width 193 height 35
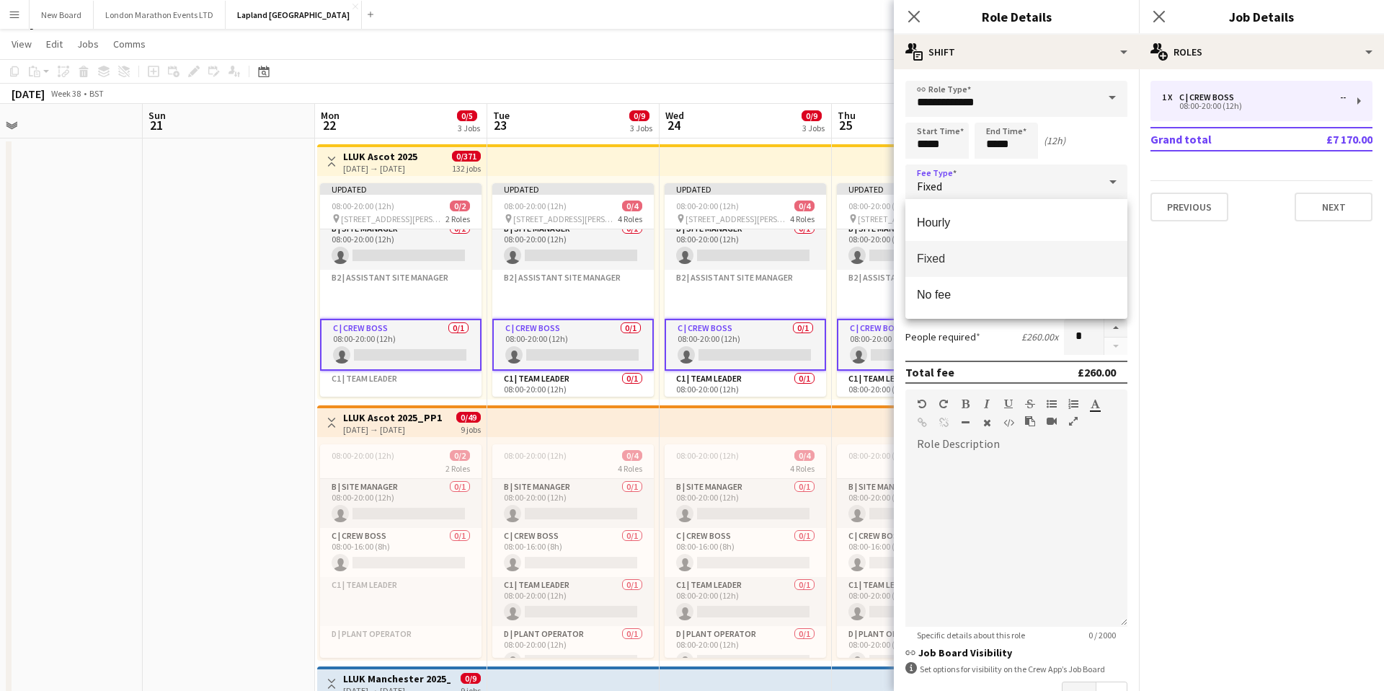
click at [1108, 179] on div at bounding box center [692, 345] width 1384 height 691
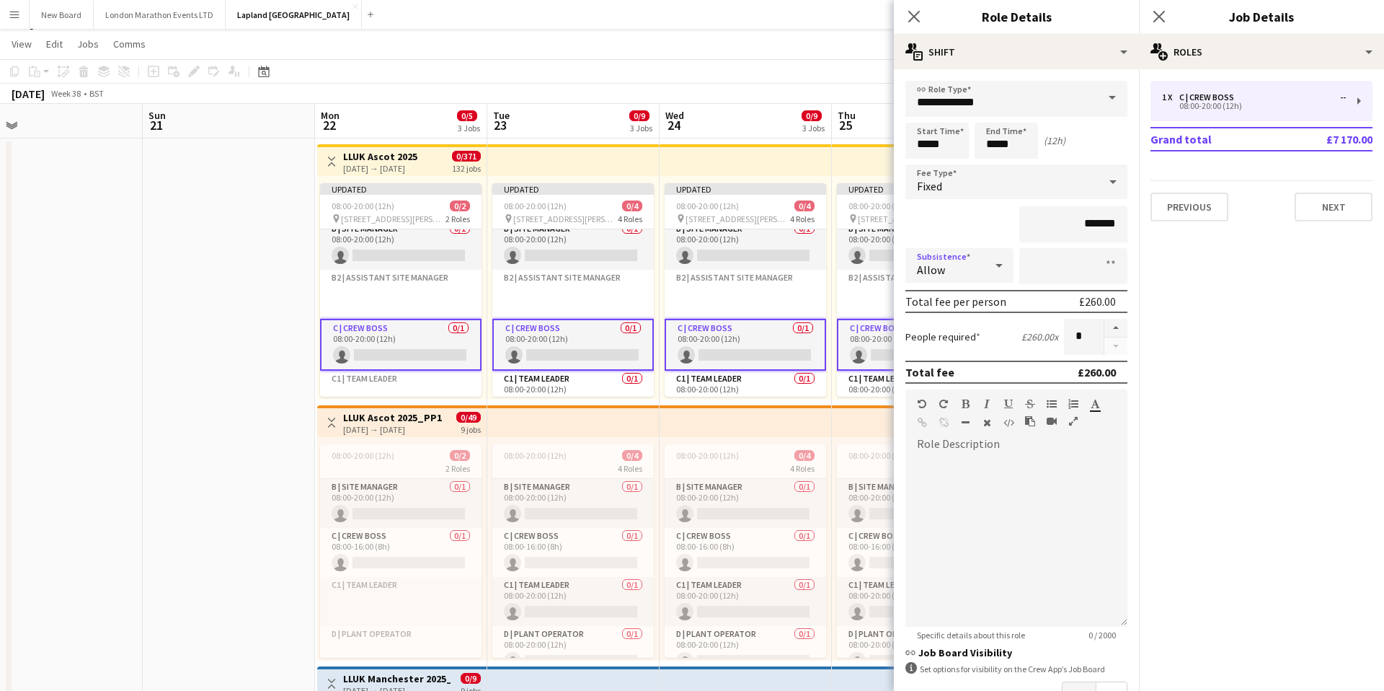
click at [991, 266] on icon at bounding box center [998, 265] width 17 height 29
click at [991, 266] on div at bounding box center [692, 345] width 1384 height 691
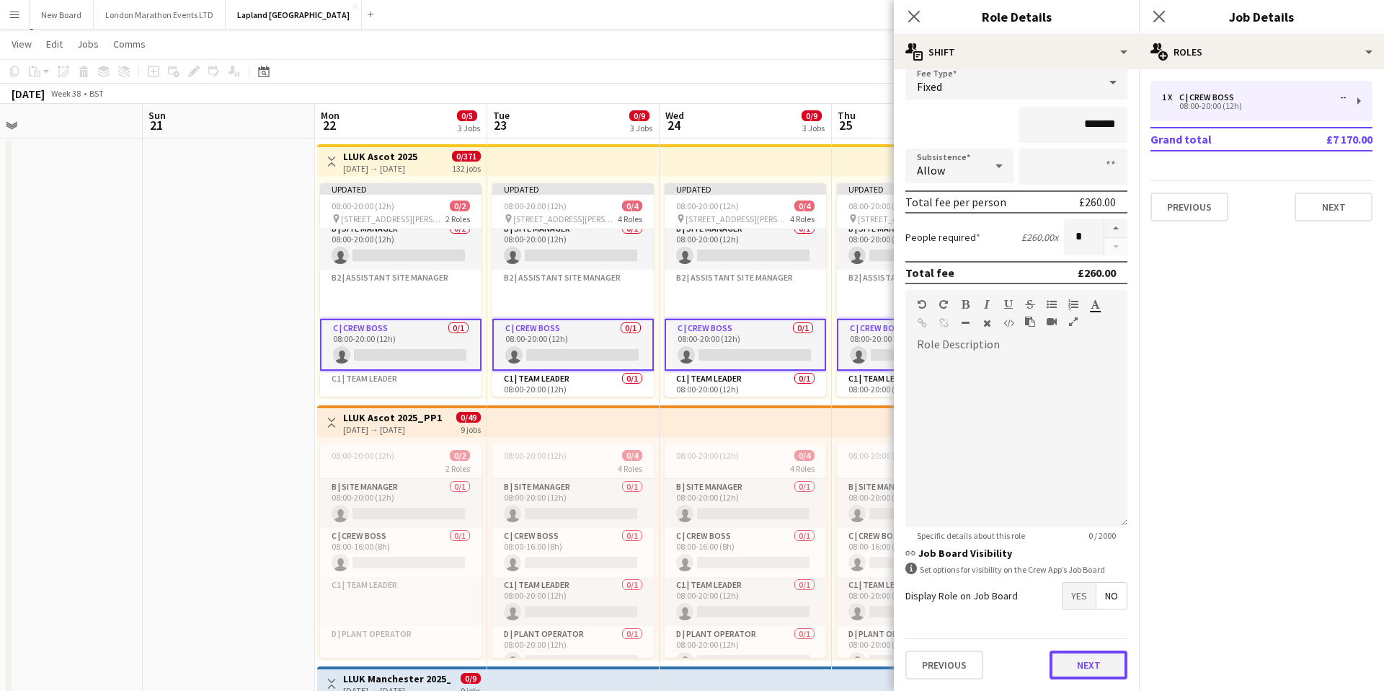
click at [1083, 667] on button "Next" at bounding box center [1089, 664] width 78 height 29
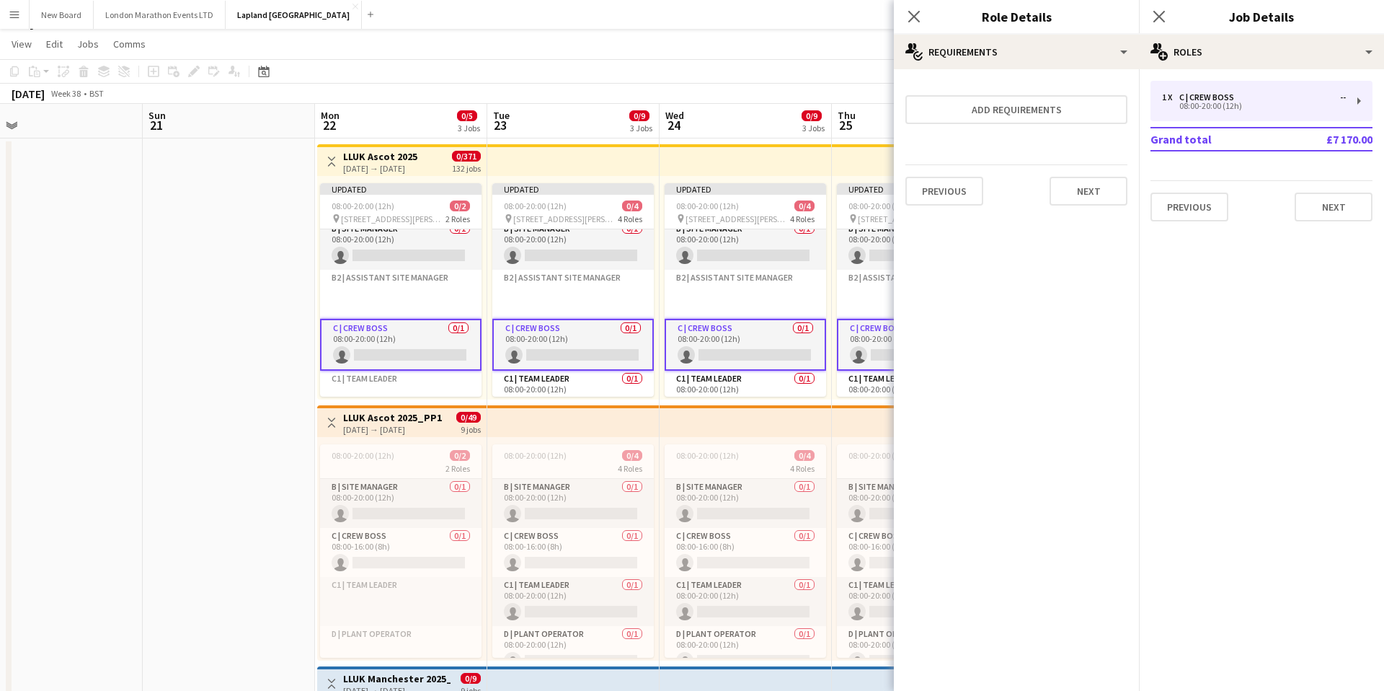
scroll to position [0, 0]
click at [1093, 182] on button "Next" at bounding box center [1089, 191] width 78 height 29
click at [907, 19] on icon "Close pop-in" at bounding box center [914, 16] width 14 height 14
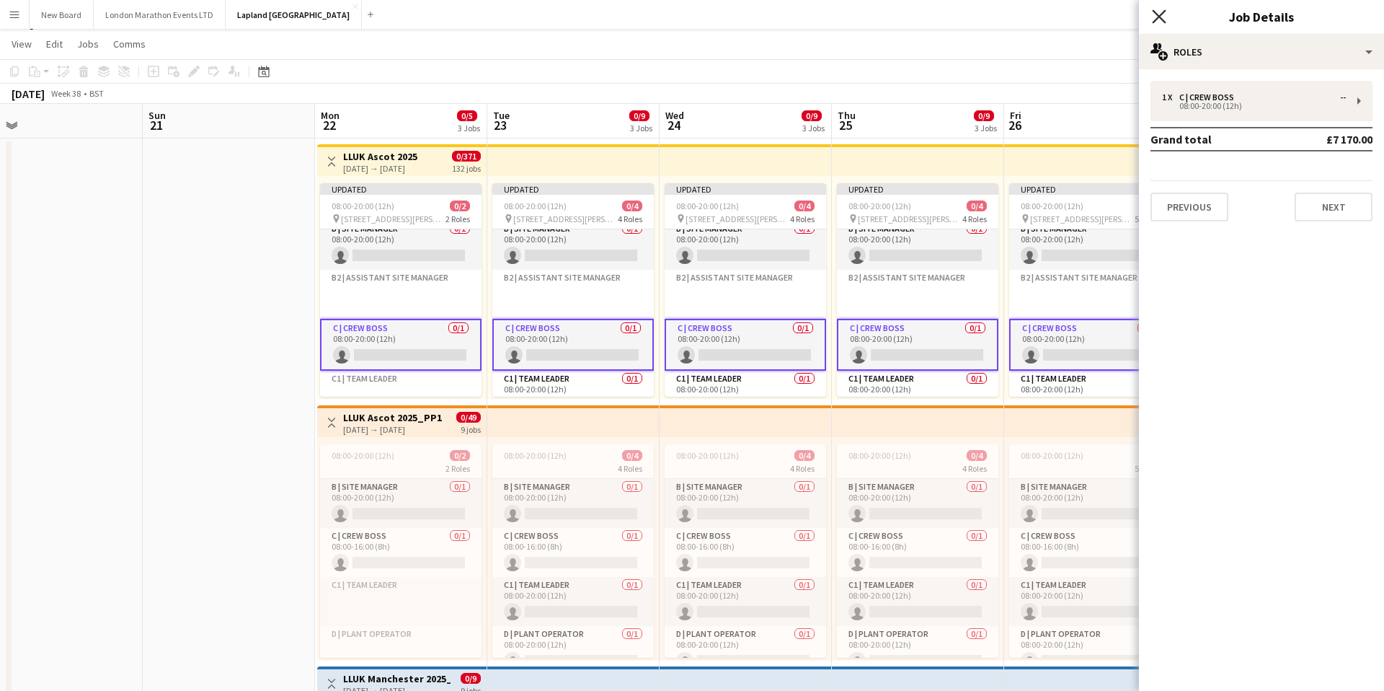
click at [1158, 22] on icon "Close pop-in" at bounding box center [1159, 16] width 14 height 14
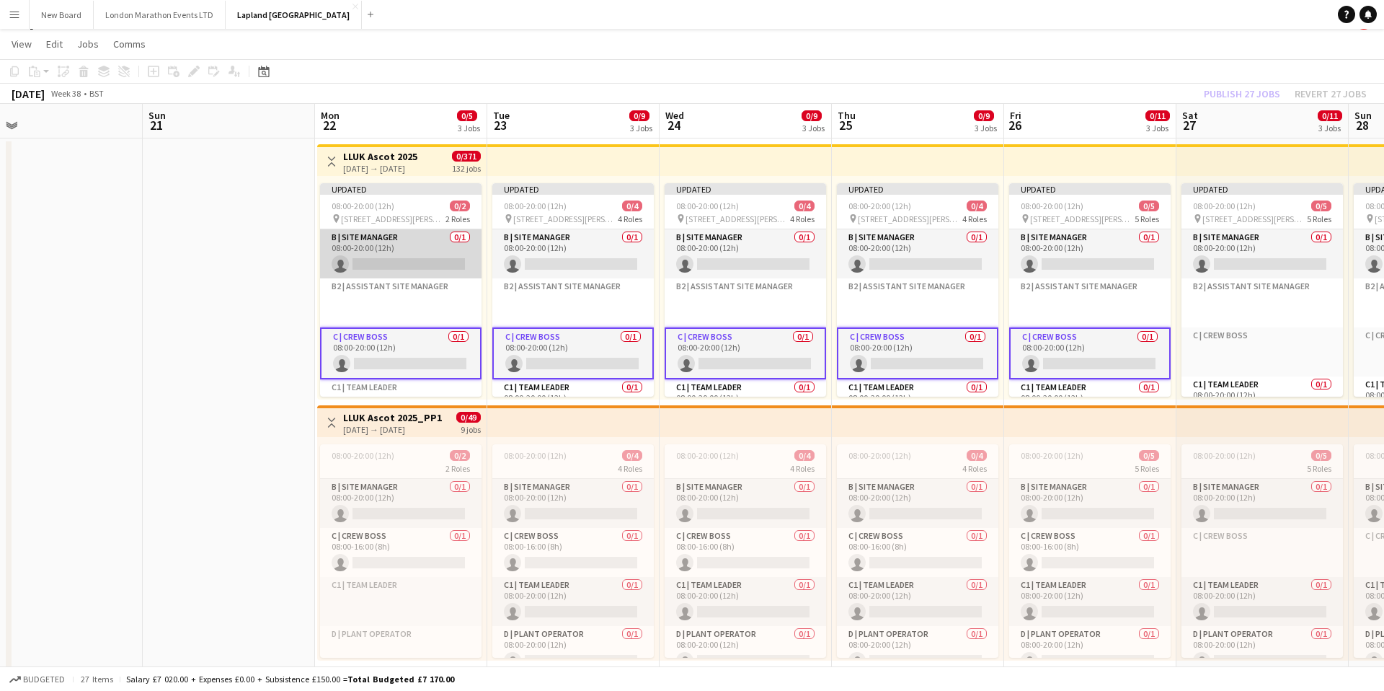
click at [402, 252] on app-card-role "B | Site Manager 0/1 08:00-20:00 (12h) single-neutral-actions" at bounding box center [400, 253] width 161 height 49
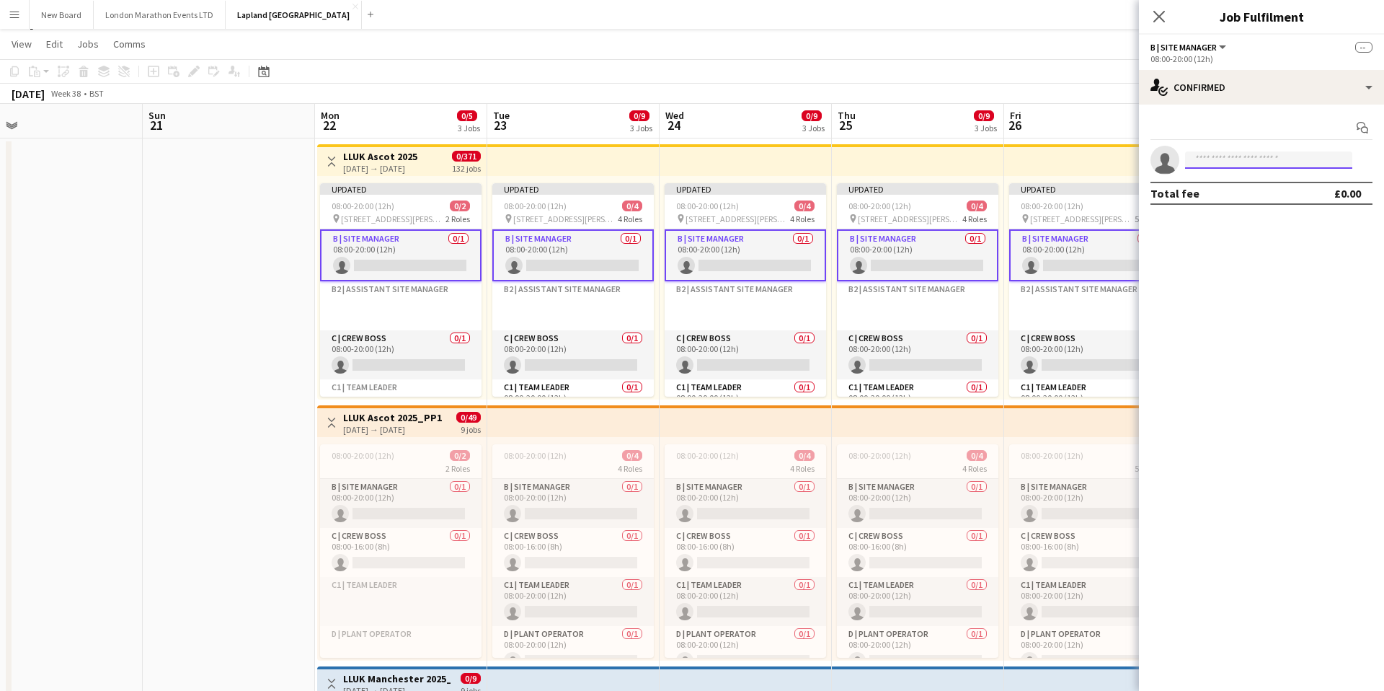
click at [1235, 159] on input at bounding box center [1268, 159] width 167 height 17
type input "****"
type input "*"
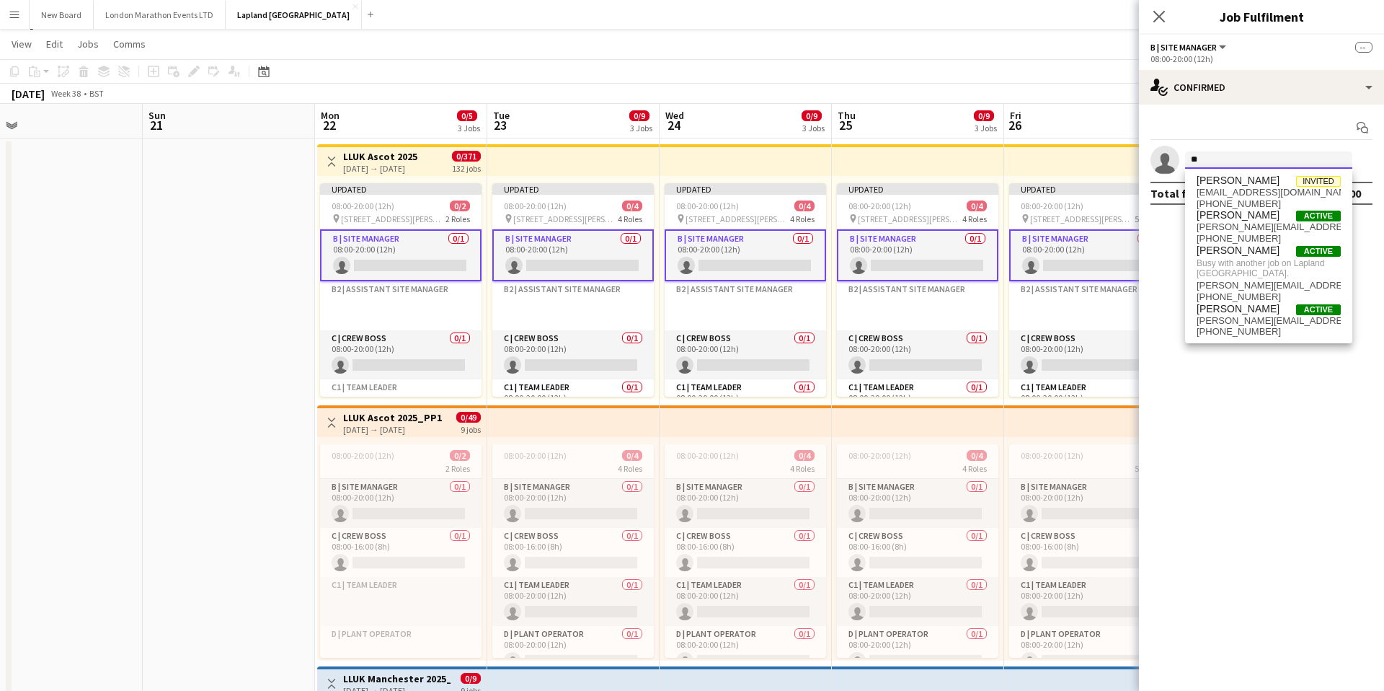
type input "***"
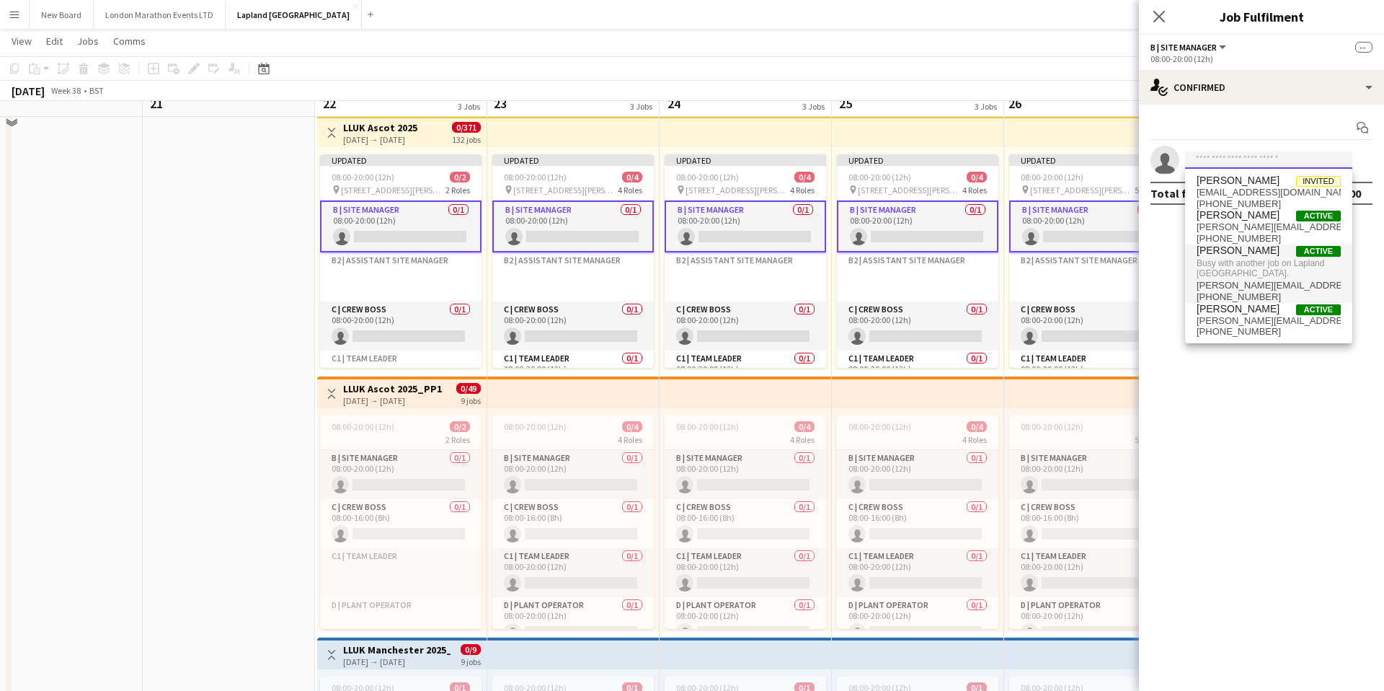
scroll to position [28, 0]
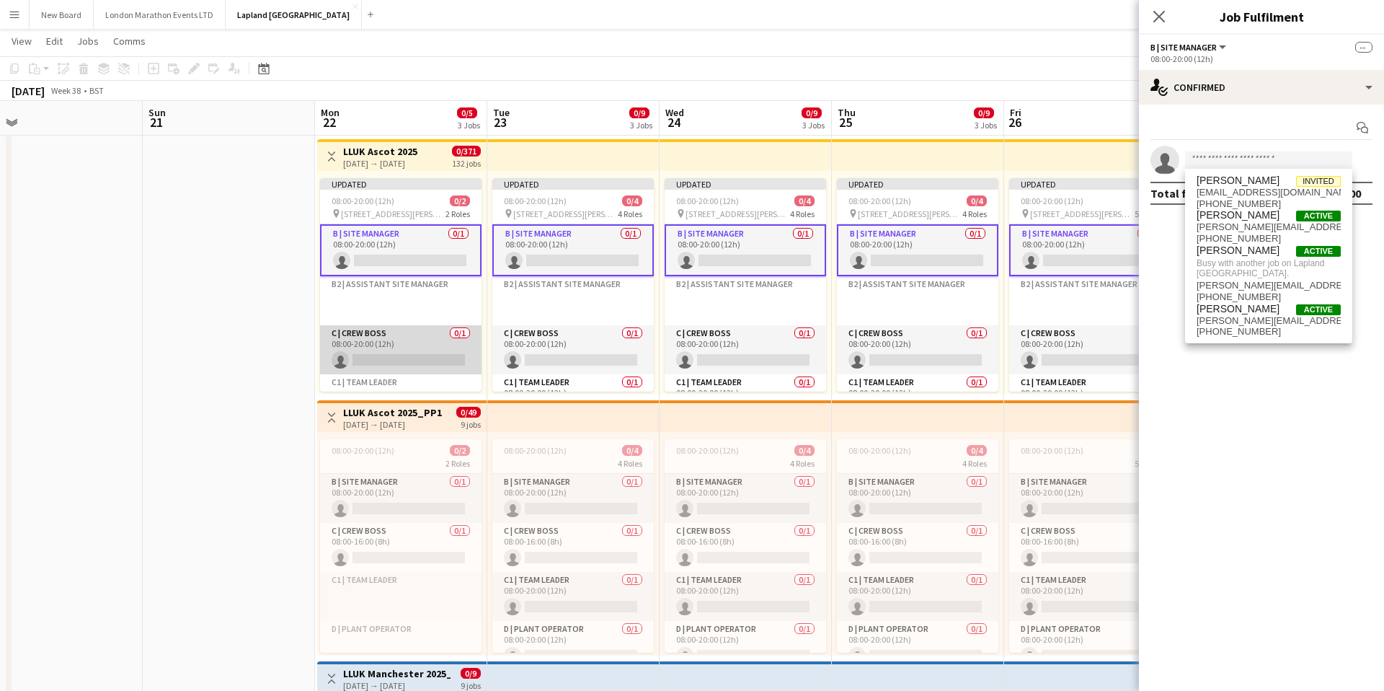
click at [397, 338] on app-card-role "C | Crew Boss 0/1 08:00-20:00 (12h) single-neutral-actions" at bounding box center [400, 349] width 161 height 49
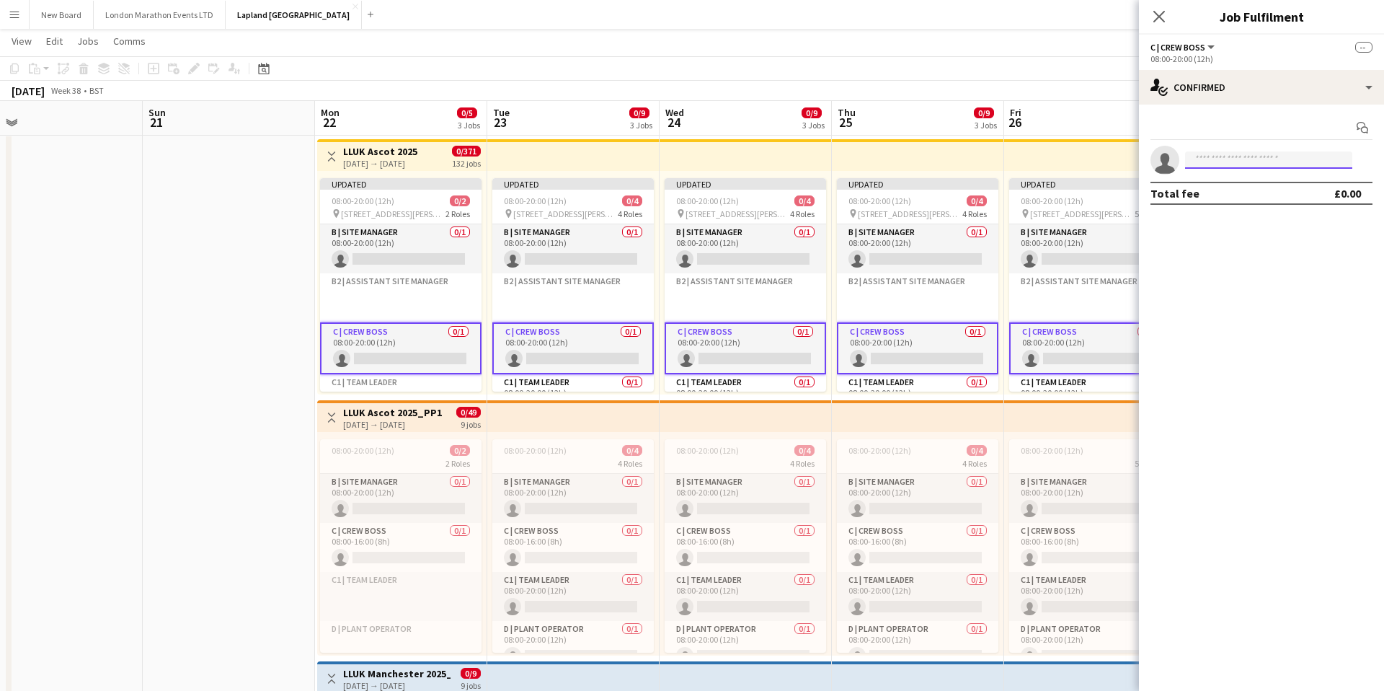
click at [1232, 159] on input at bounding box center [1268, 159] width 167 height 17
type input "***"
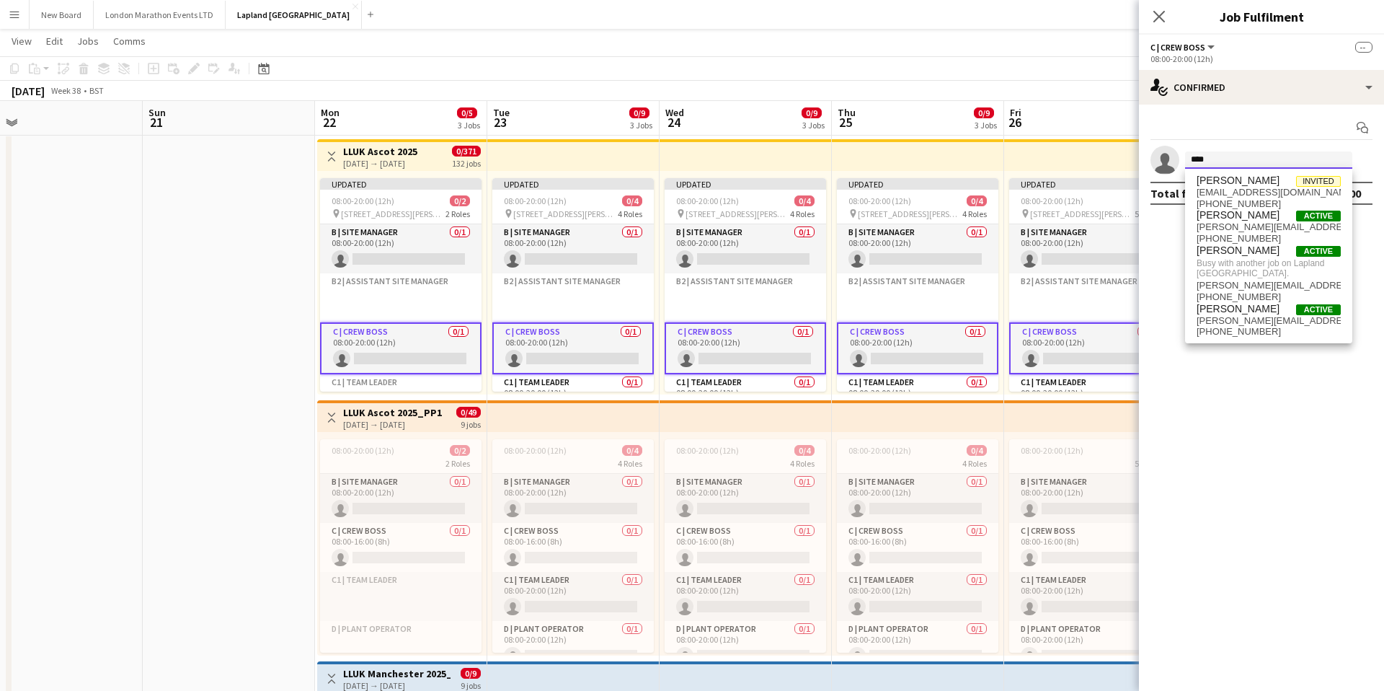
type input "*****"
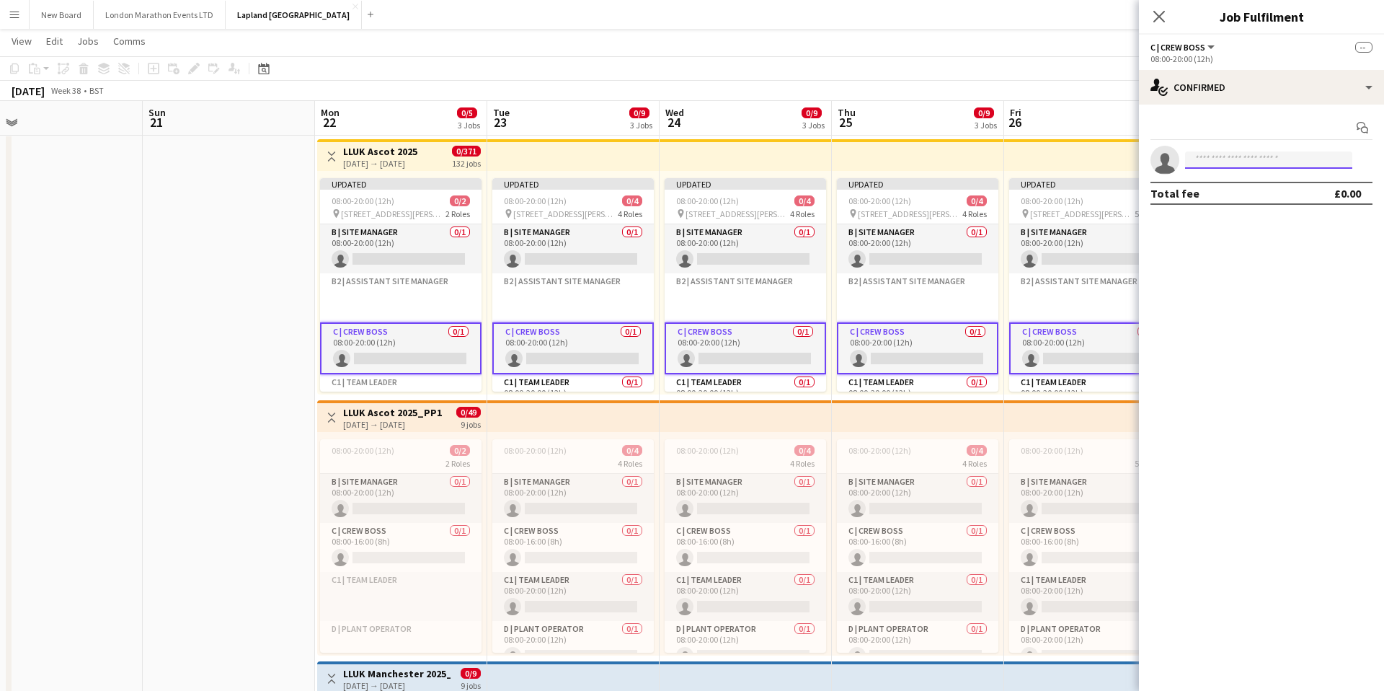
type input "*"
type input "*****"
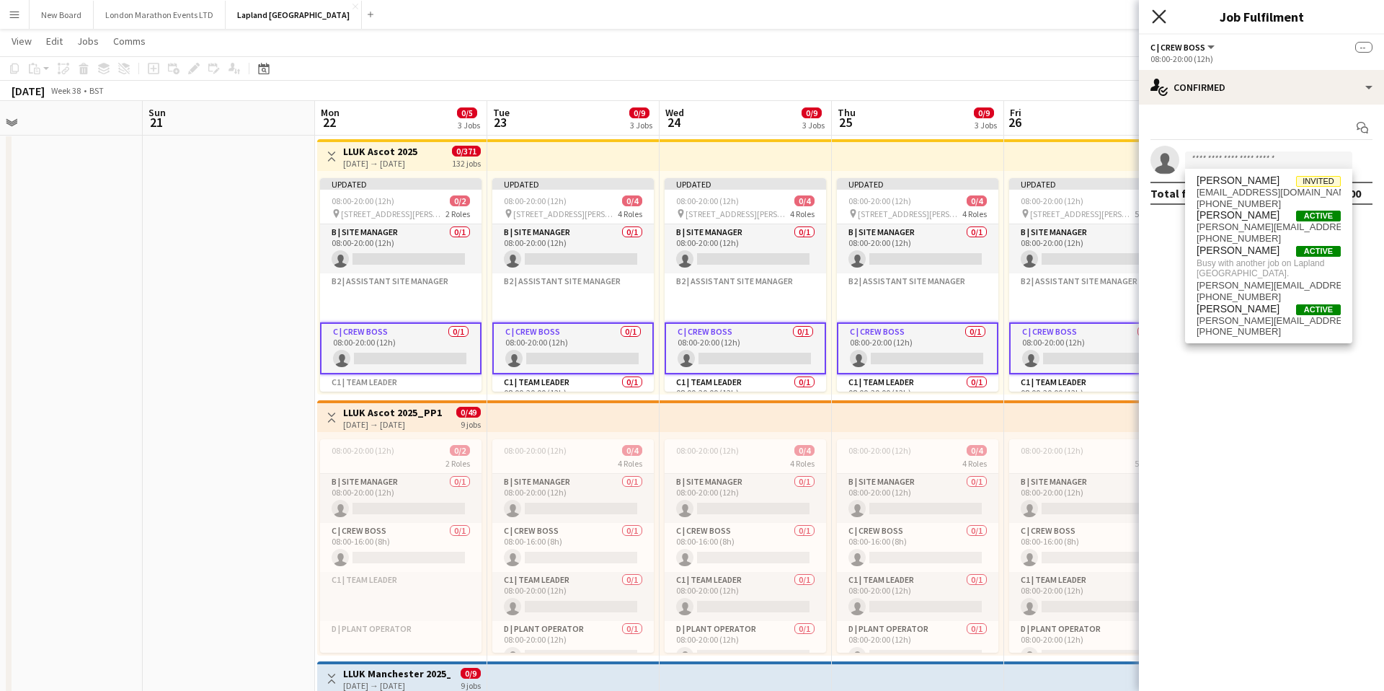
click at [1161, 21] on icon "Close pop-in" at bounding box center [1159, 16] width 14 height 14
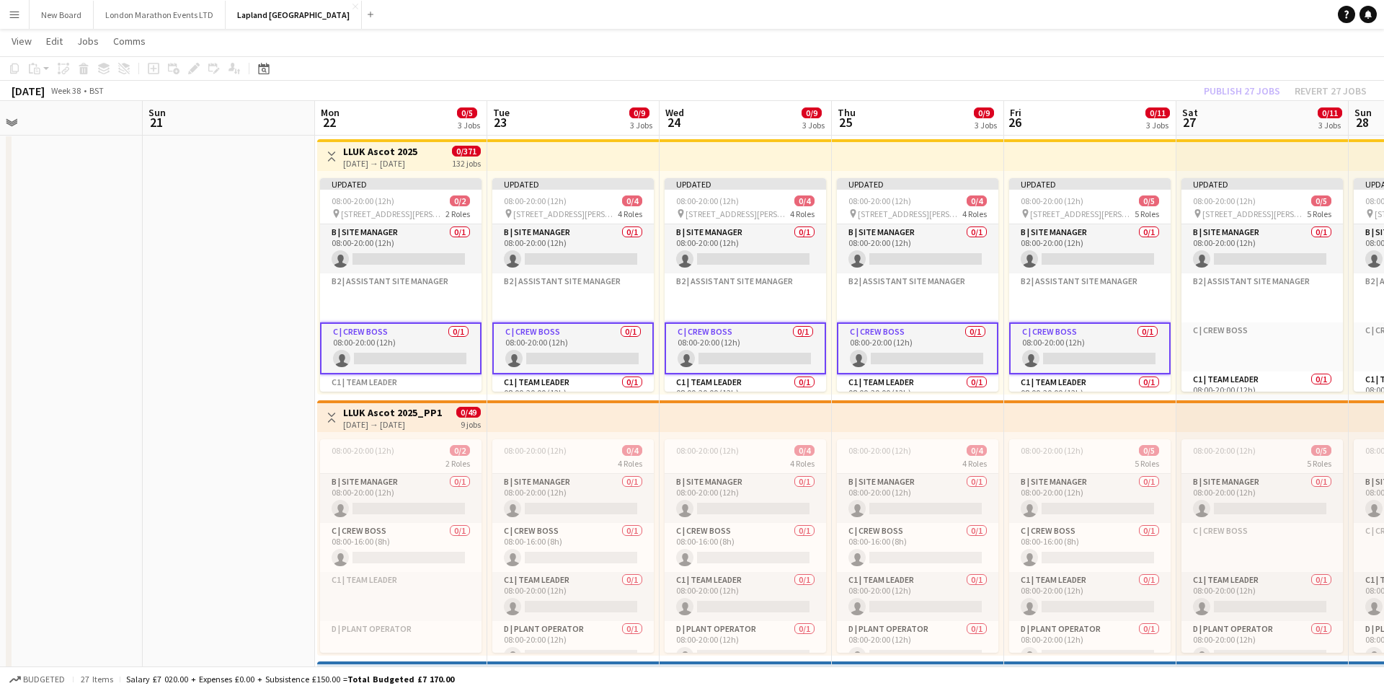
click at [17, 19] on app-icon "Menu" at bounding box center [15, 15] width 12 height 12
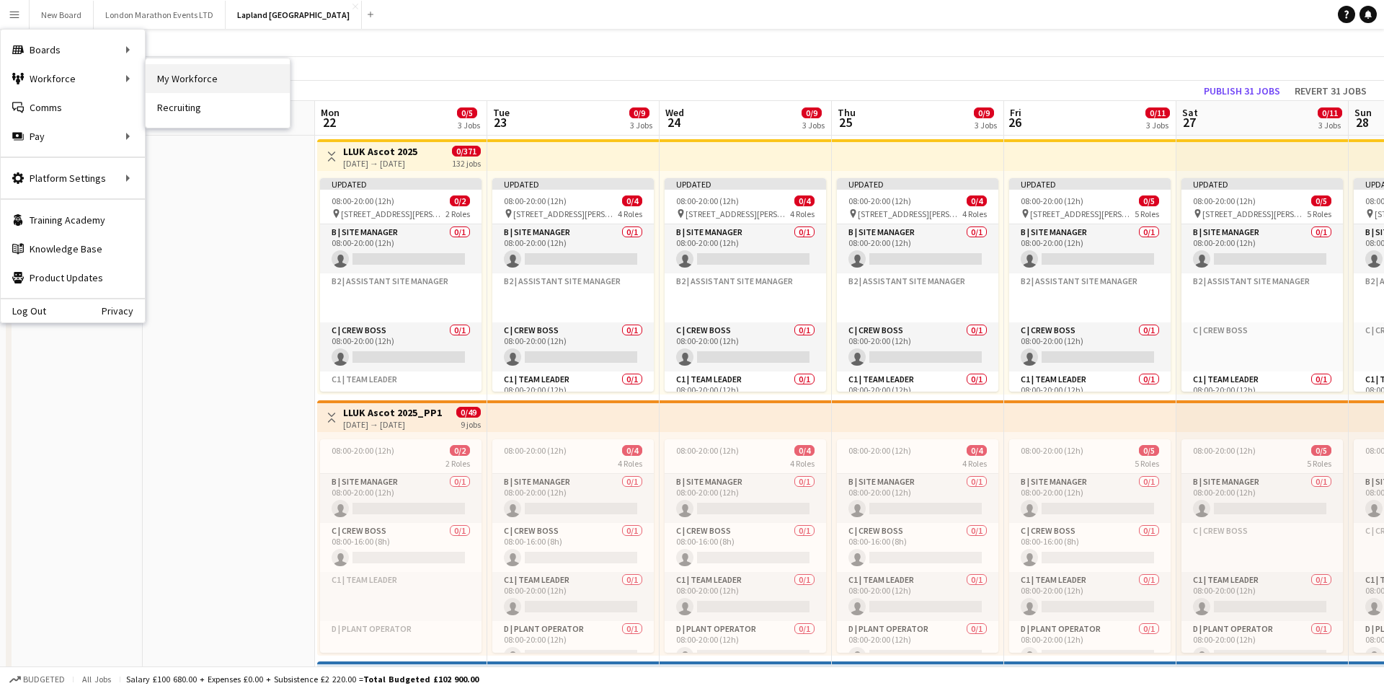
click at [201, 79] on link "My Workforce" at bounding box center [218, 78] width 144 height 29
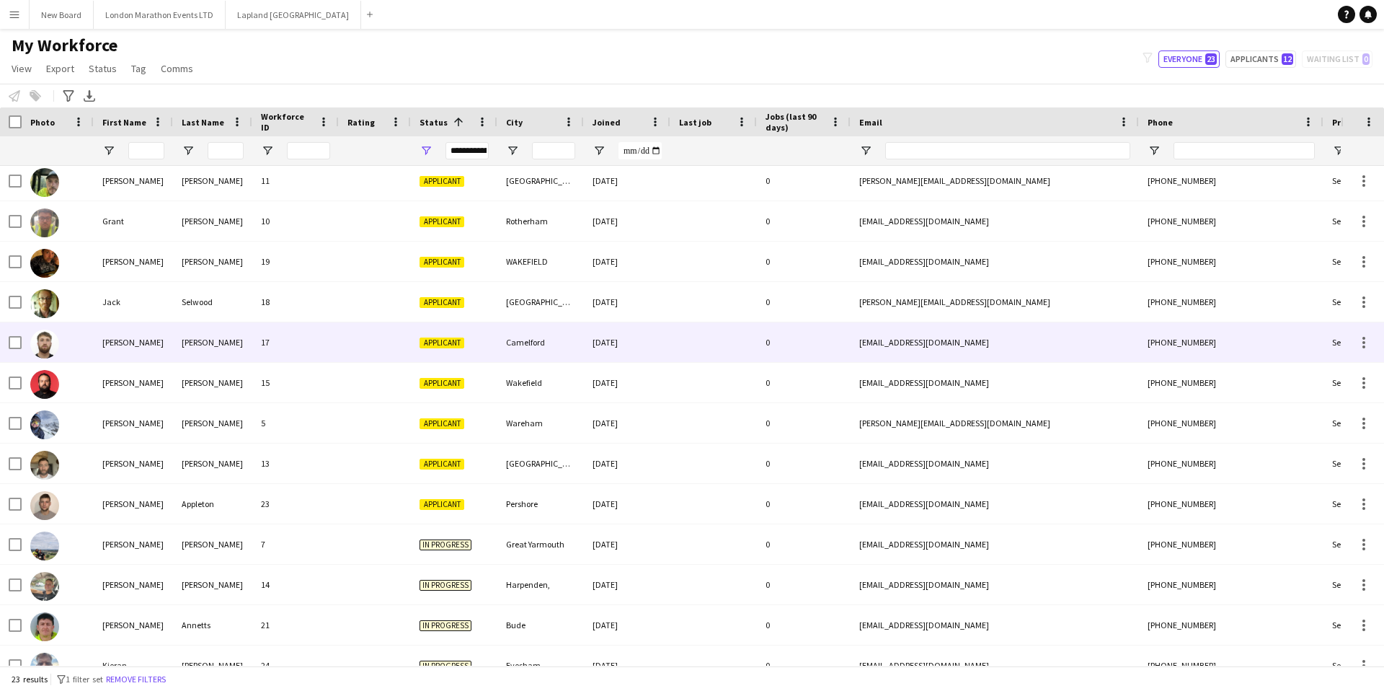
scroll to position [293, 0]
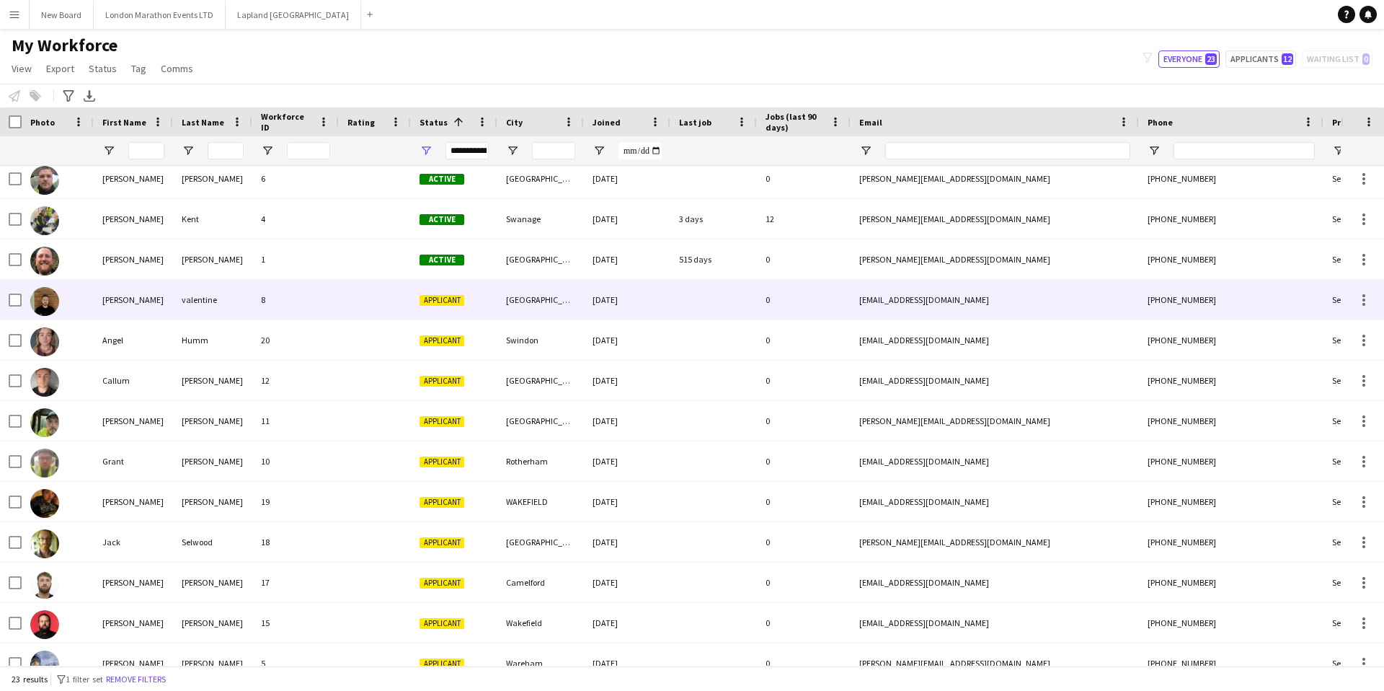
click at [353, 303] on div at bounding box center [375, 300] width 72 height 40
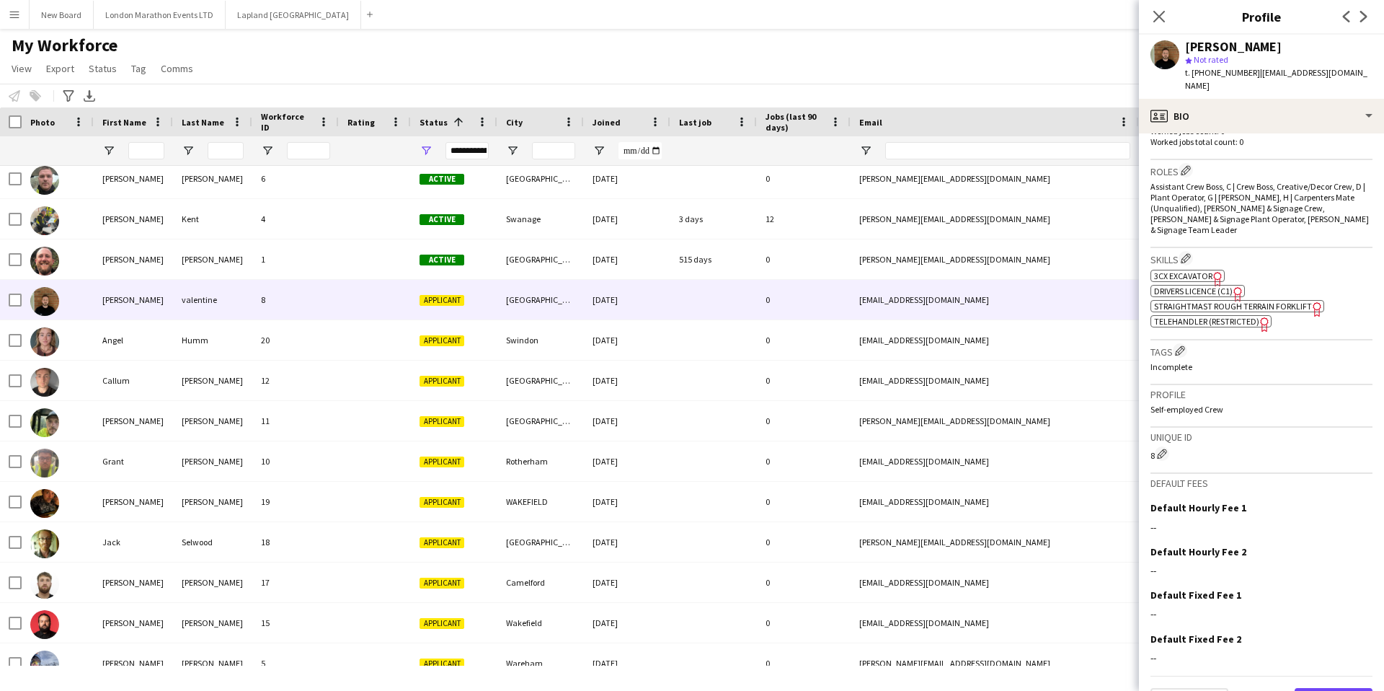
click at [1334, 688] on button "Next" at bounding box center [1334, 702] width 78 height 29
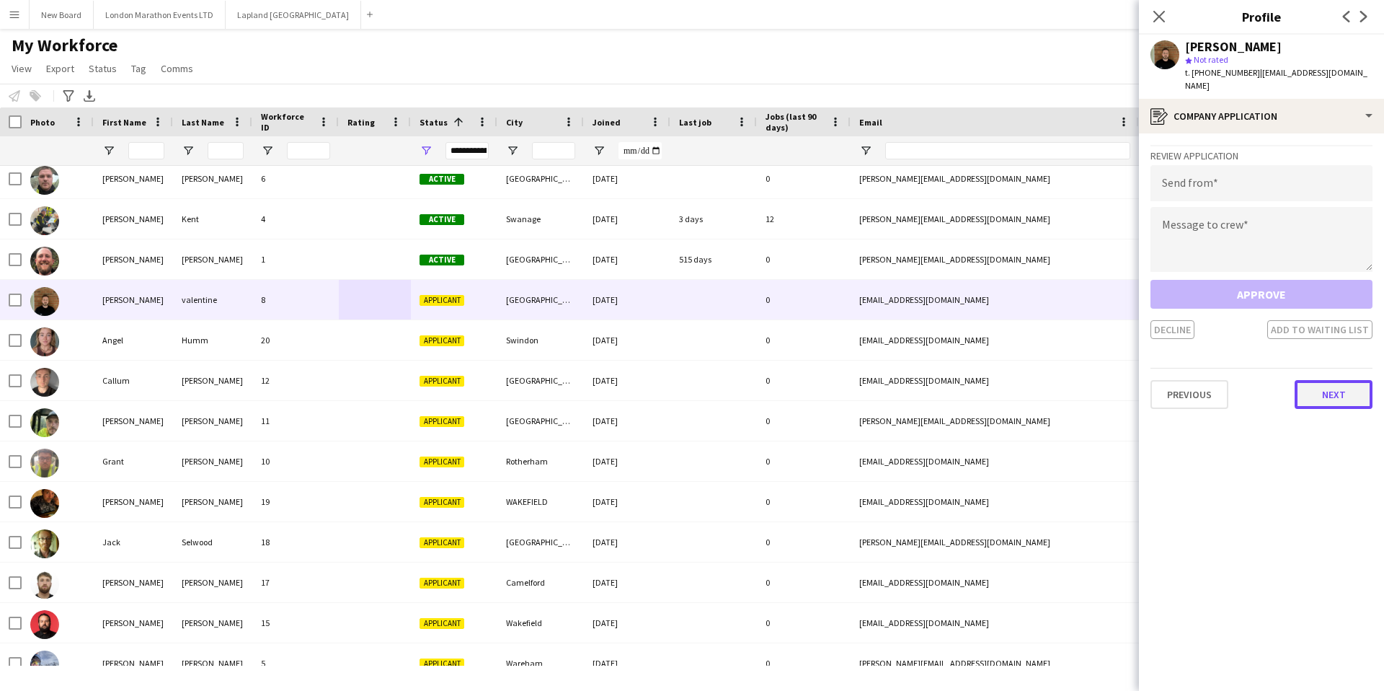
click at [1338, 383] on button "Next" at bounding box center [1334, 394] width 78 height 29
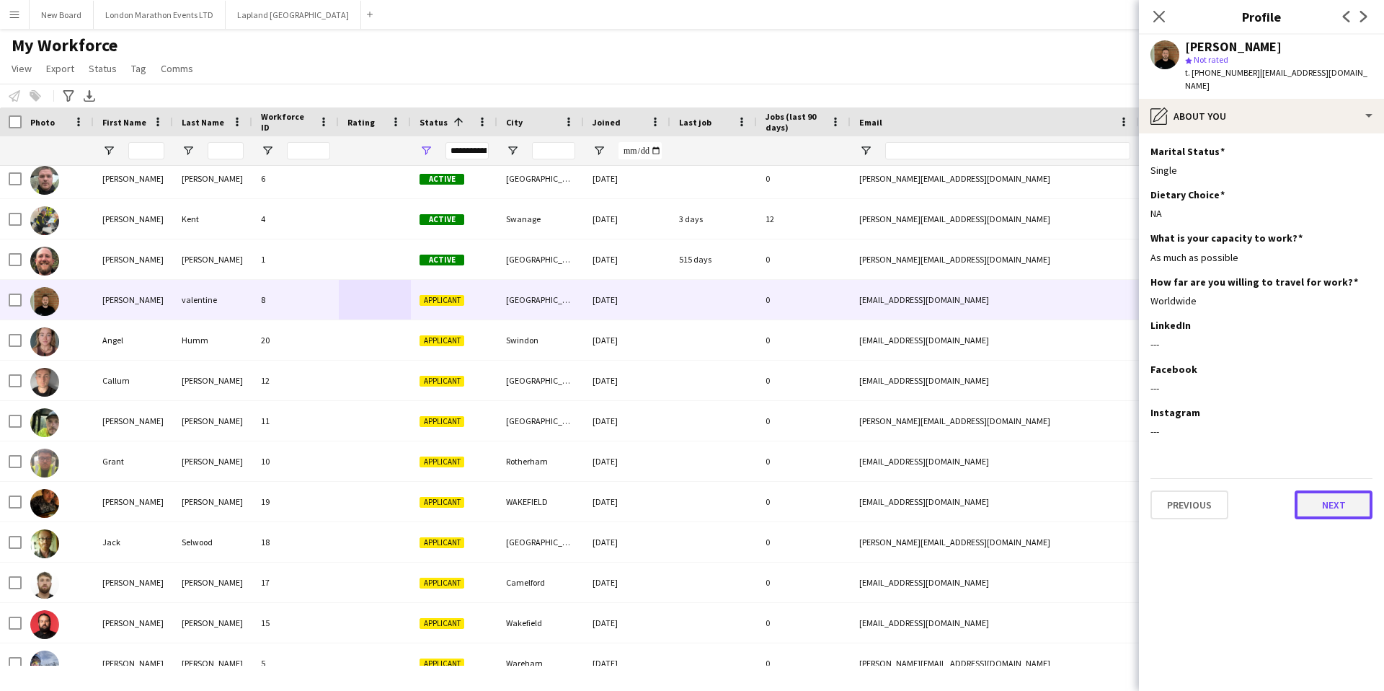
click at [1329, 505] on button "Next" at bounding box center [1334, 504] width 78 height 29
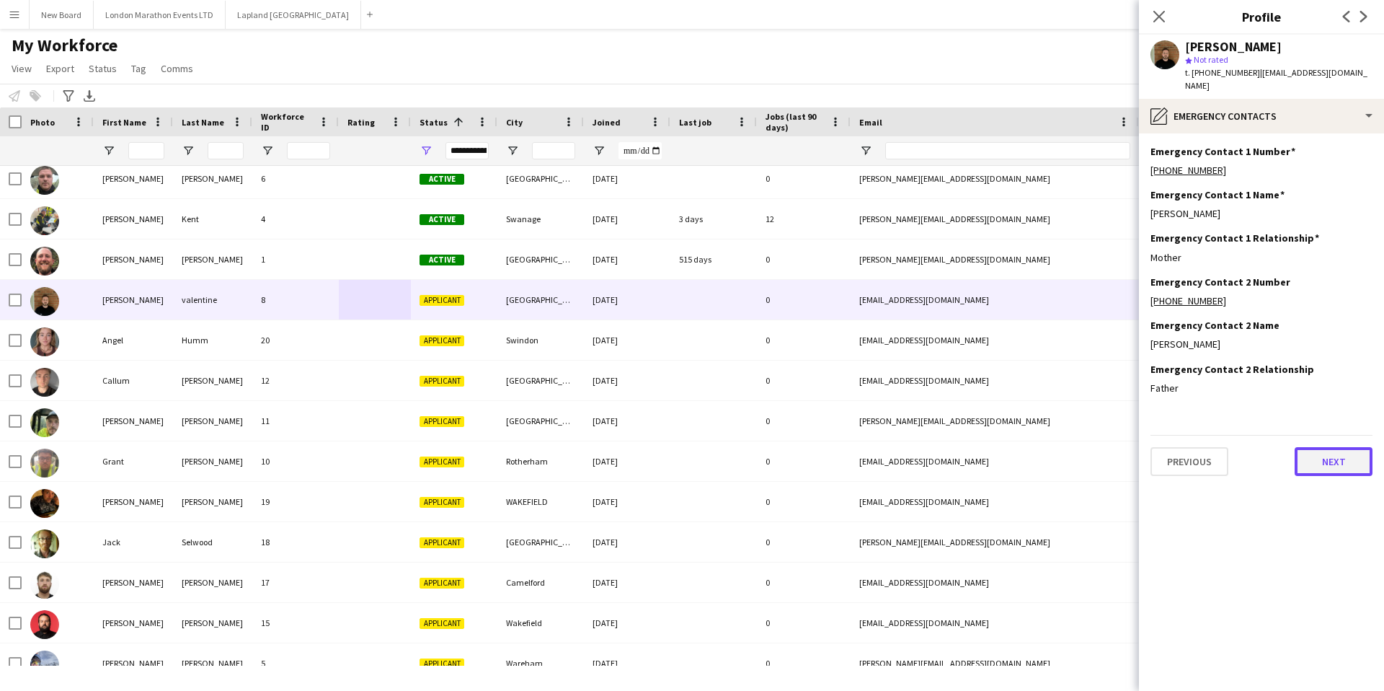
click at [1329, 458] on button "Next" at bounding box center [1334, 461] width 78 height 29
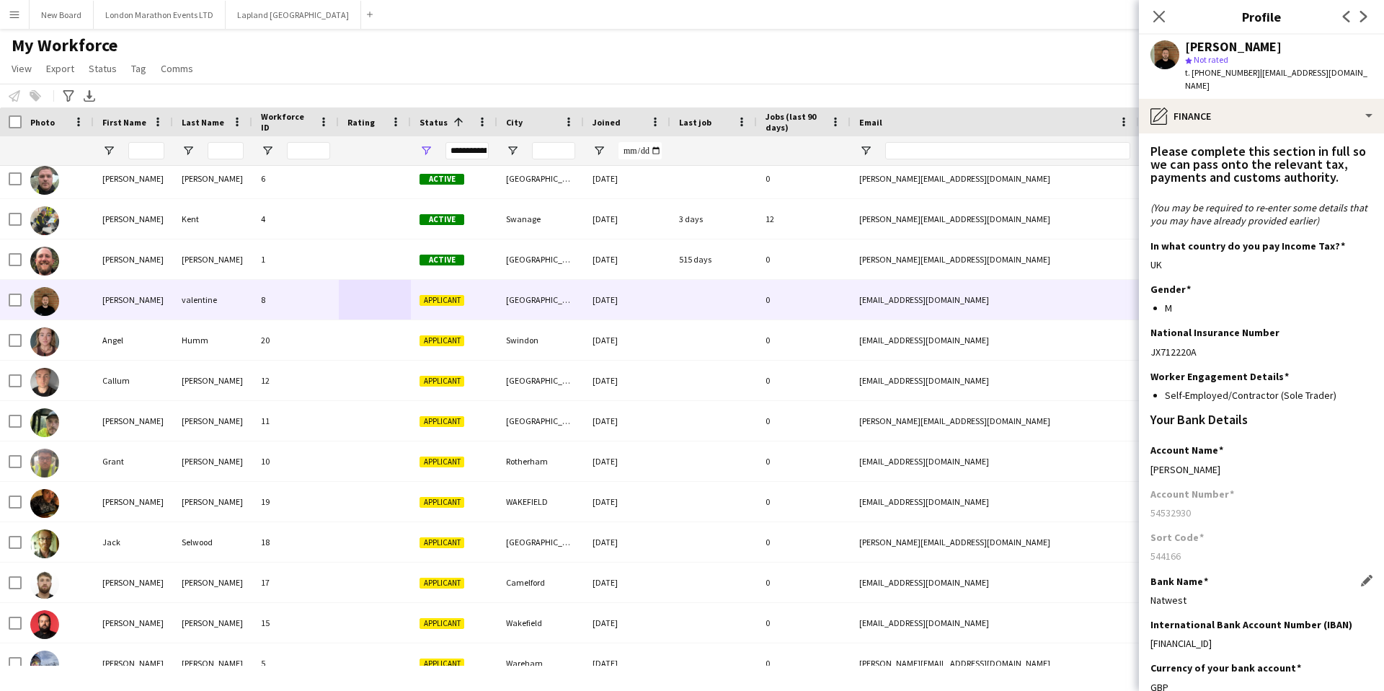
scroll to position [126, 0]
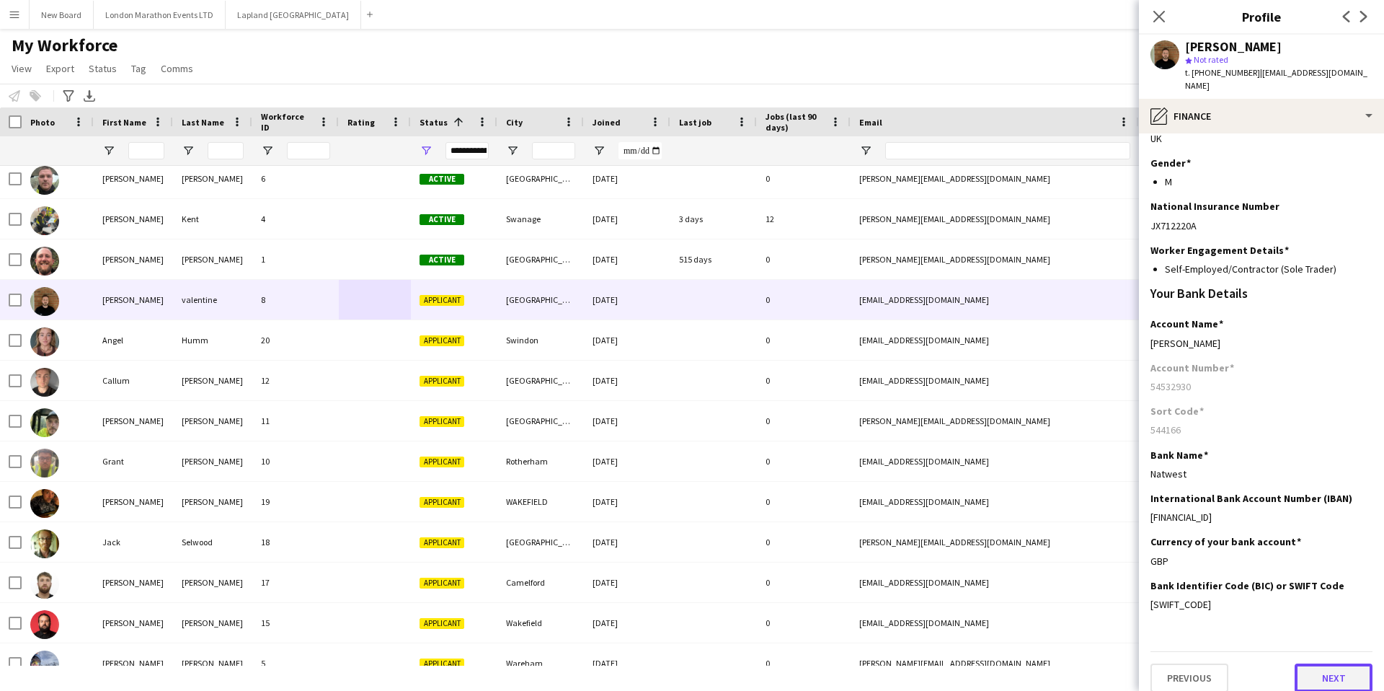
click at [1321, 663] on button "Next" at bounding box center [1334, 677] width 78 height 29
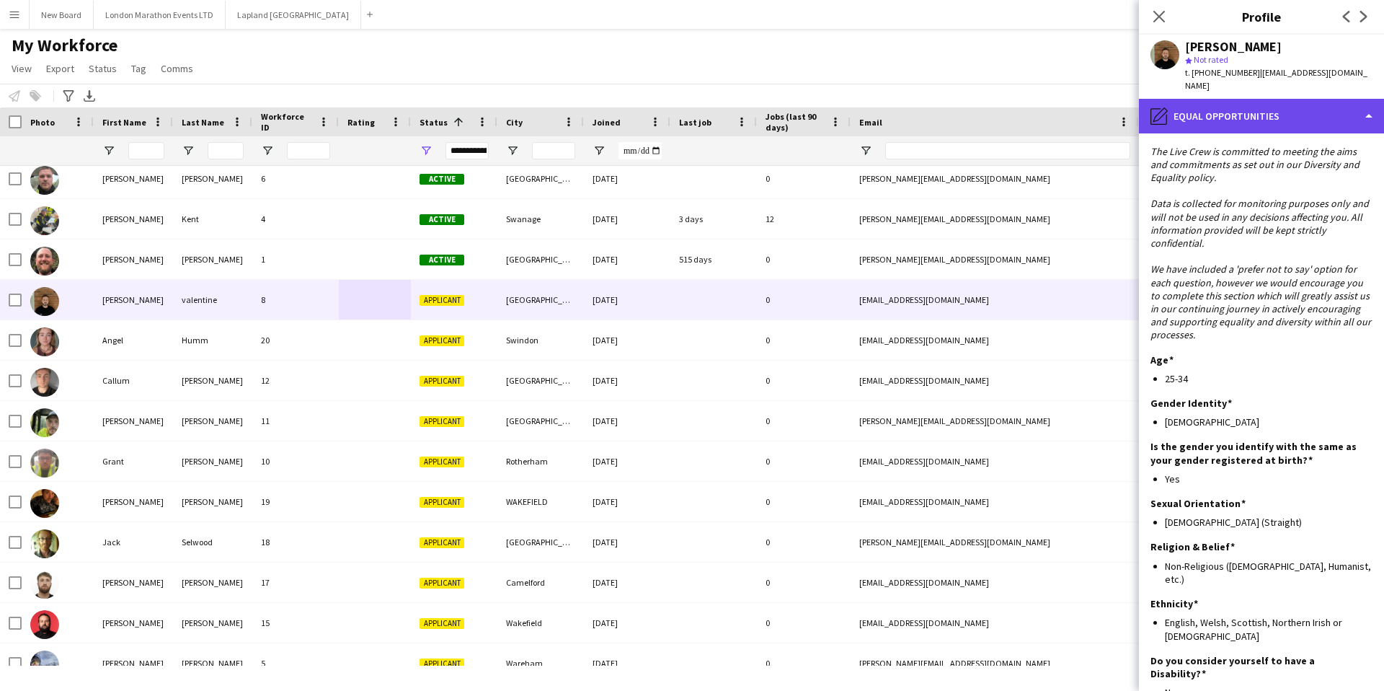
click at [1346, 99] on div "pencil4 Equal Opportunities" at bounding box center [1261, 116] width 245 height 35
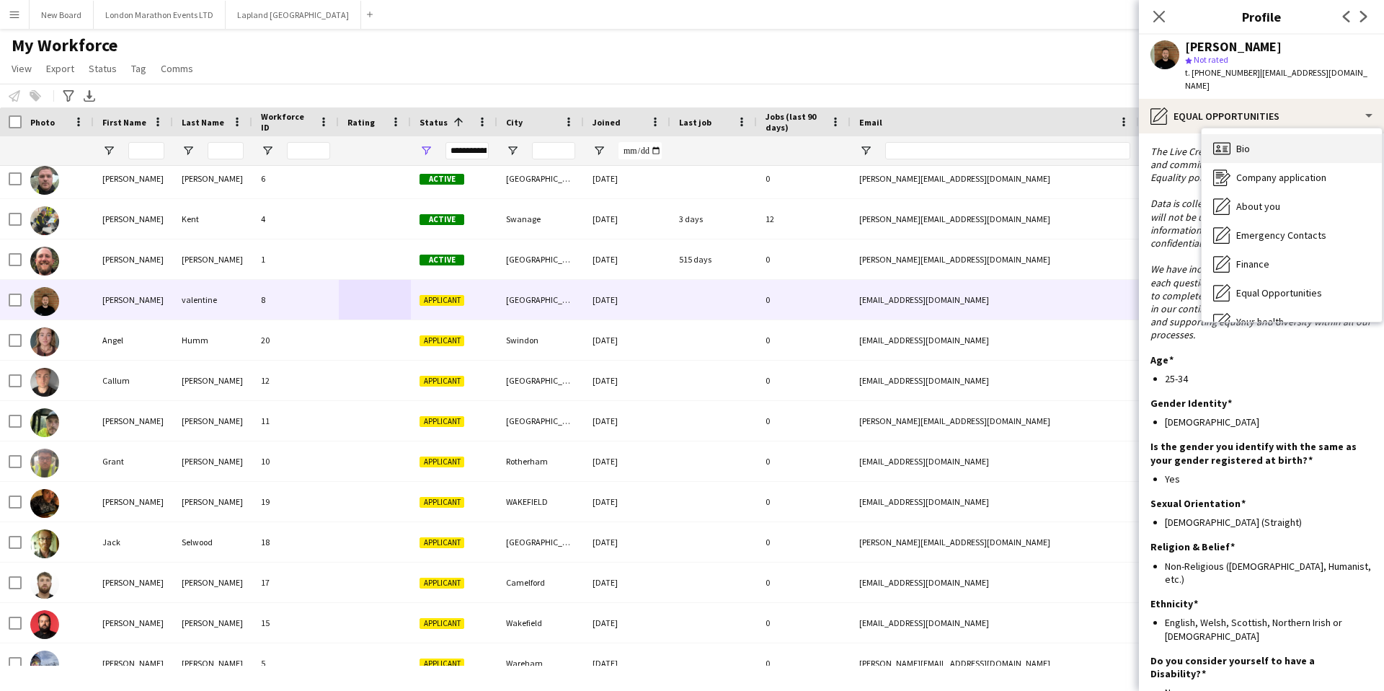
click at [1263, 134] on div "Bio Bio" at bounding box center [1292, 148] width 180 height 29
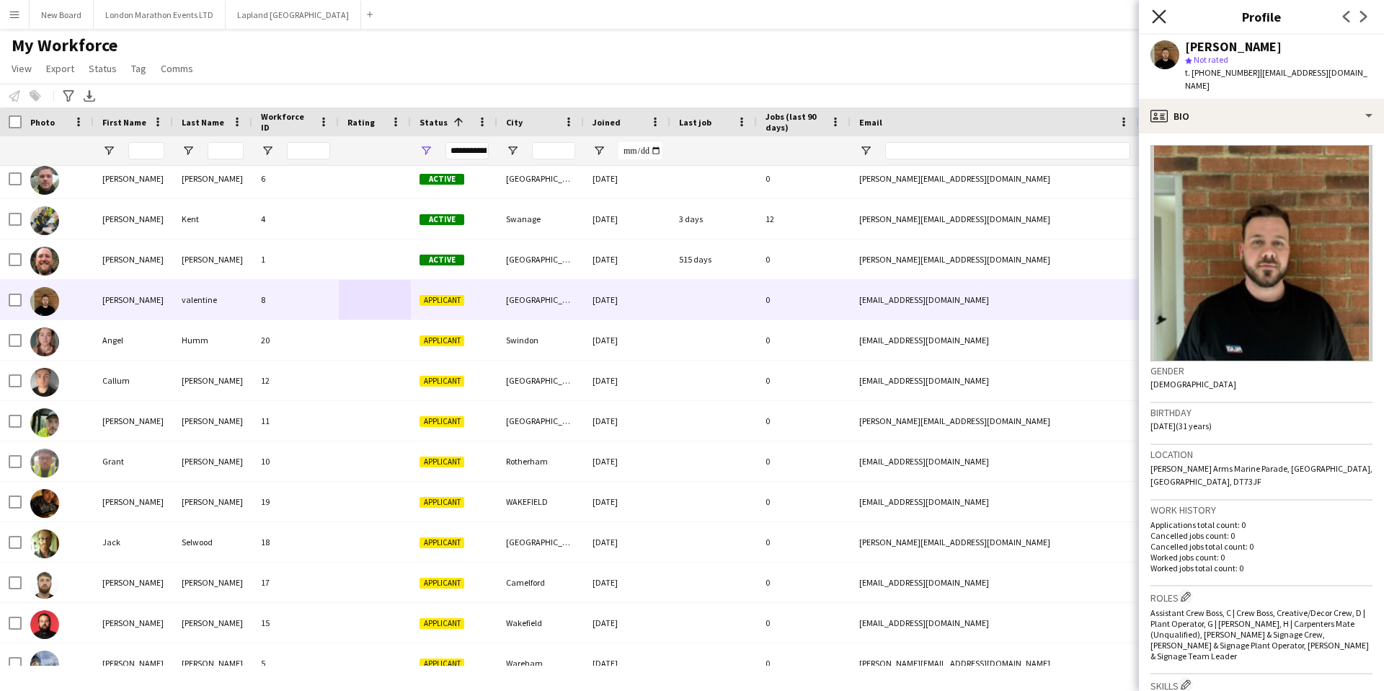
click at [1153, 14] on icon "Close pop-in" at bounding box center [1159, 16] width 14 height 14
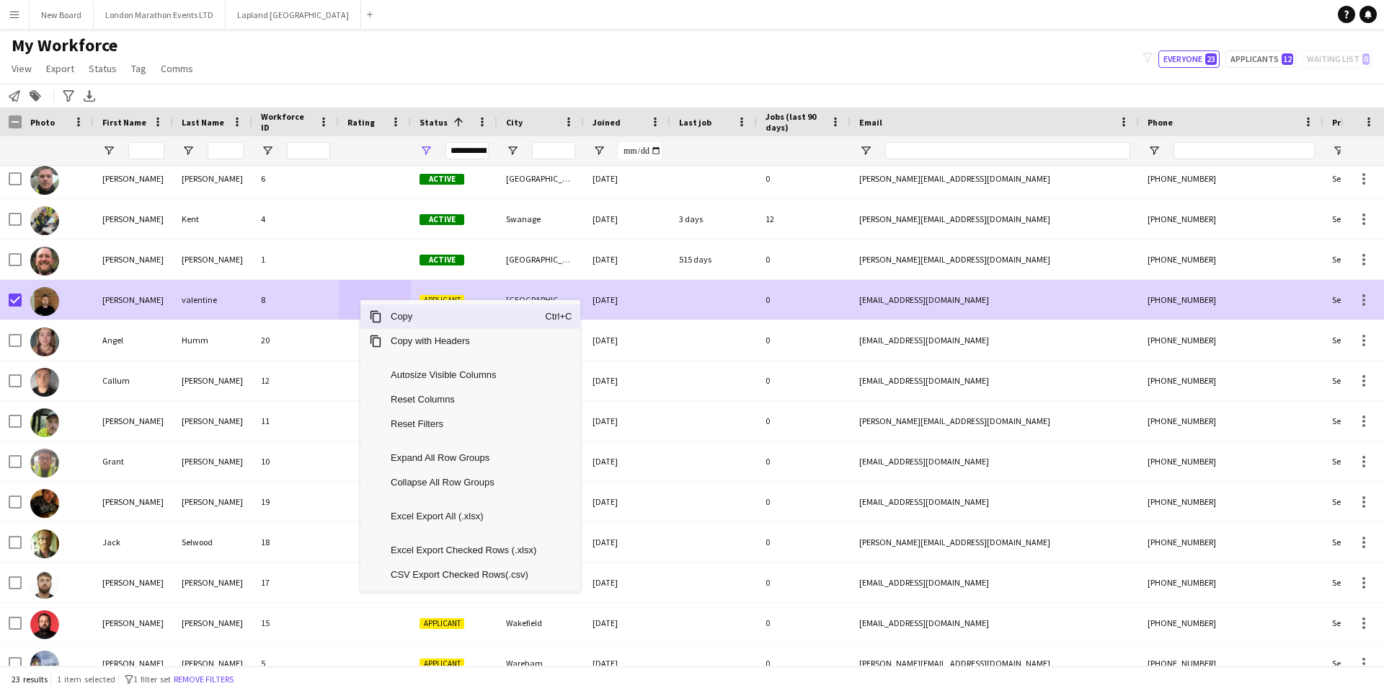
click at [313, 297] on div "8" at bounding box center [295, 300] width 87 height 40
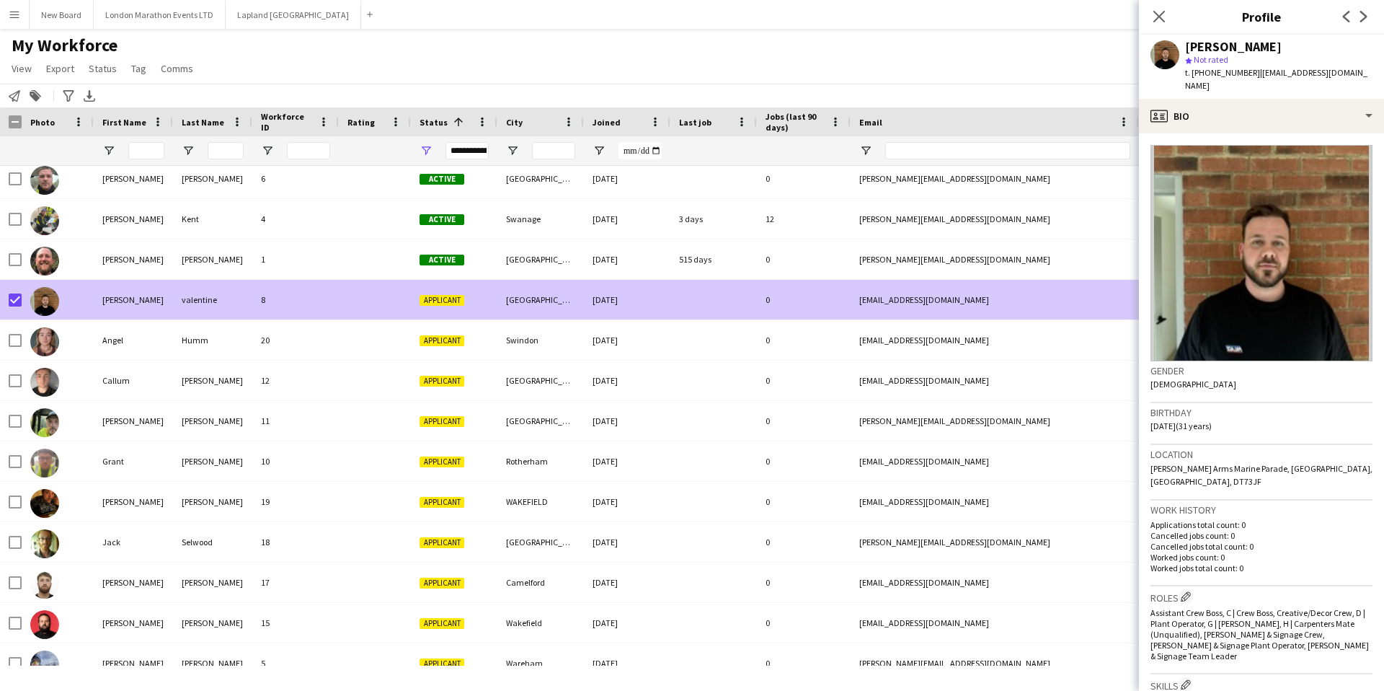
click at [448, 290] on div "Applicant" at bounding box center [454, 300] width 87 height 40
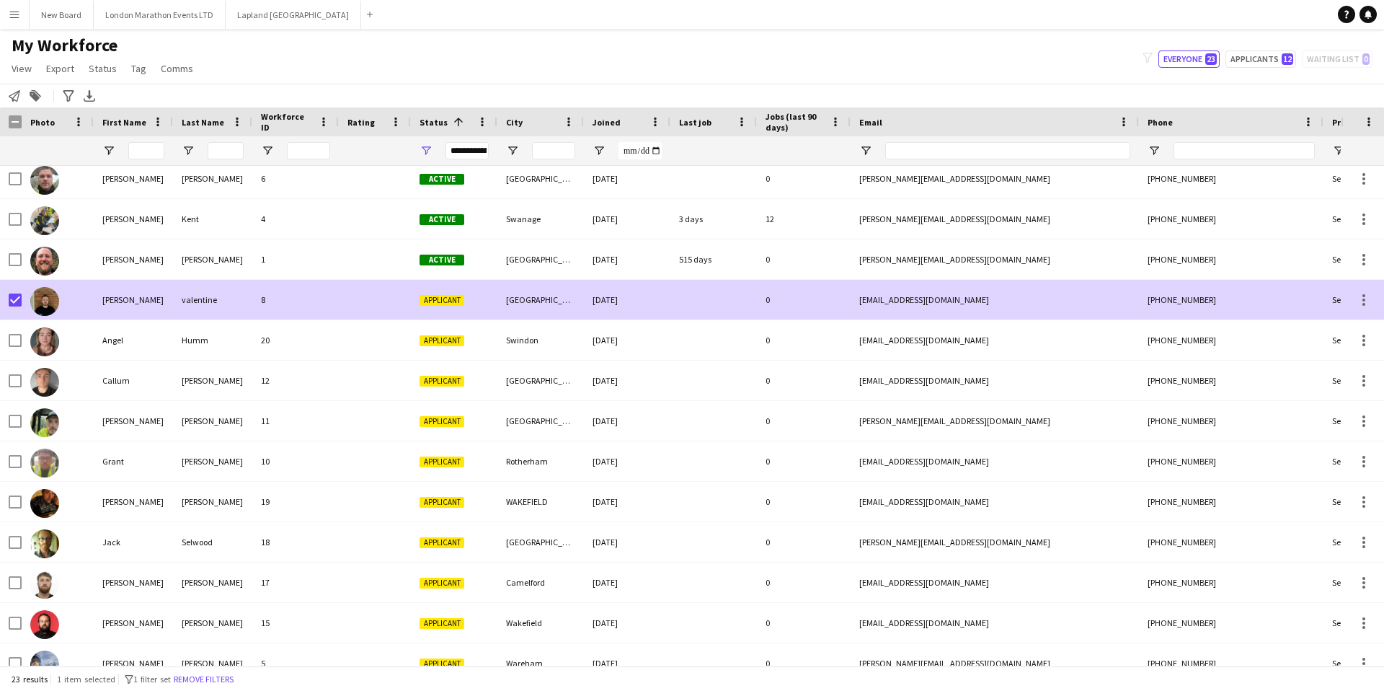
click at [448, 297] on span "Applicant" at bounding box center [442, 300] width 45 height 11
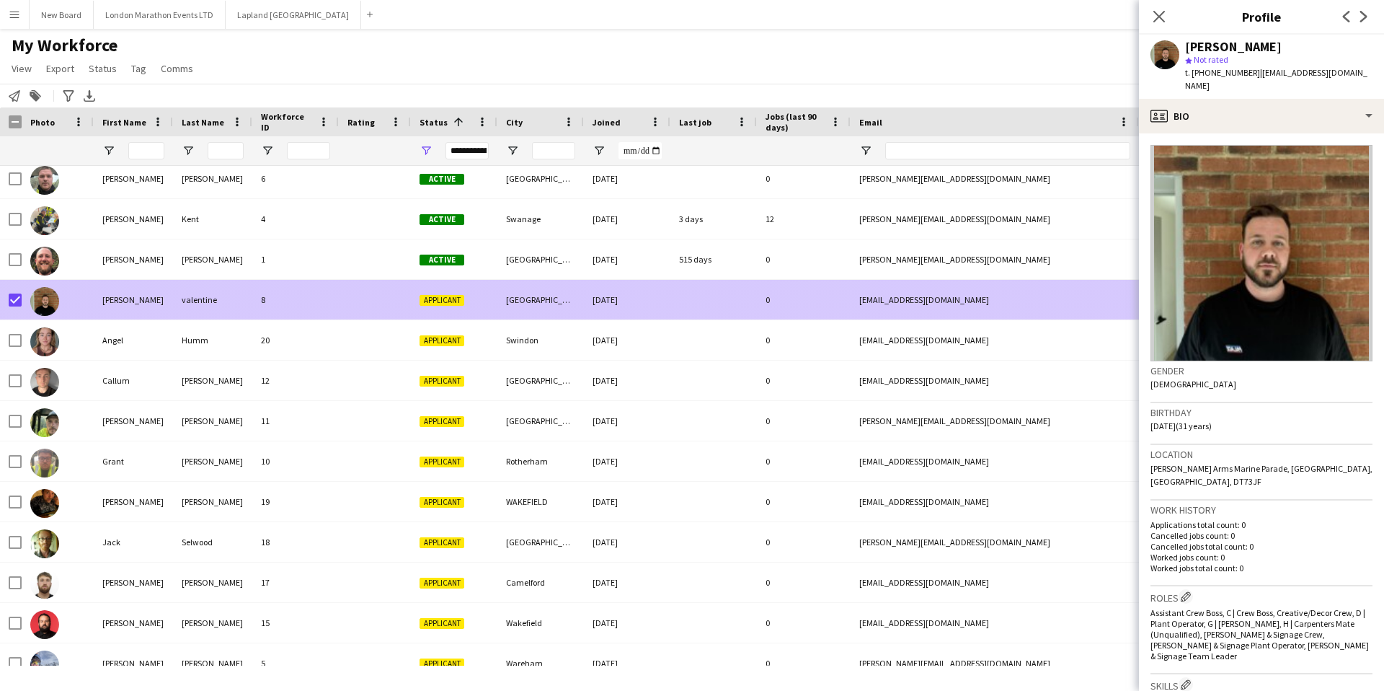
click at [448, 297] on span "Applicant" at bounding box center [442, 300] width 45 height 11
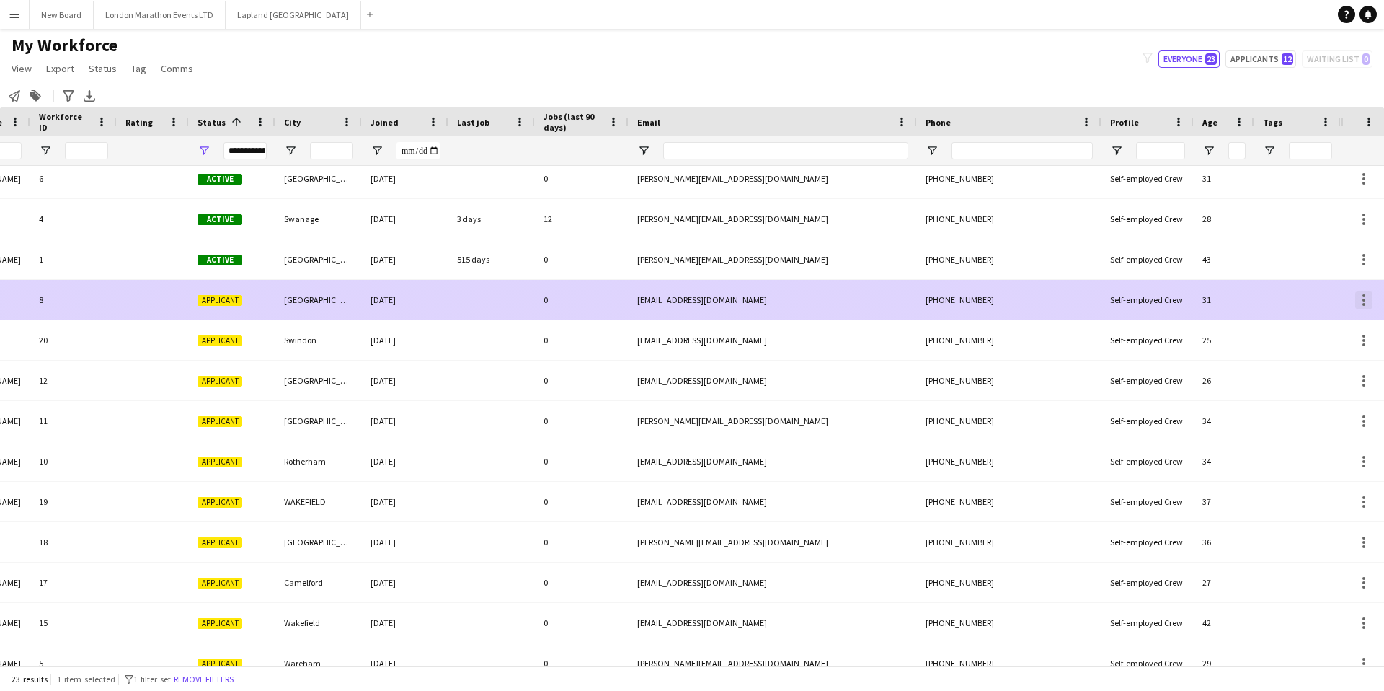
click at [1361, 296] on div at bounding box center [1363, 299] width 17 height 17
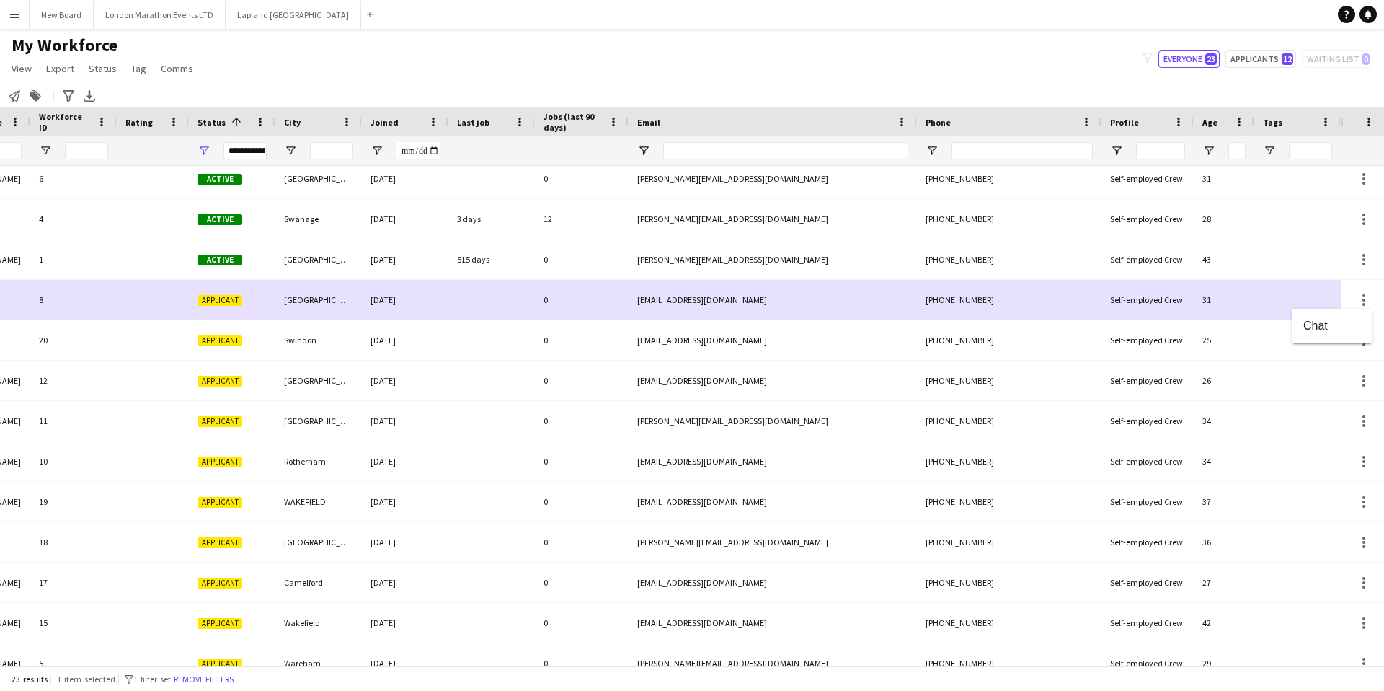
click at [1362, 296] on div at bounding box center [692, 345] width 1384 height 691
click at [1270, 53] on button "Applicants 12" at bounding box center [1260, 58] width 71 height 17
type input "**********"
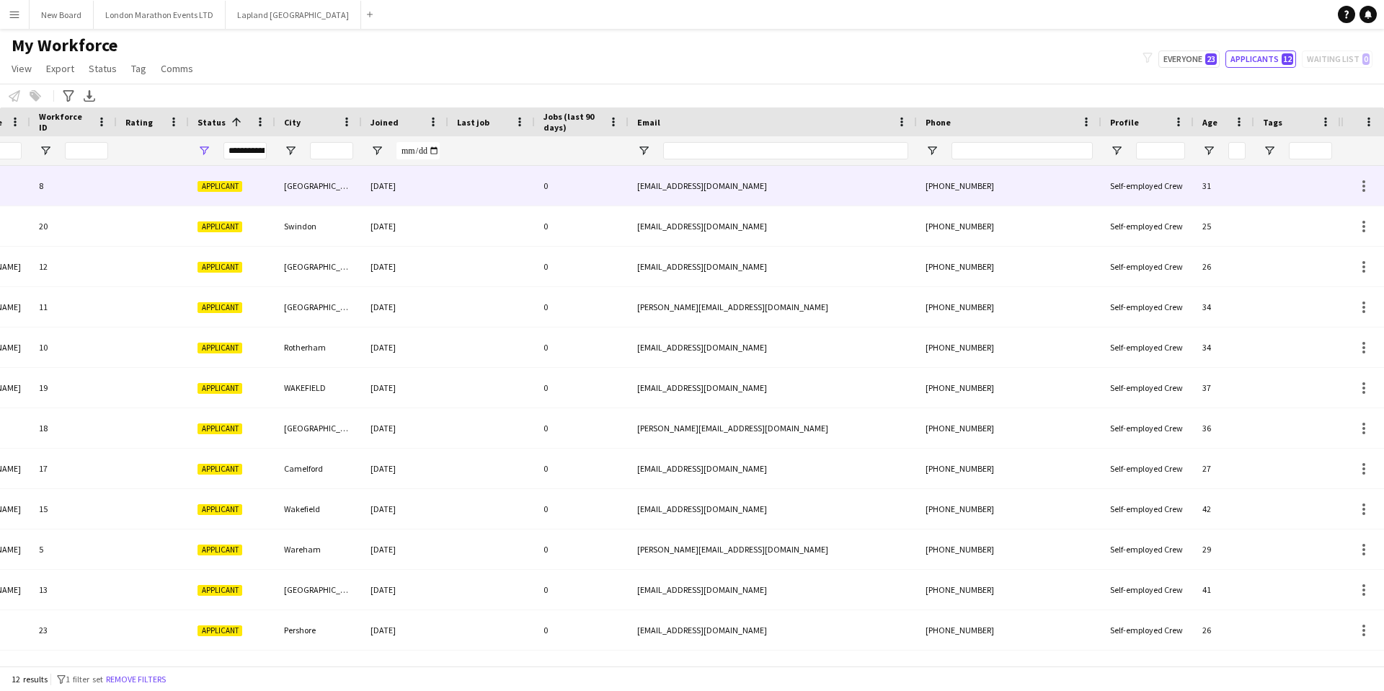
click at [132, 182] on div at bounding box center [153, 186] width 72 height 40
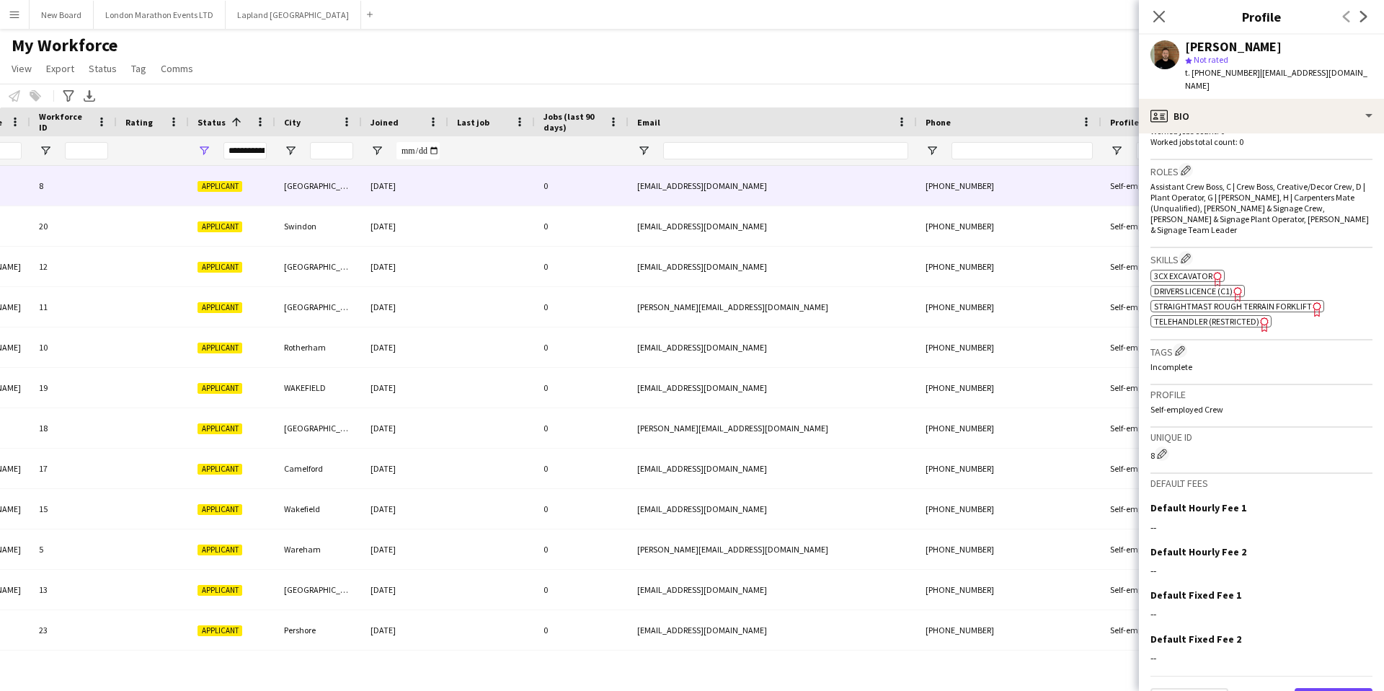
click at [1326, 688] on button "Next" at bounding box center [1334, 702] width 78 height 29
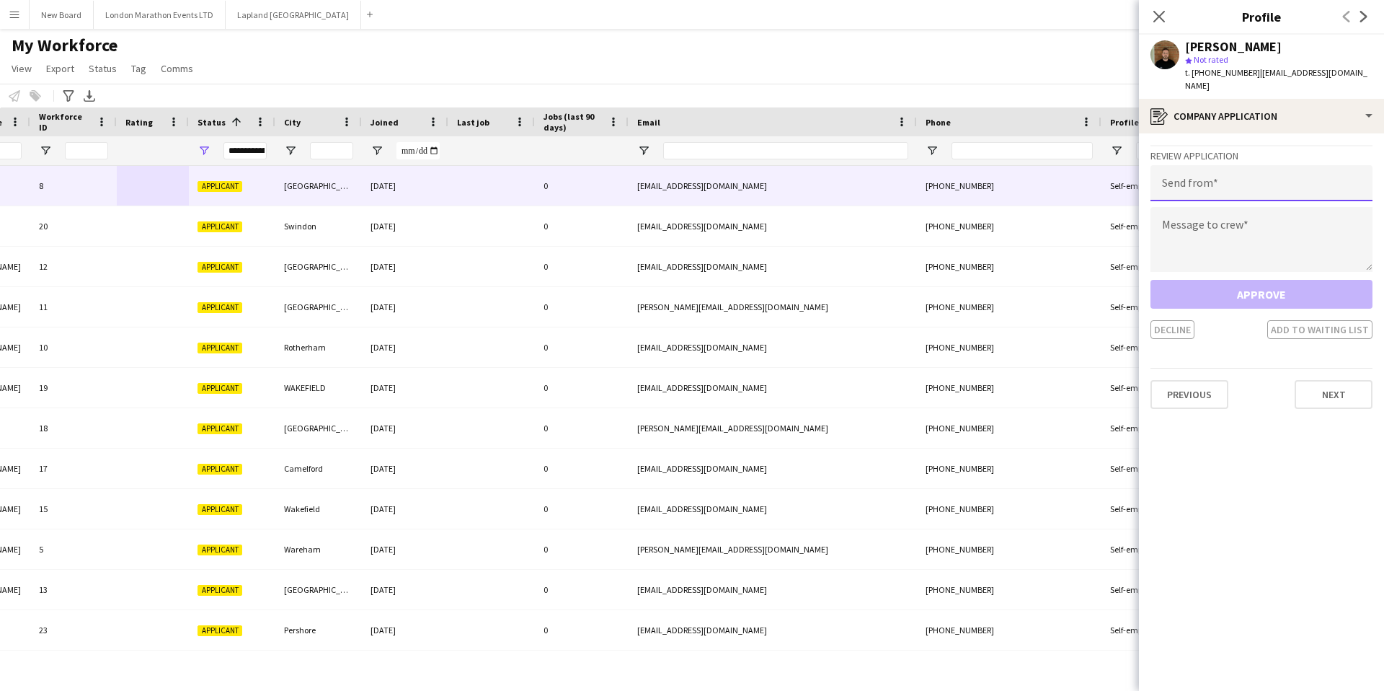
click at [1220, 172] on input "email" at bounding box center [1261, 183] width 222 height 36
click at [1225, 223] on textarea at bounding box center [1261, 239] width 222 height 65
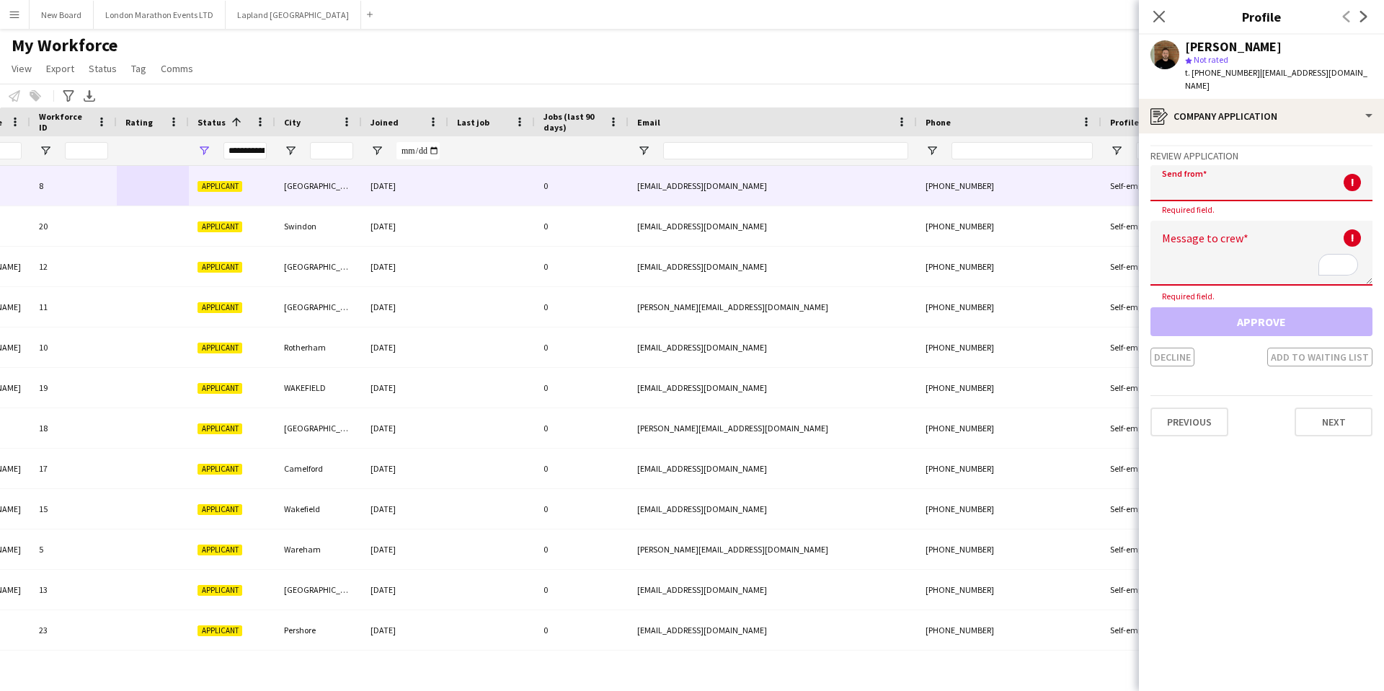
click at [1228, 175] on input "email" at bounding box center [1261, 183] width 222 height 36
type input "*"
type input "***"
drag, startPoint x: 1156, startPoint y: 17, endPoint x: 1040, endPoint y: 40, distance: 117.6
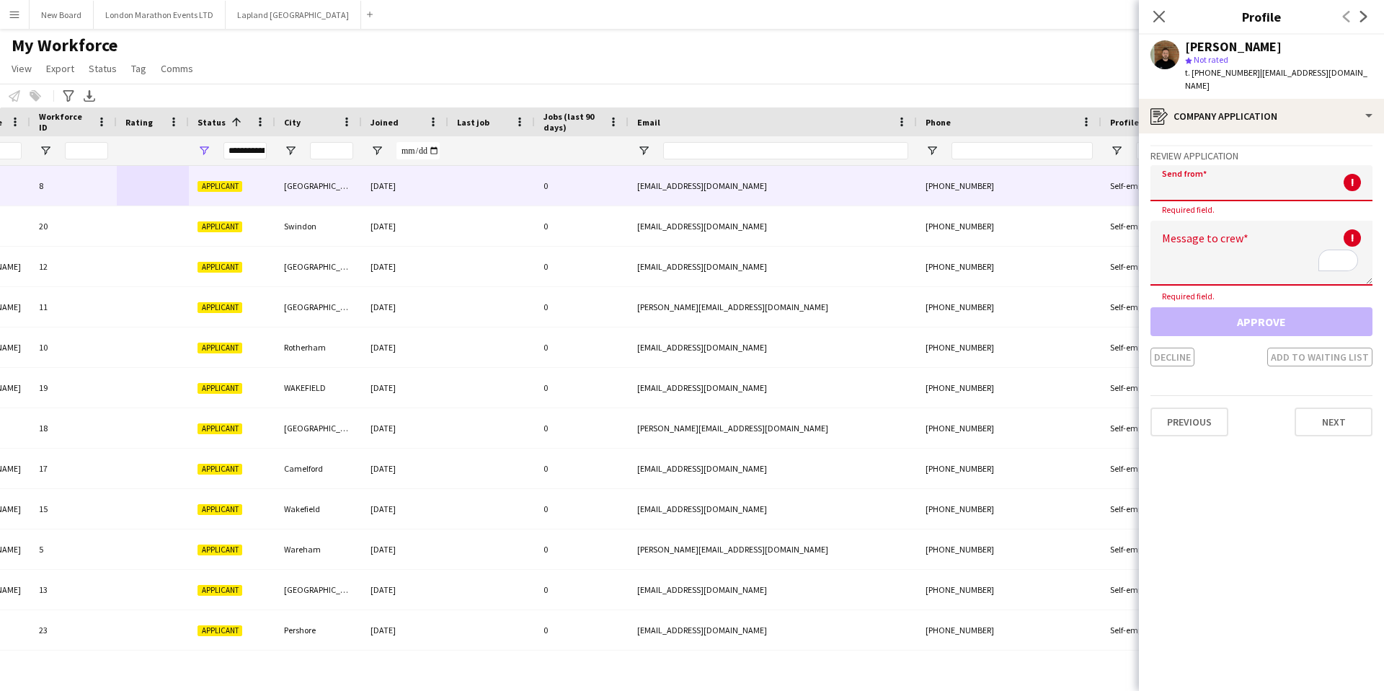
click at [1156, 17] on icon "Close pop-in" at bounding box center [1159, 17] width 12 height 12
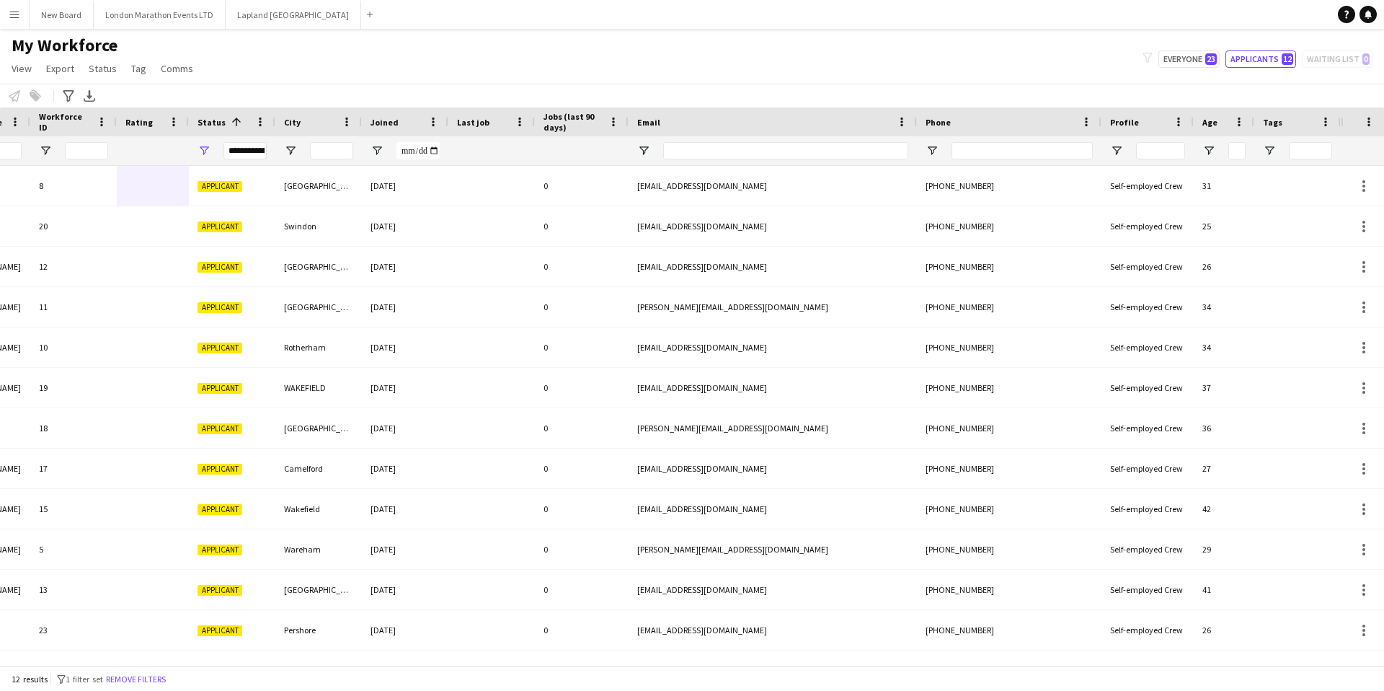
click at [20, 24] on button "Menu" at bounding box center [14, 14] width 29 height 29
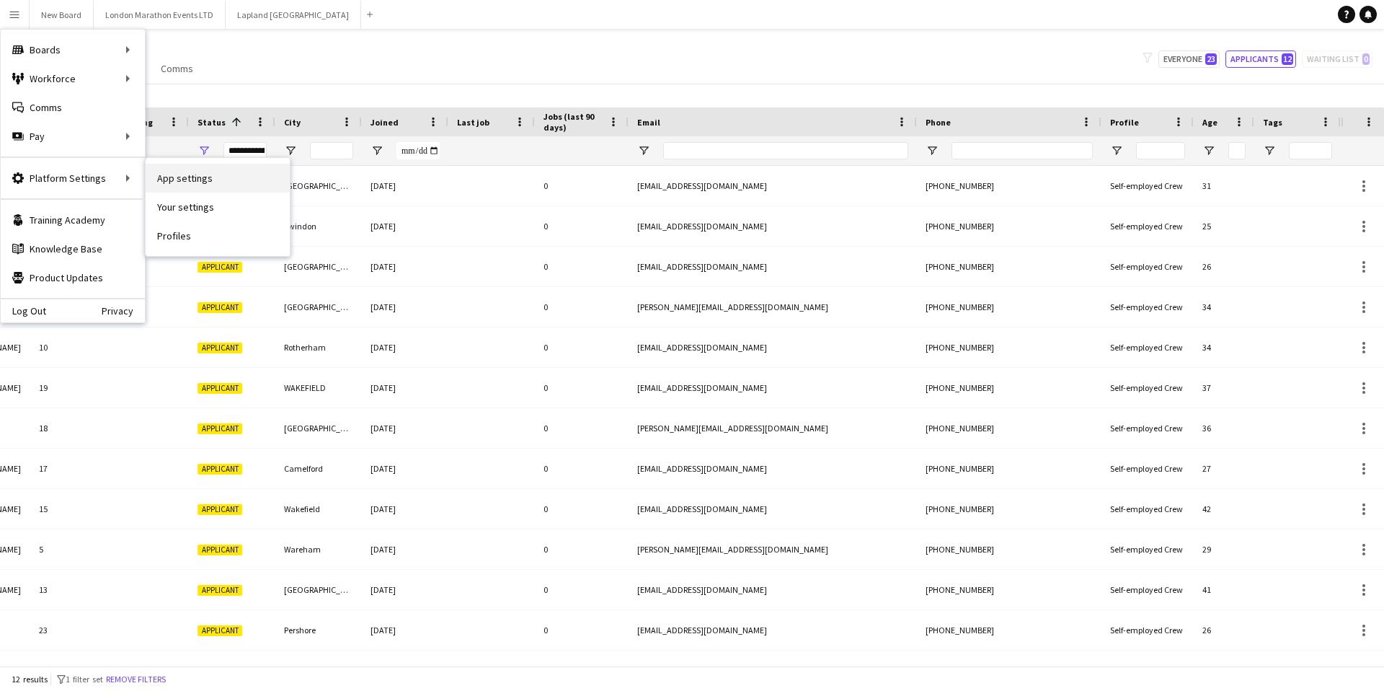
click at [210, 175] on link "App settings" at bounding box center [218, 178] width 144 height 29
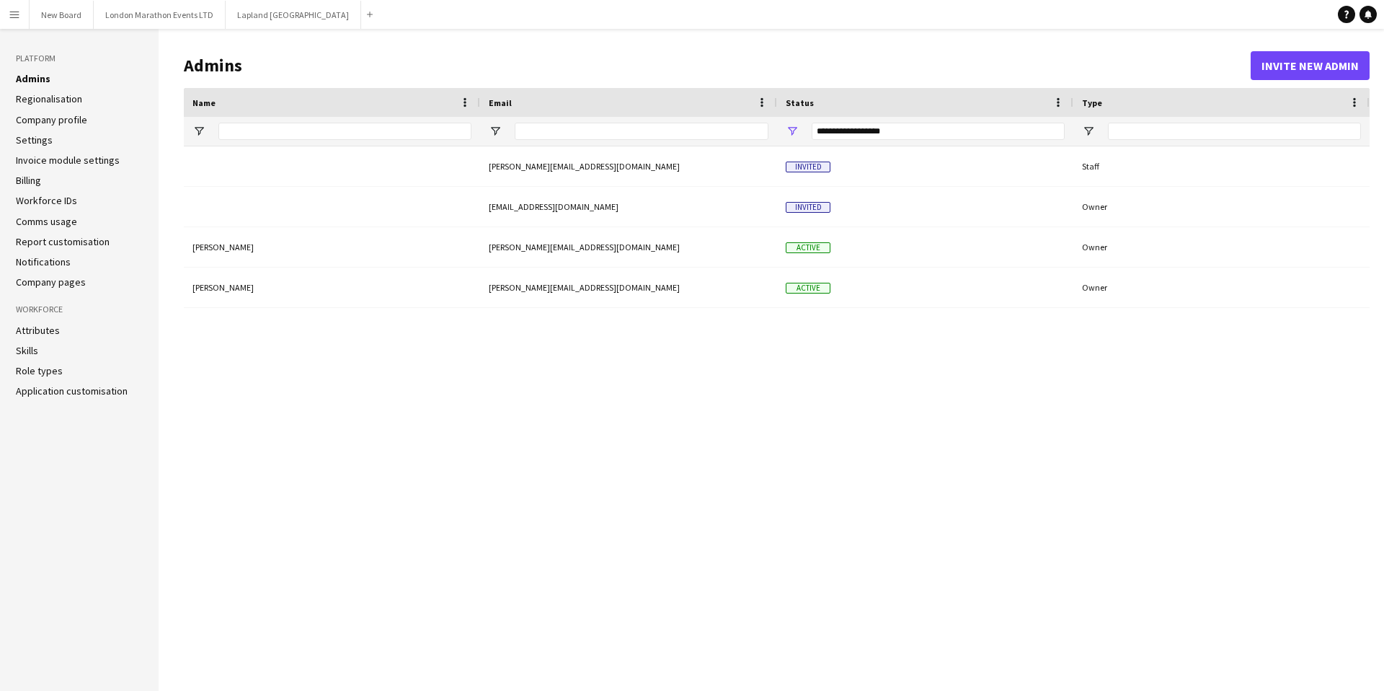
click at [42, 327] on link "Attributes" at bounding box center [38, 330] width 44 height 13
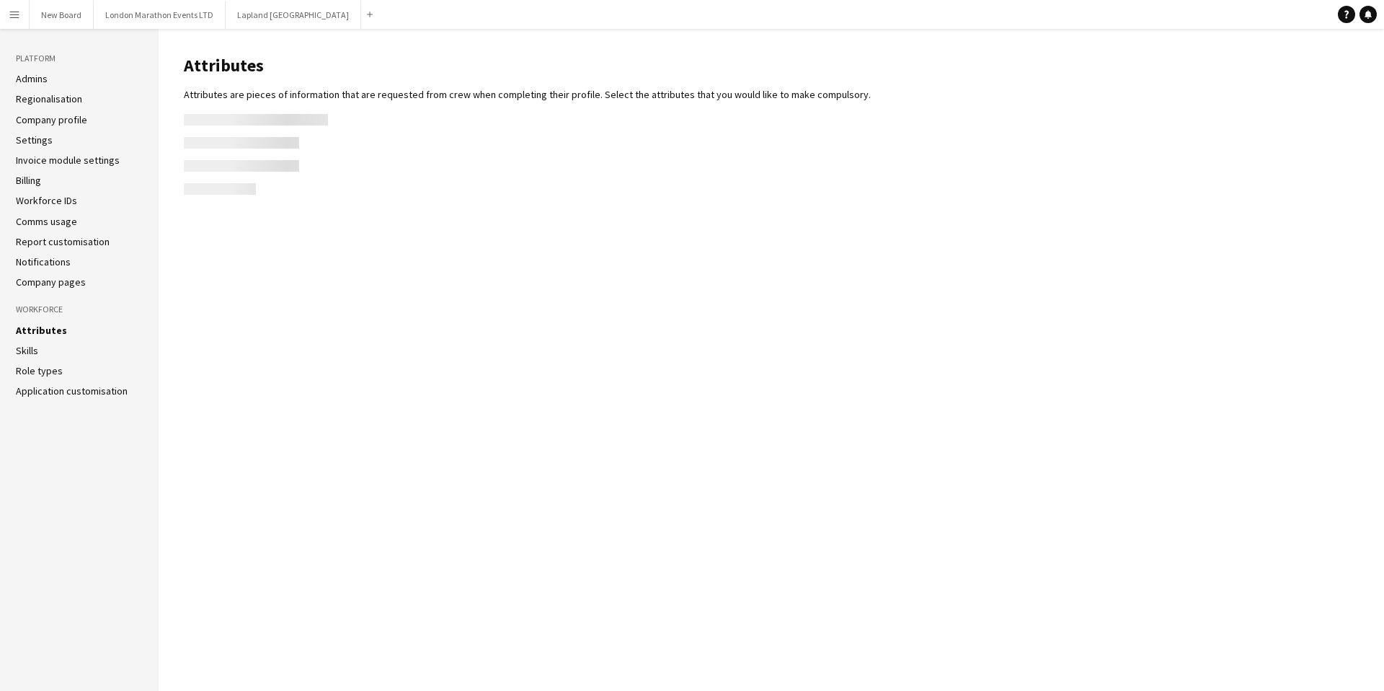
click at [35, 347] on link "Skills" at bounding box center [27, 350] width 22 height 13
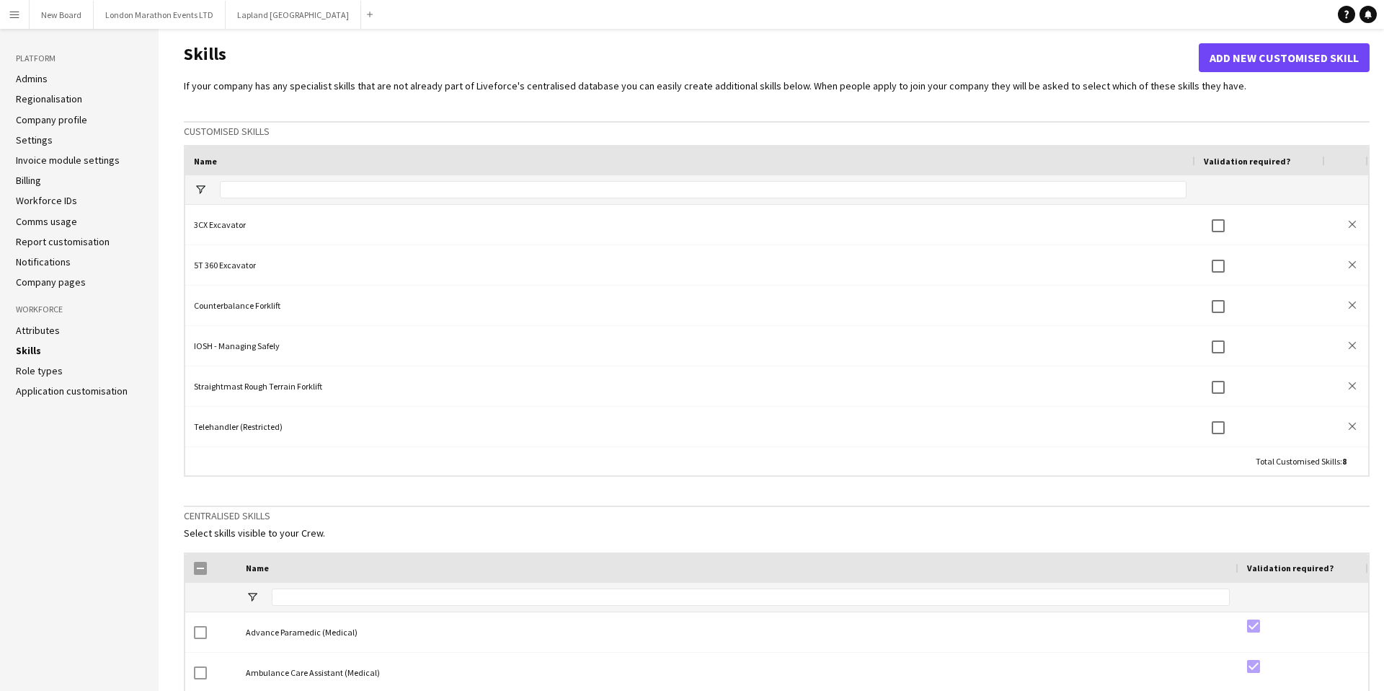
click at [56, 398] on aside "Platform Admins Regionalisation Company profile Settings Invoice module setting…" at bounding box center [79, 492] width 159 height 927
click at [63, 394] on link "Application customisation" at bounding box center [72, 390] width 112 height 13
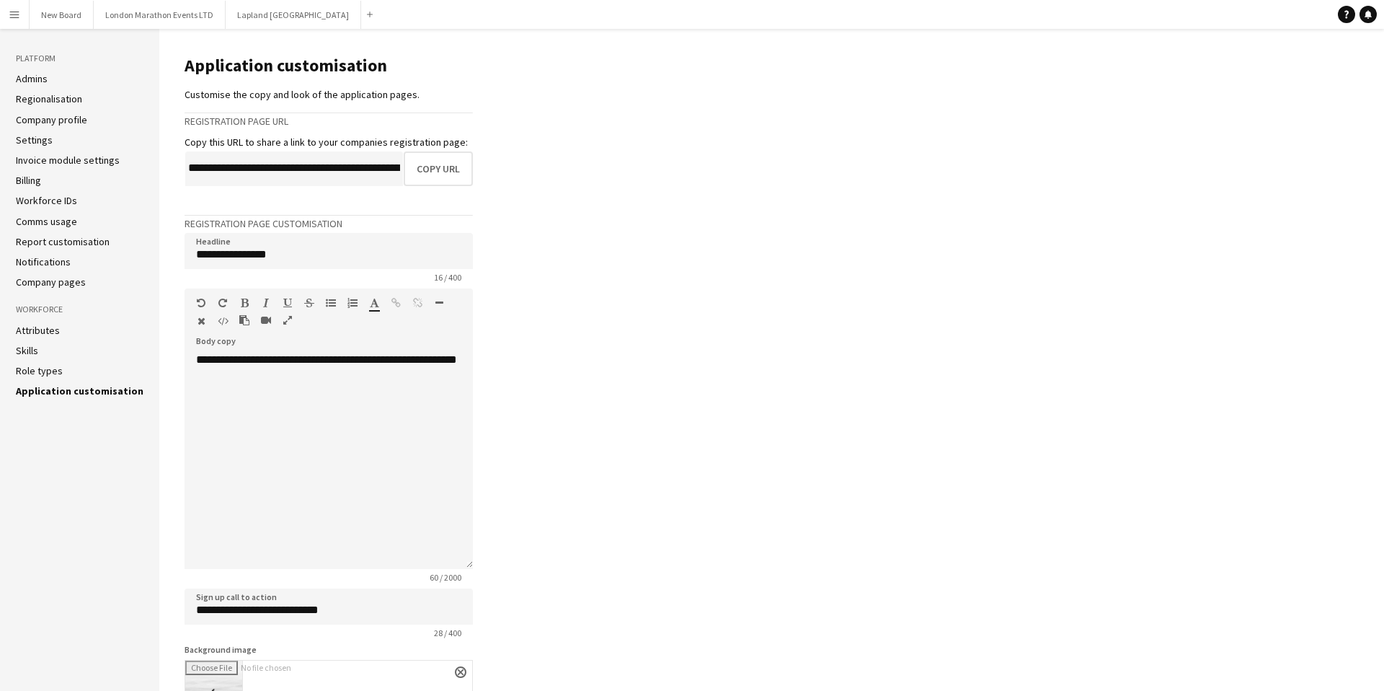
click at [38, 278] on link "Company pages" at bounding box center [51, 281] width 70 height 13
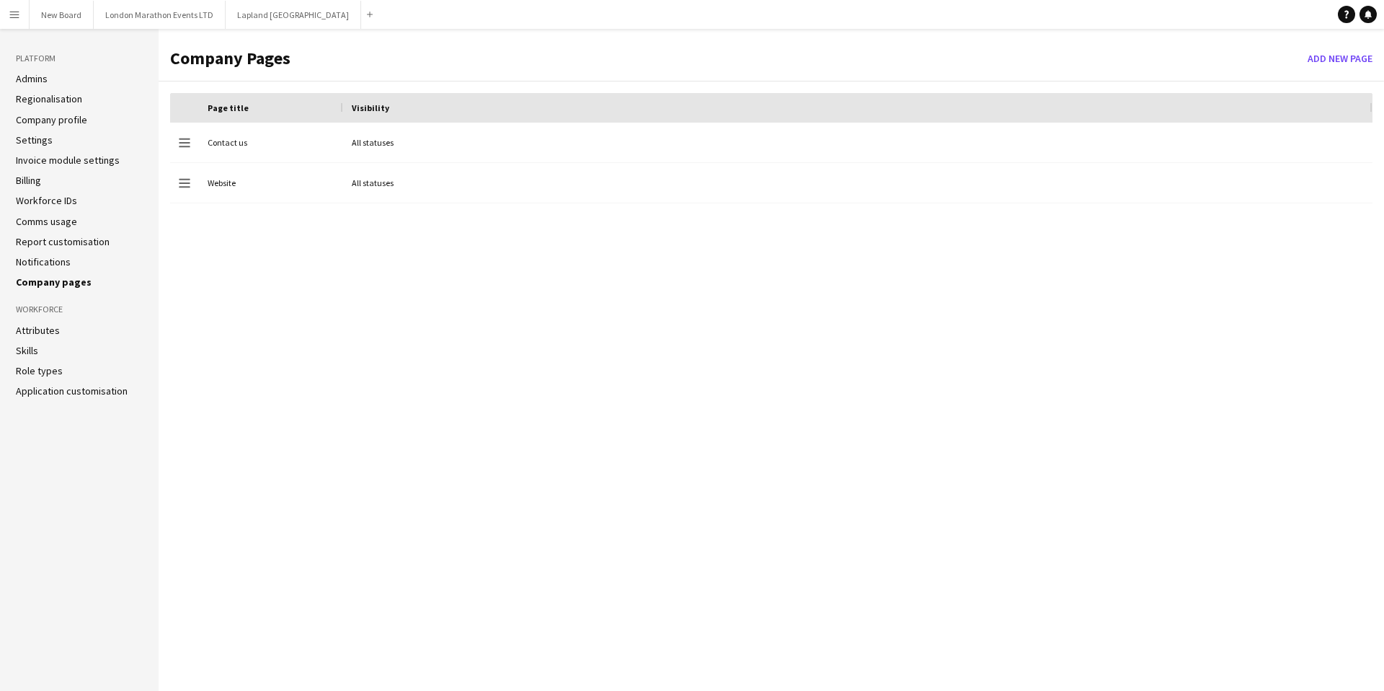
click at [41, 255] on link "Notifications" at bounding box center [43, 261] width 55 height 13
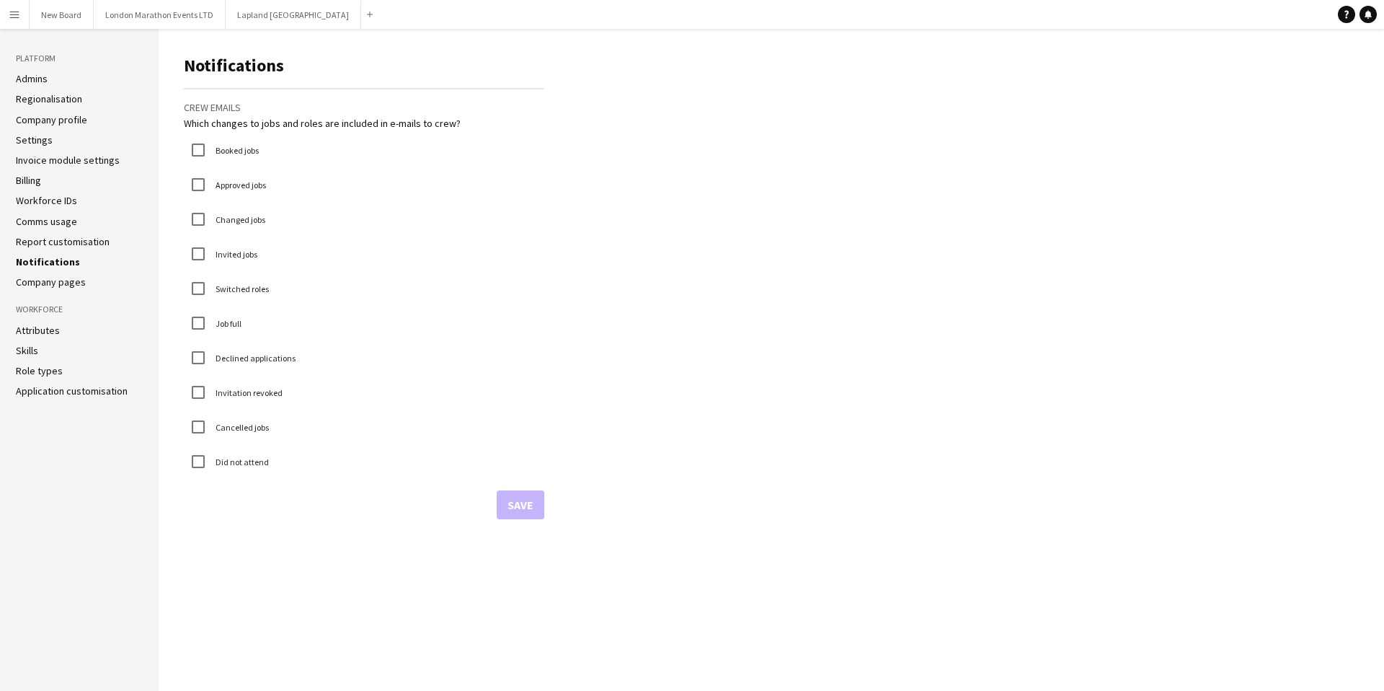
click at [41, 239] on link "Report customisation" at bounding box center [63, 241] width 94 height 13
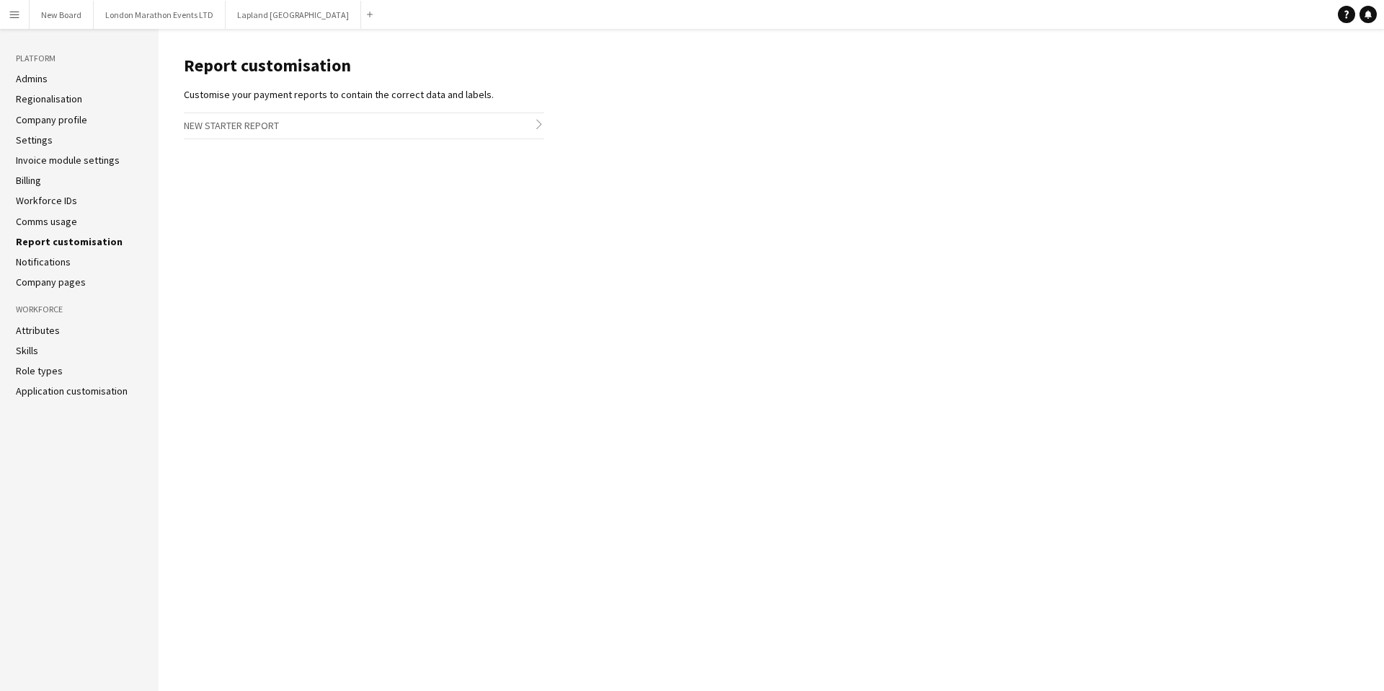
click at [41, 221] on link "Comms usage" at bounding box center [46, 221] width 61 height 13
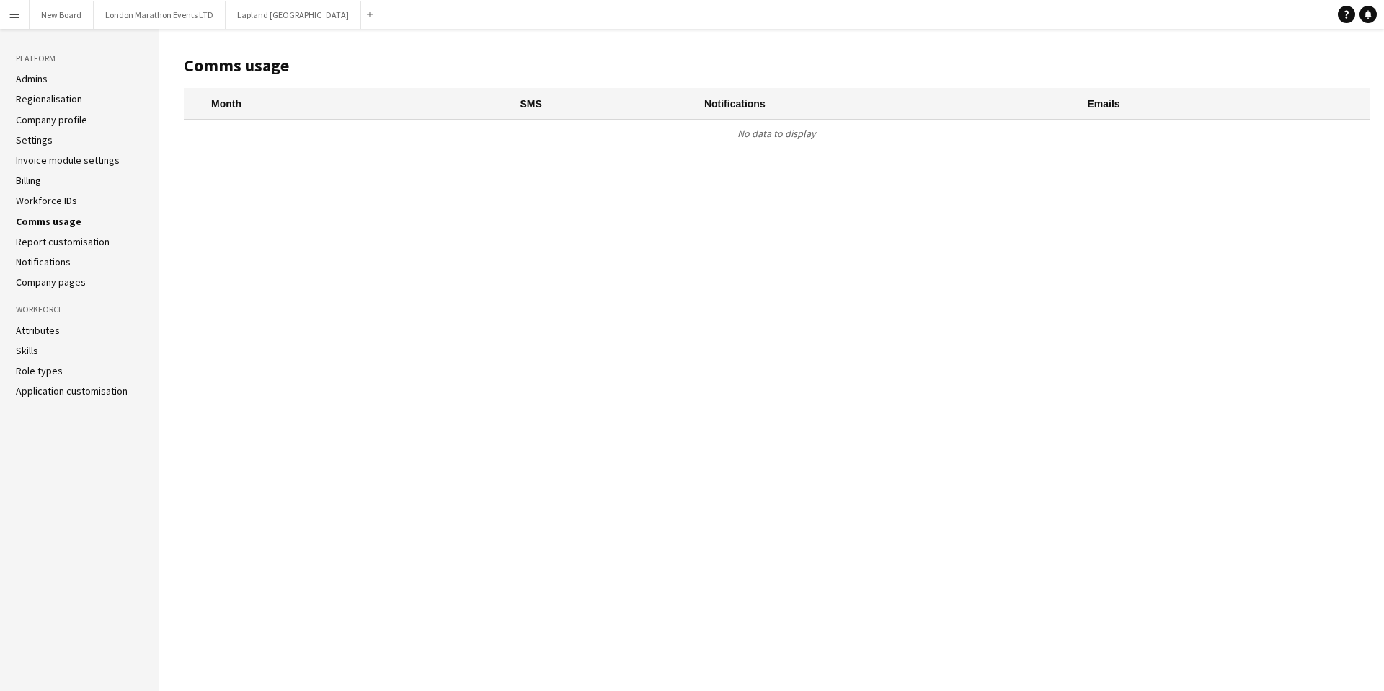
click at [43, 202] on link "Workforce IDs" at bounding box center [46, 200] width 61 height 13
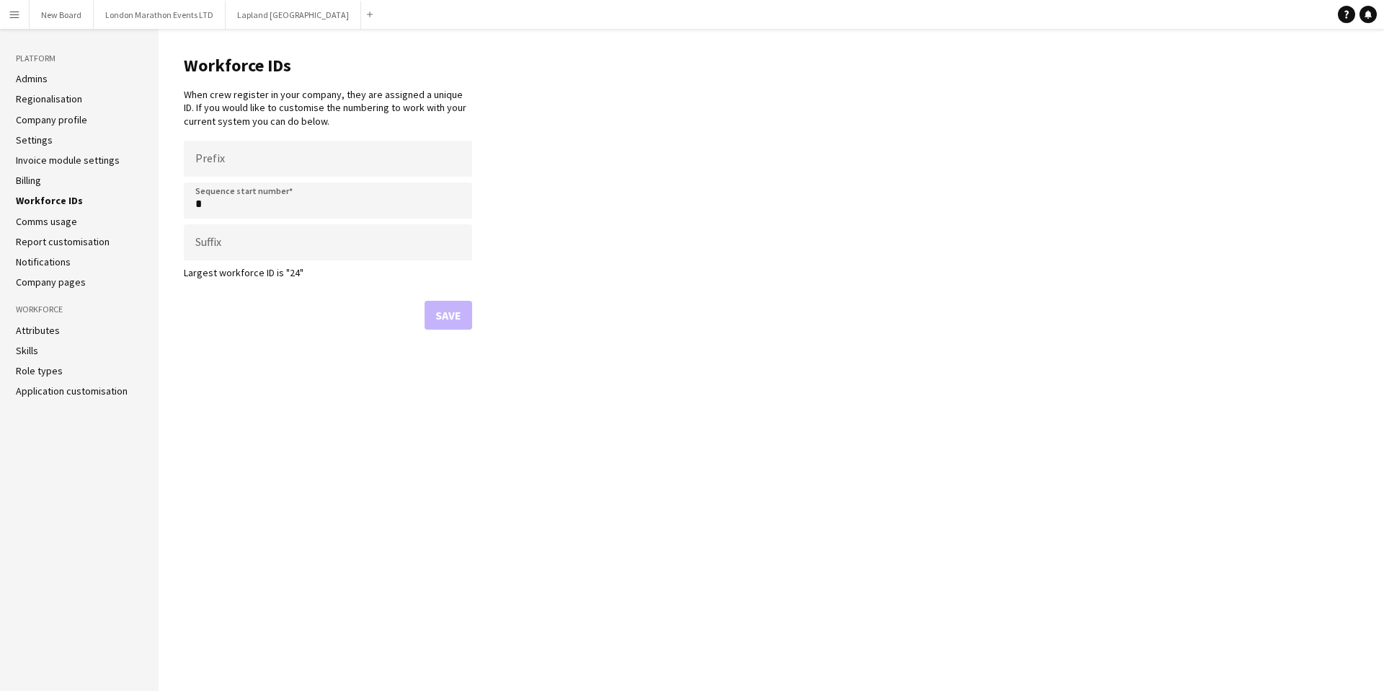
click at [39, 177] on link "Billing" at bounding box center [28, 180] width 25 height 13
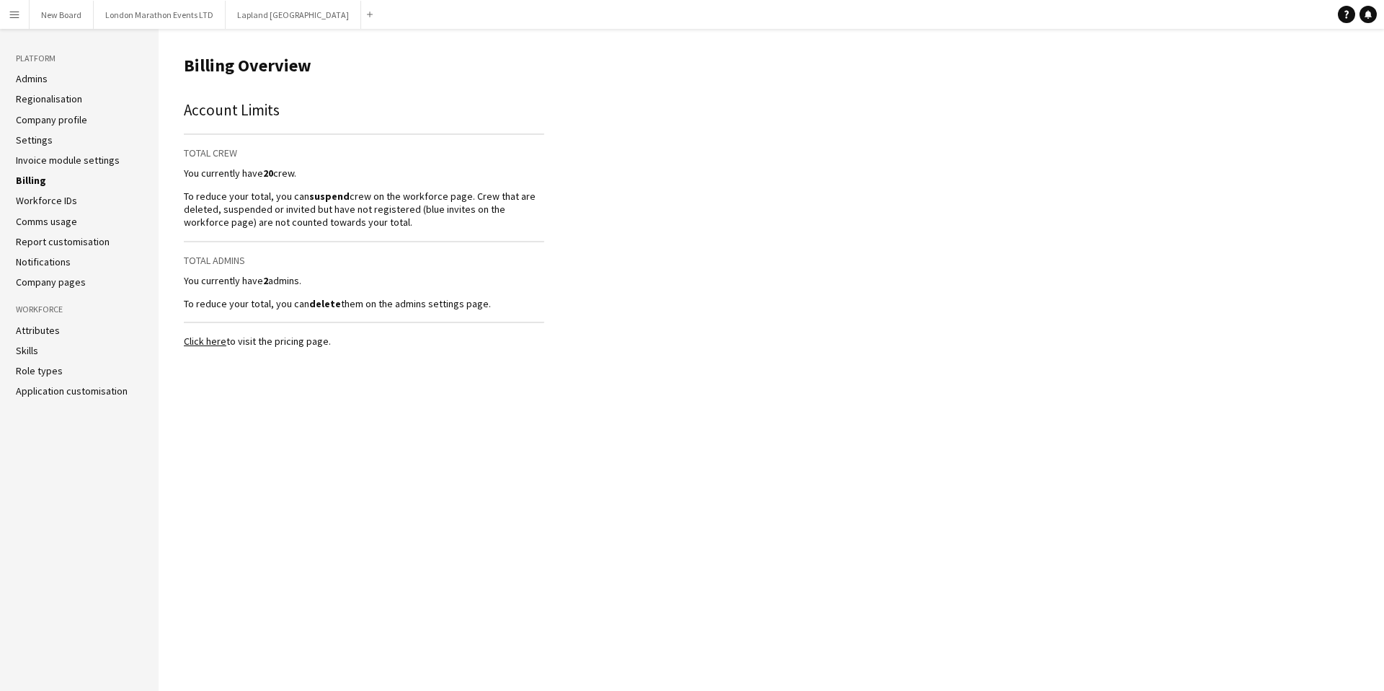
click at [48, 156] on link "Invoice module settings" at bounding box center [68, 160] width 104 height 13
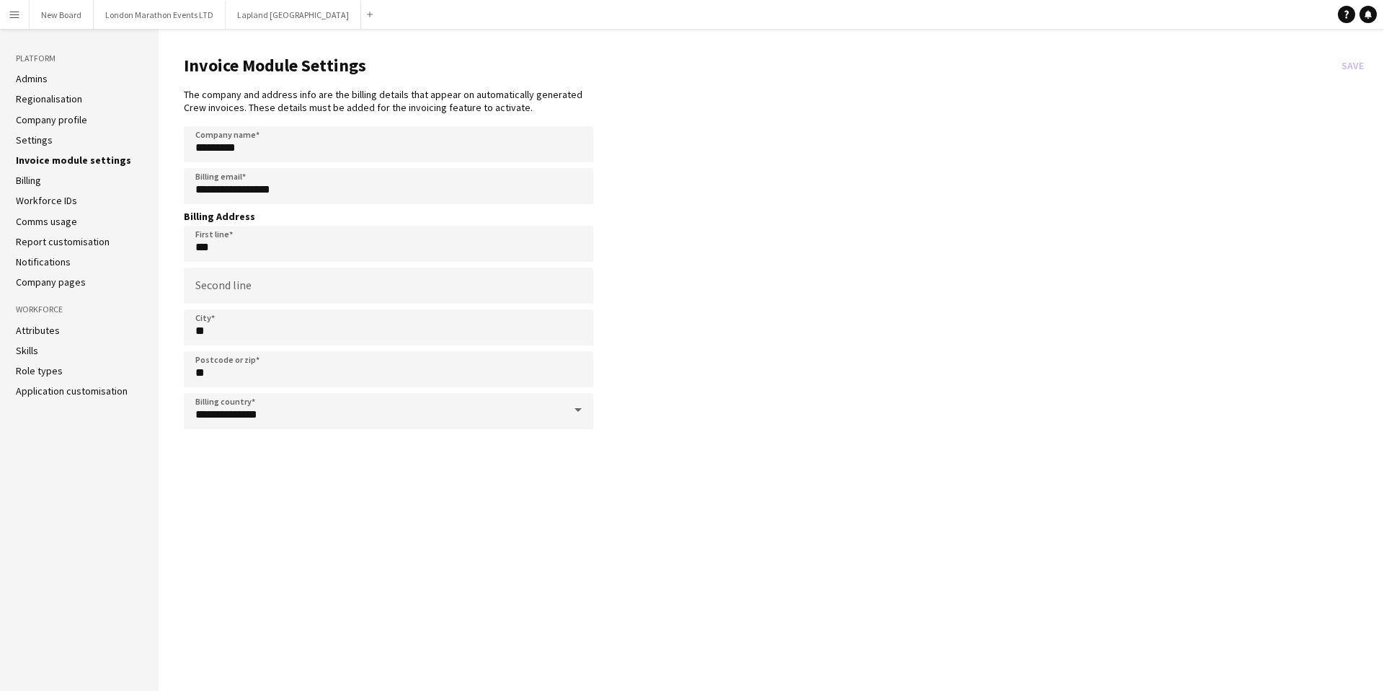
click at [41, 130] on ul "Admins Regionalisation Company profile Settings Invoice module settings Billing…" at bounding box center [79, 180] width 127 height 216
click at [38, 136] on link "Settings" at bounding box center [34, 139] width 37 height 13
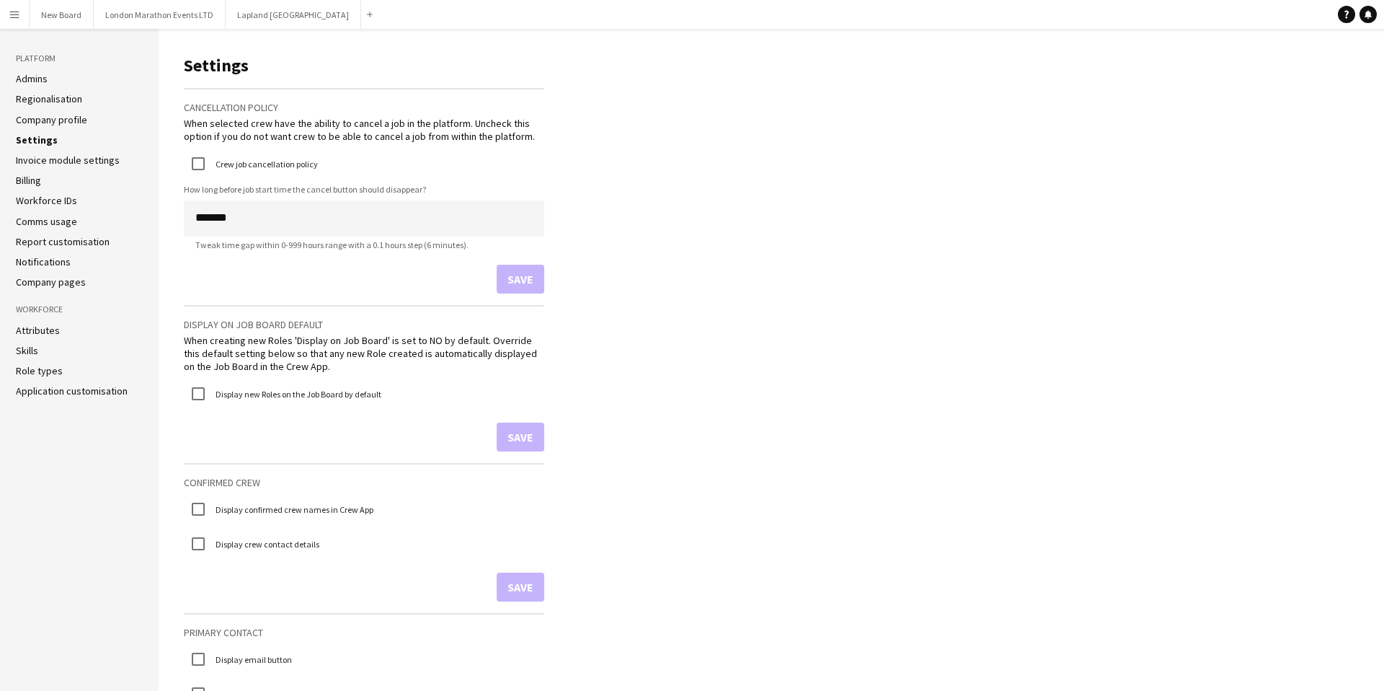
click at [69, 123] on link "Company profile" at bounding box center [51, 119] width 71 height 13
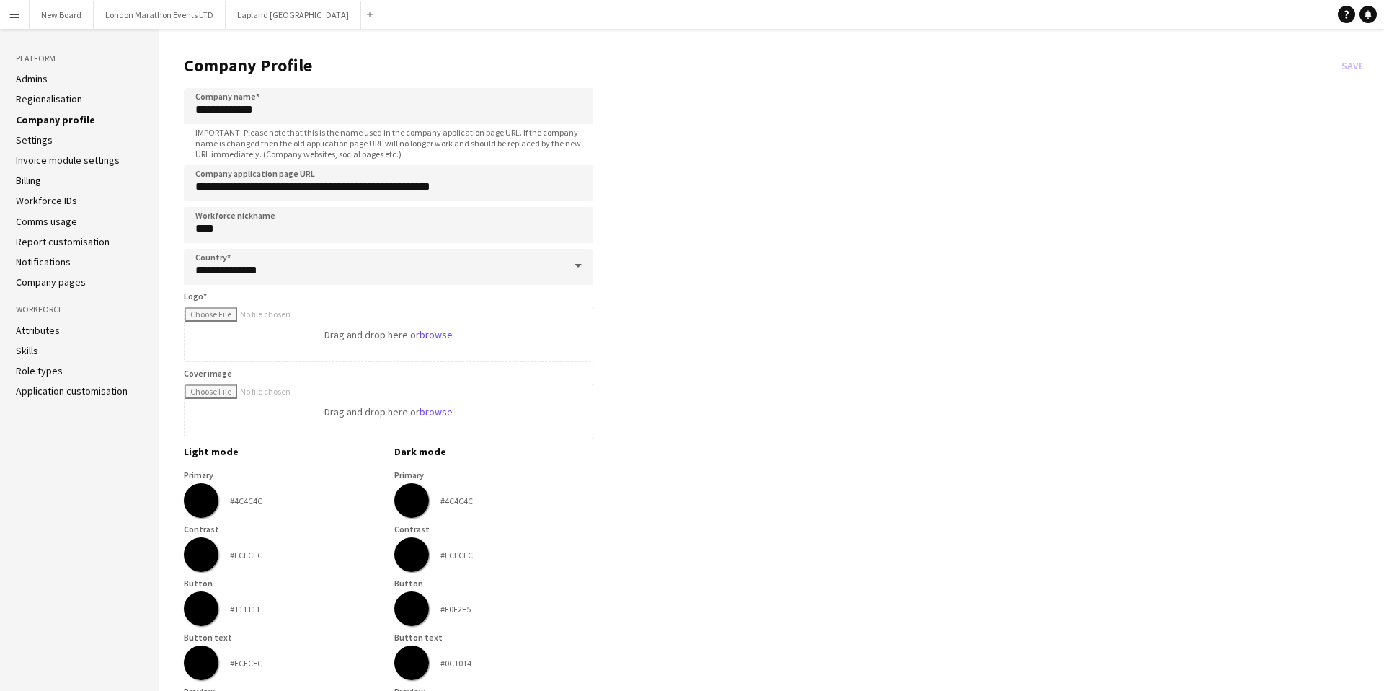
click at [42, 99] on link "Regionalisation" at bounding box center [49, 98] width 66 height 13
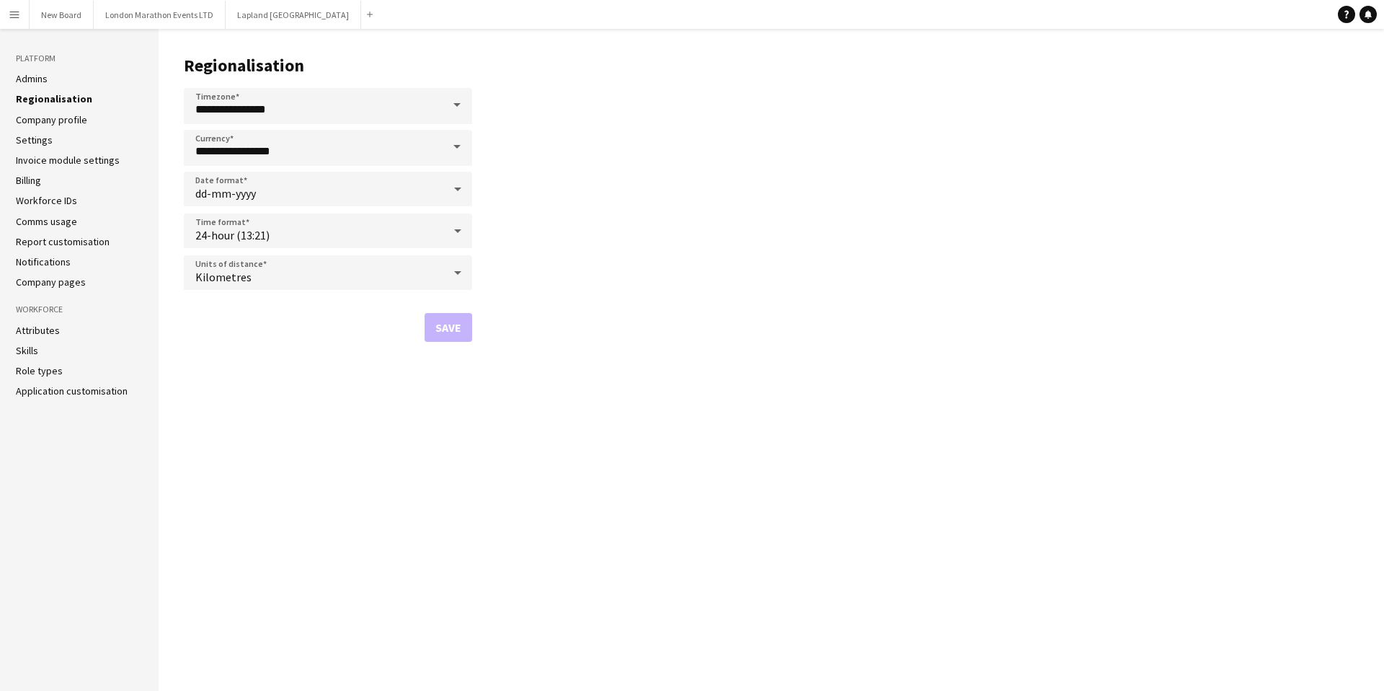
click at [30, 83] on link "Admins" at bounding box center [32, 78] width 32 height 13
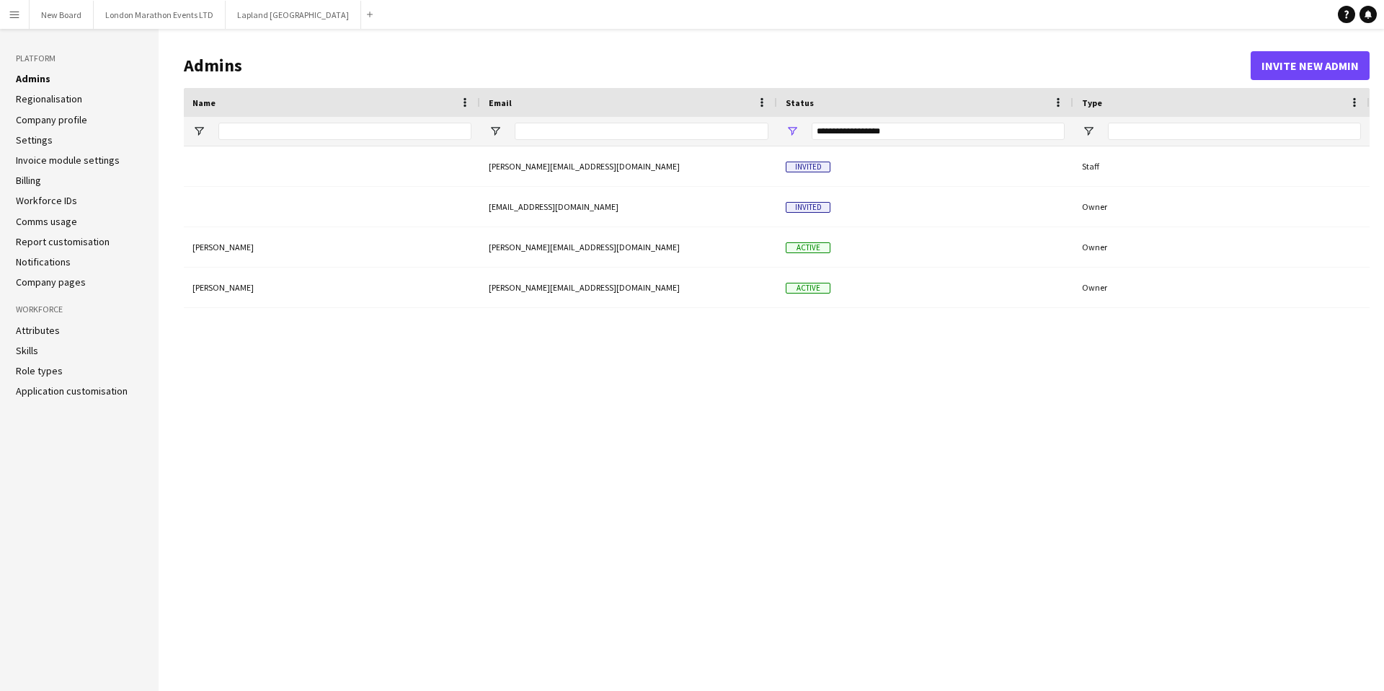
drag, startPoint x: 11, startPoint y: 17, endPoint x: 29, endPoint y: 37, distance: 27.1
click at [11, 17] on app-icon "Menu" at bounding box center [15, 15] width 12 height 12
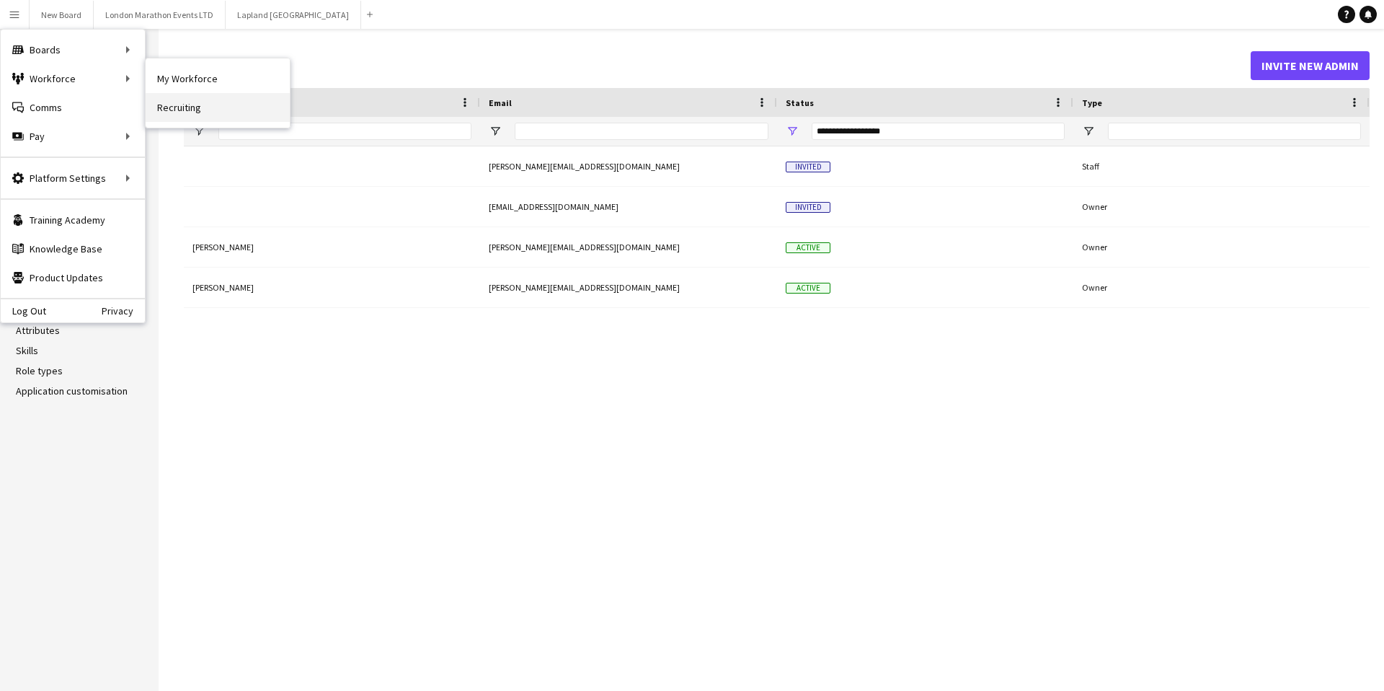
click at [187, 106] on link "Recruiting" at bounding box center [218, 107] width 144 height 29
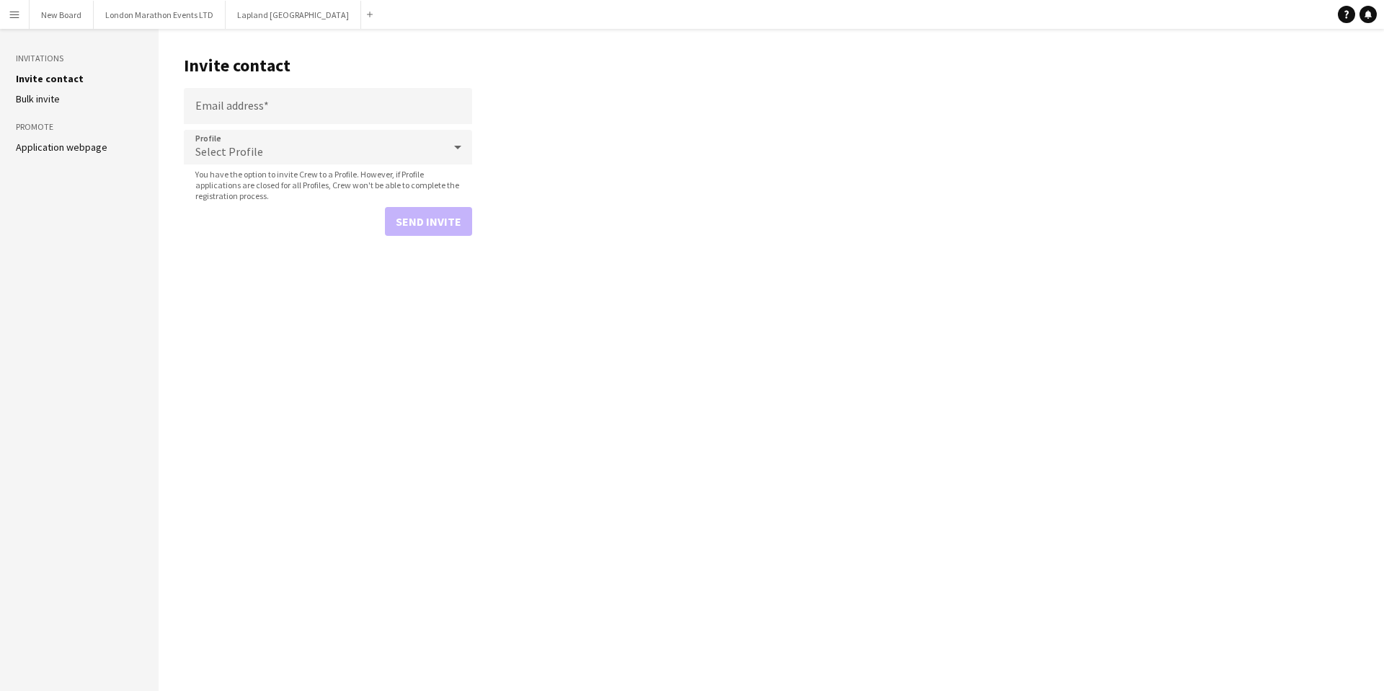
drag, startPoint x: 16, startPoint y: 21, endPoint x: 42, endPoint y: 36, distance: 30.0
click at [16, 21] on button "Menu" at bounding box center [14, 14] width 29 height 29
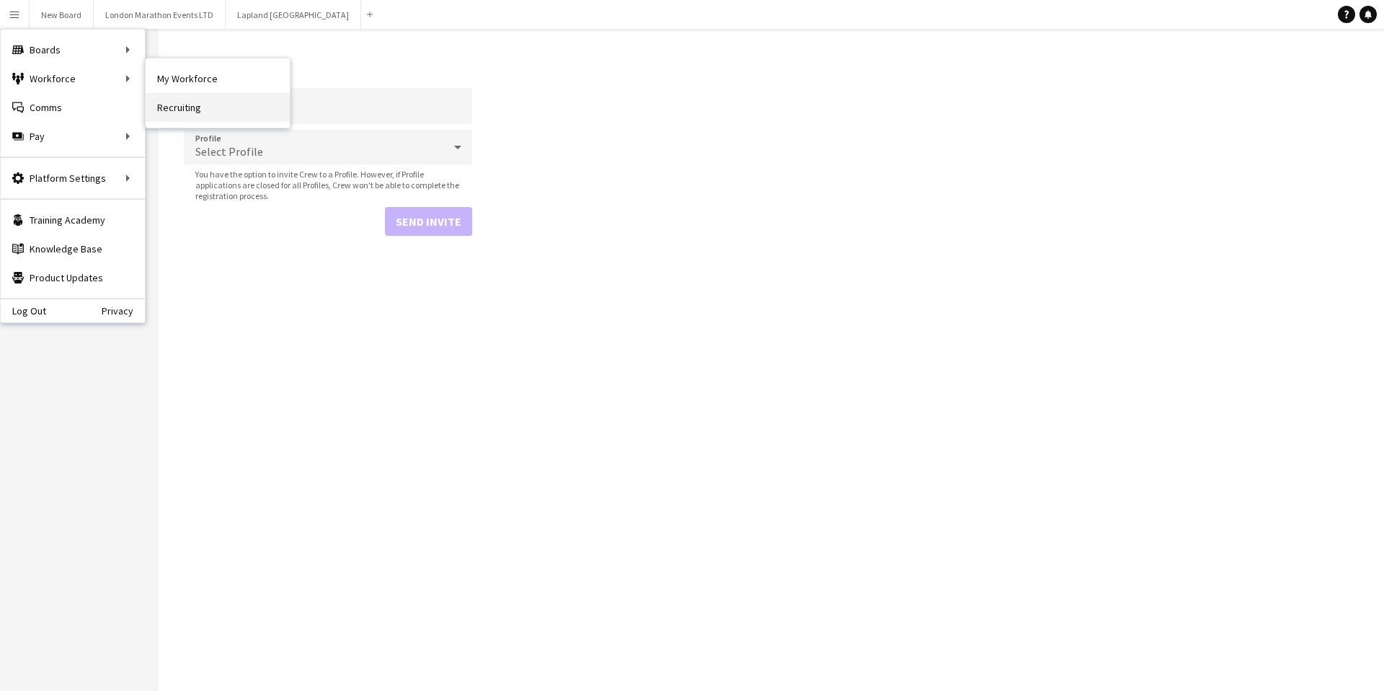
click at [181, 110] on link "Recruiting" at bounding box center [218, 107] width 144 height 29
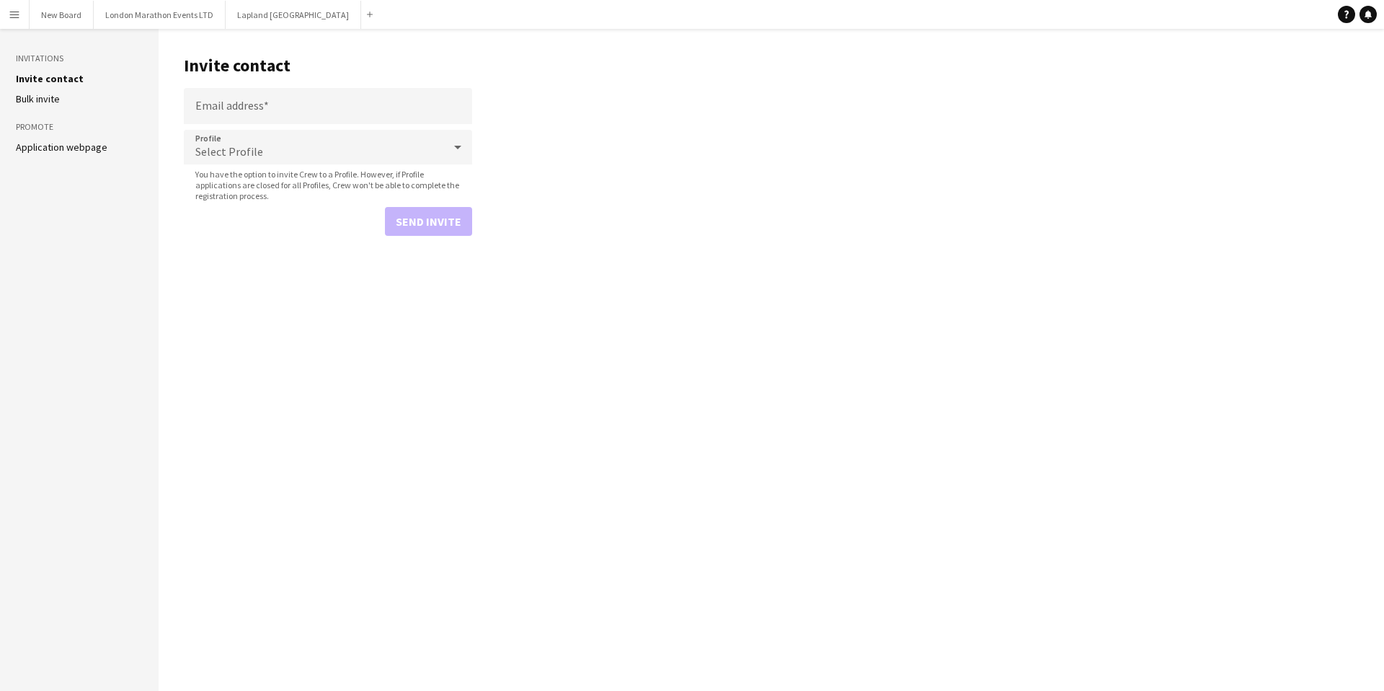
click at [20, 7] on button "Menu" at bounding box center [14, 14] width 29 height 29
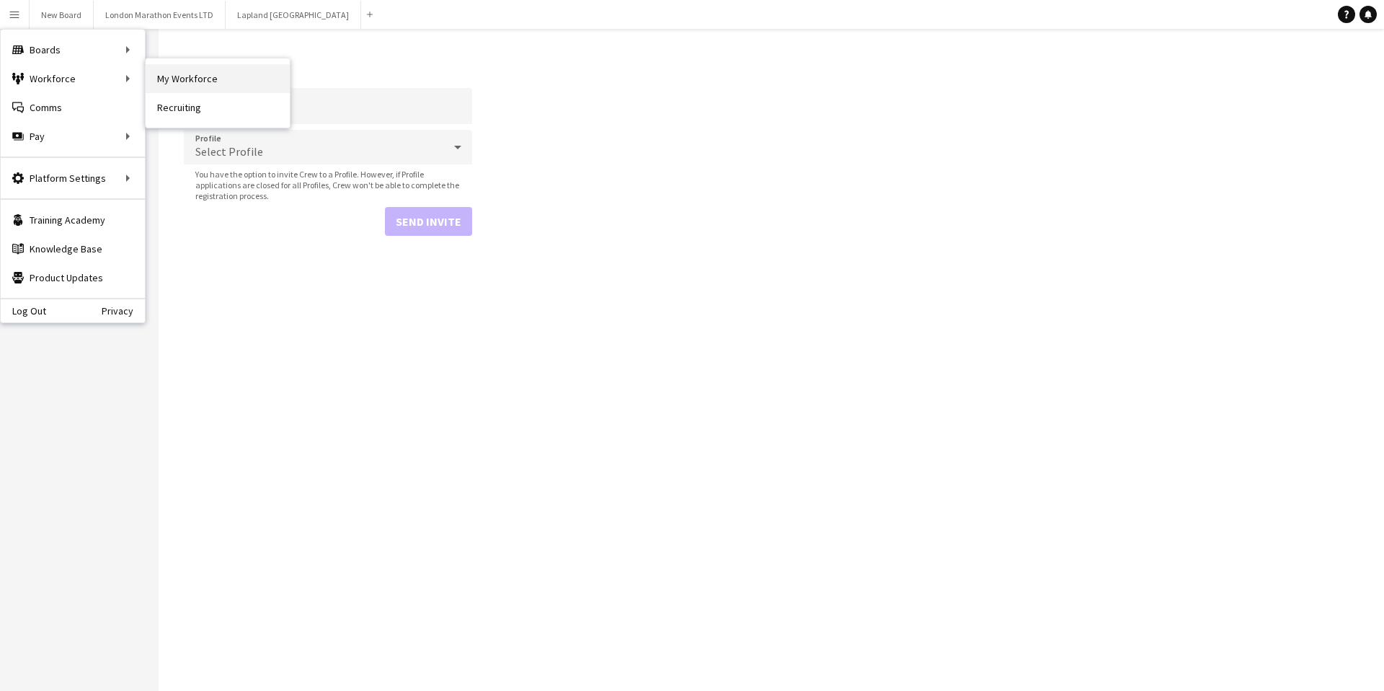
click at [184, 79] on link "My Workforce" at bounding box center [218, 78] width 144 height 29
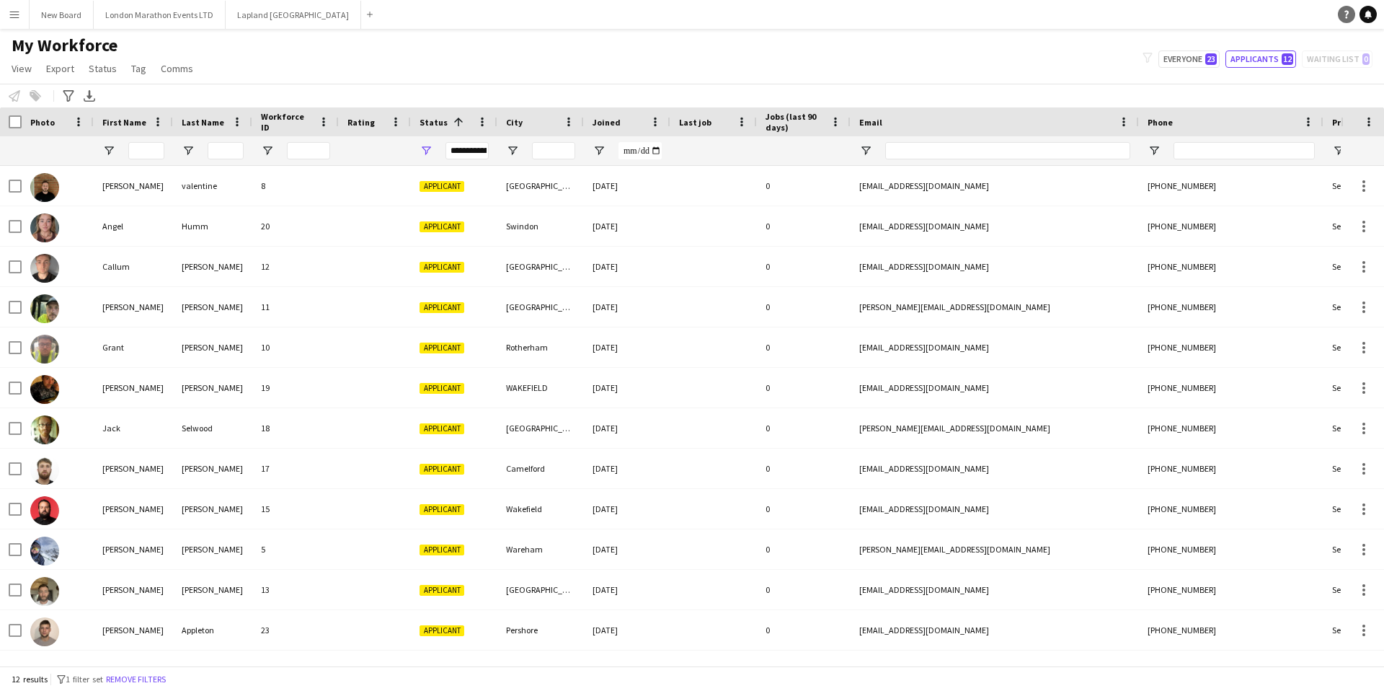
click at [1339, 15] on link "Help" at bounding box center [1346, 14] width 17 height 17
click at [23, 15] on button "Menu" at bounding box center [14, 14] width 29 height 29
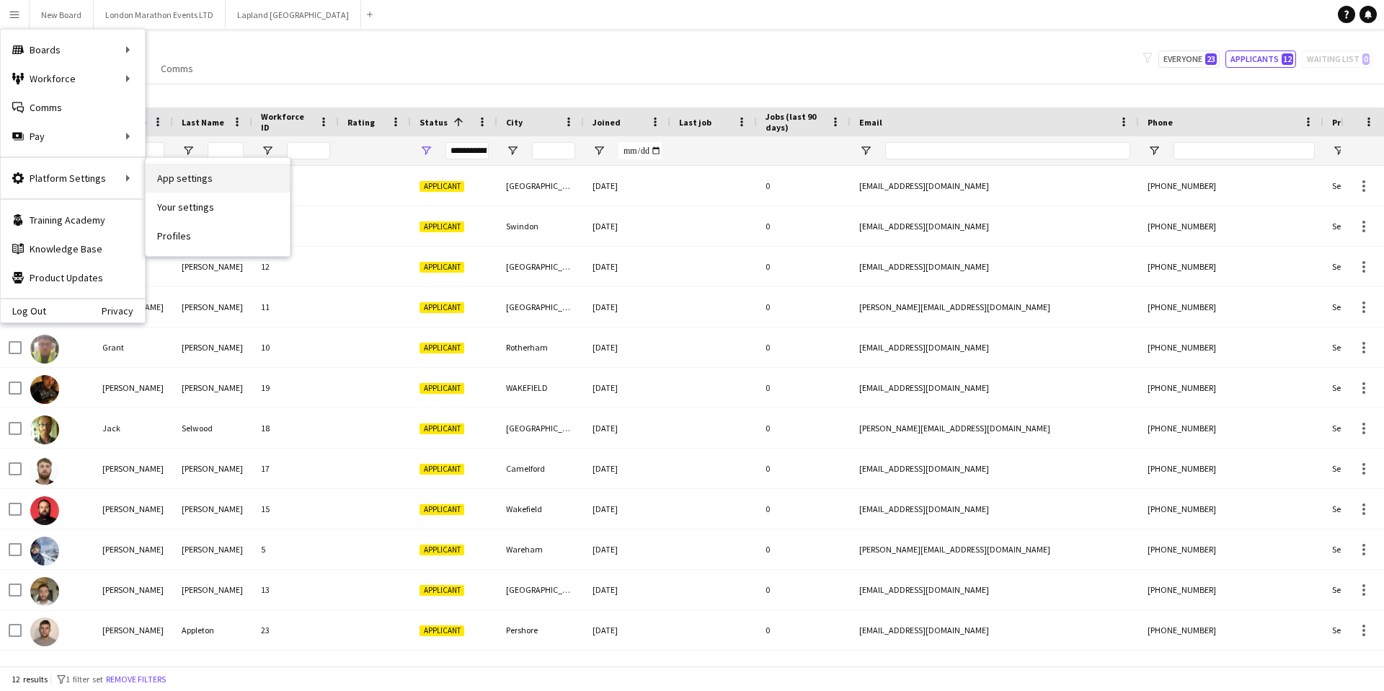
click at [175, 180] on link "App settings" at bounding box center [218, 178] width 144 height 29
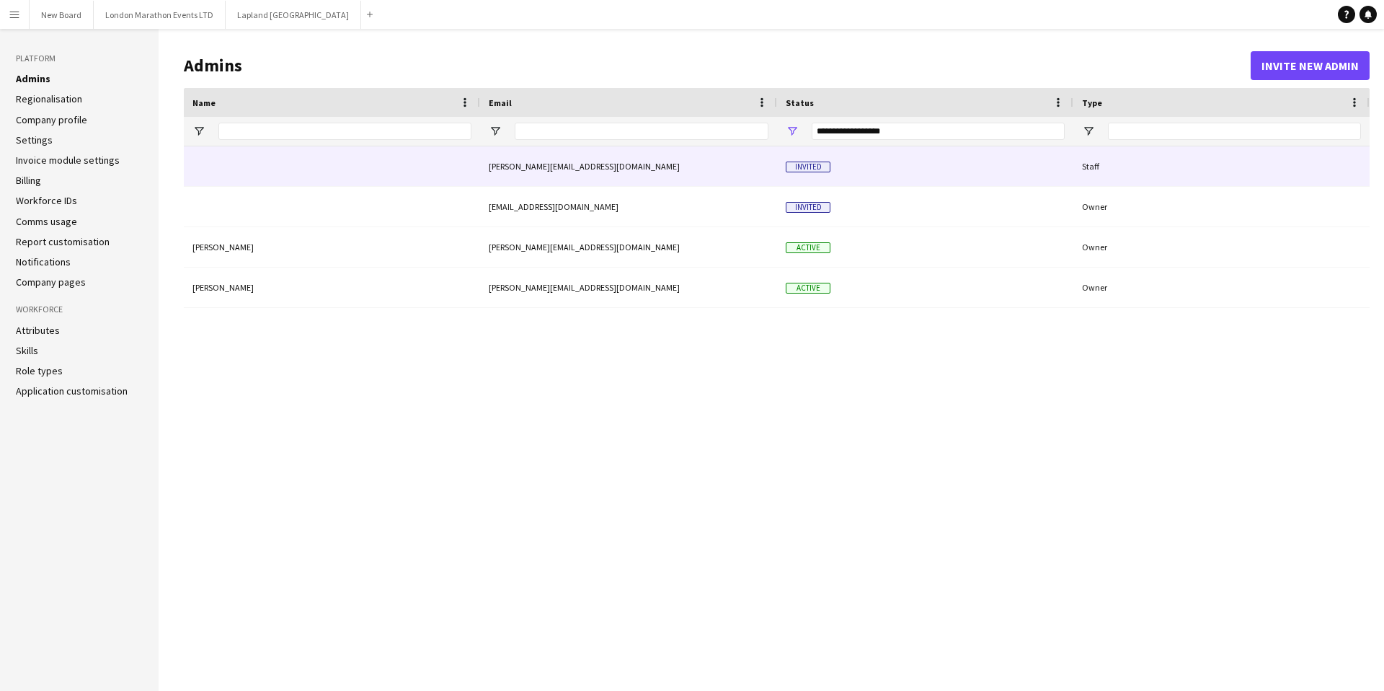
click at [1293, 179] on div "Staff" at bounding box center [1221, 166] width 296 height 40
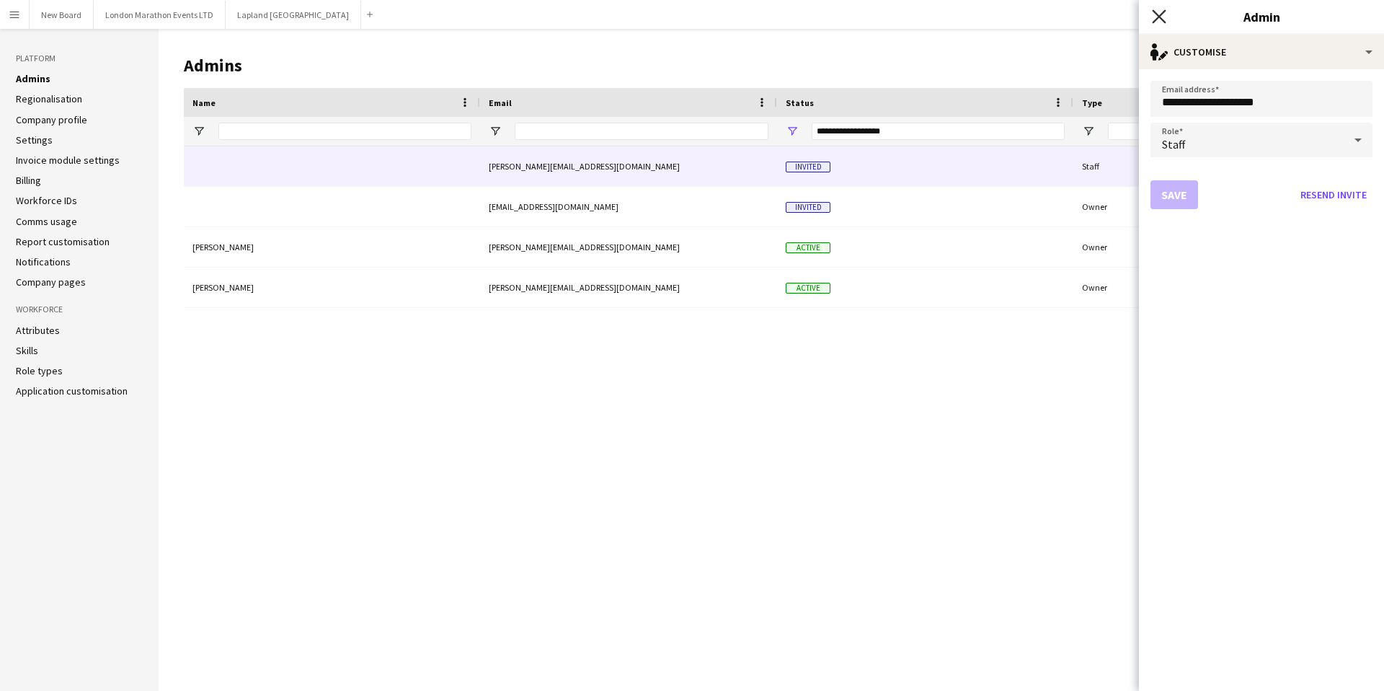
click at [1153, 10] on icon at bounding box center [1159, 16] width 14 height 14
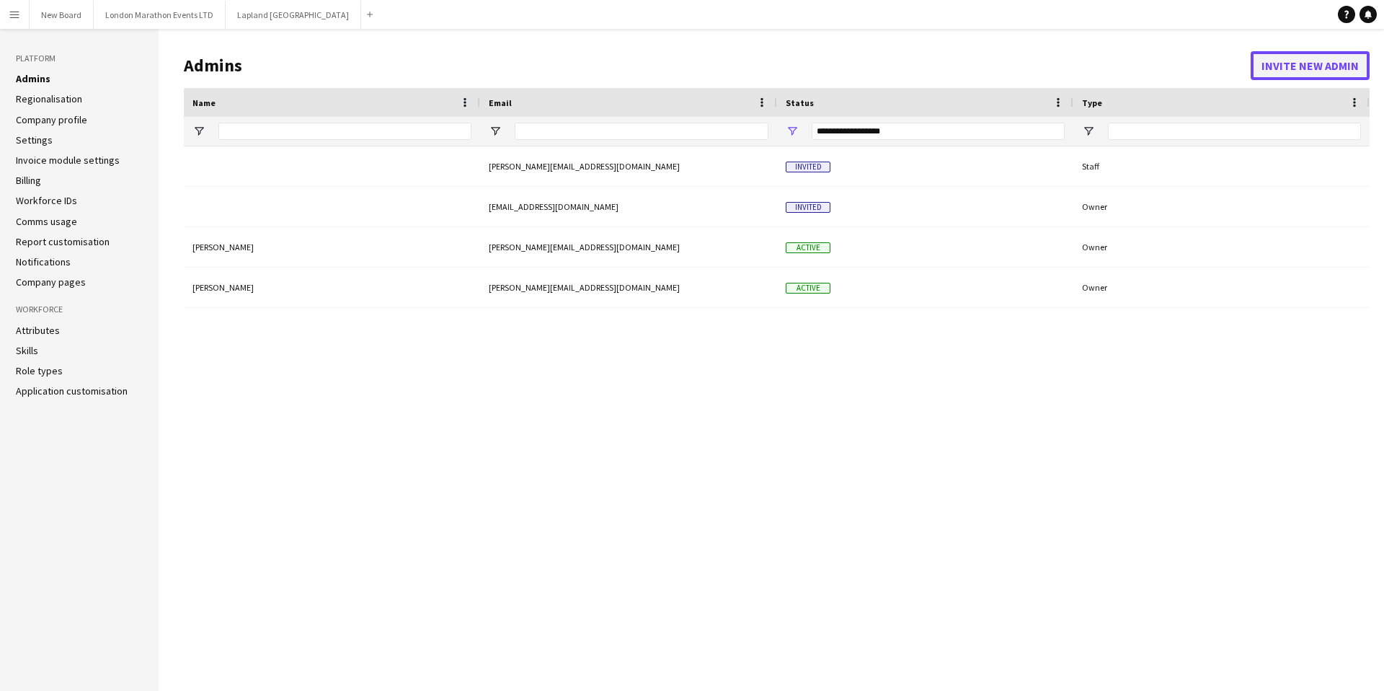
click at [1280, 69] on button "Invite new admin" at bounding box center [1310, 65] width 119 height 29
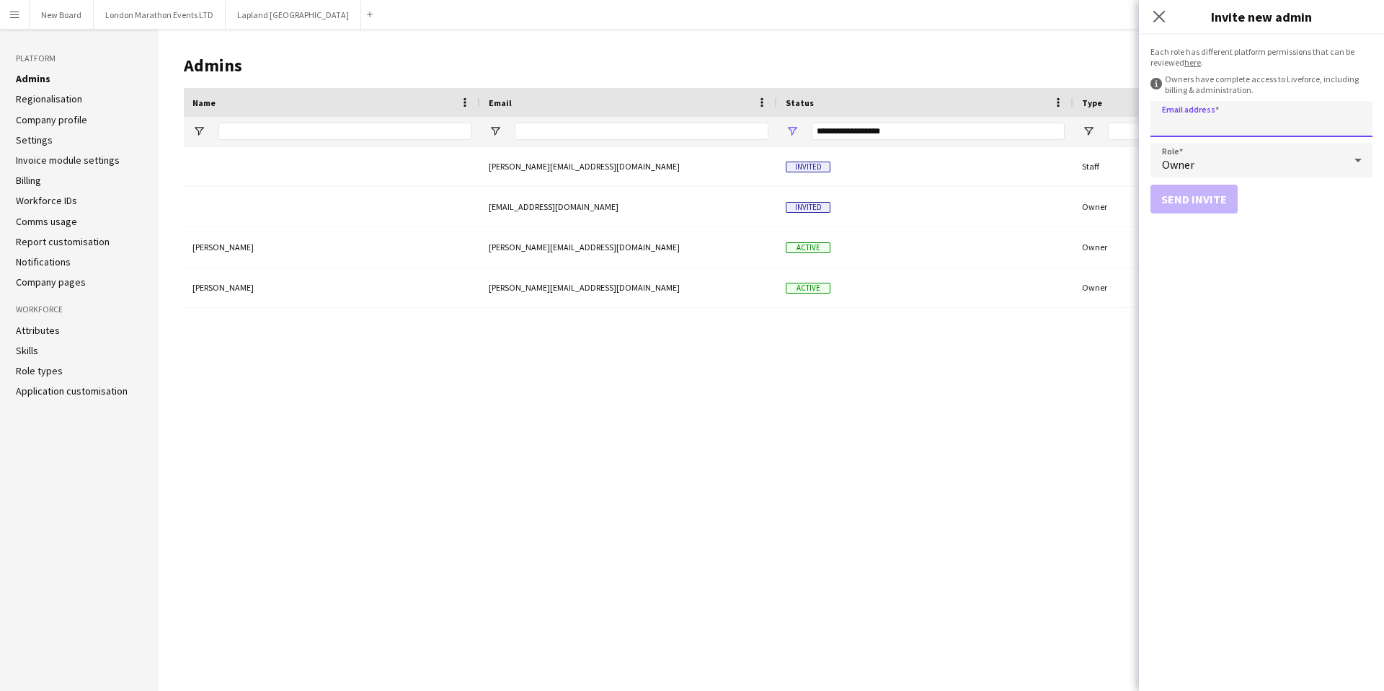
click at [1225, 124] on input "Email address" at bounding box center [1261, 119] width 222 height 36
type input "**********"
click at [1252, 168] on div "Owner" at bounding box center [1246, 160] width 193 height 35
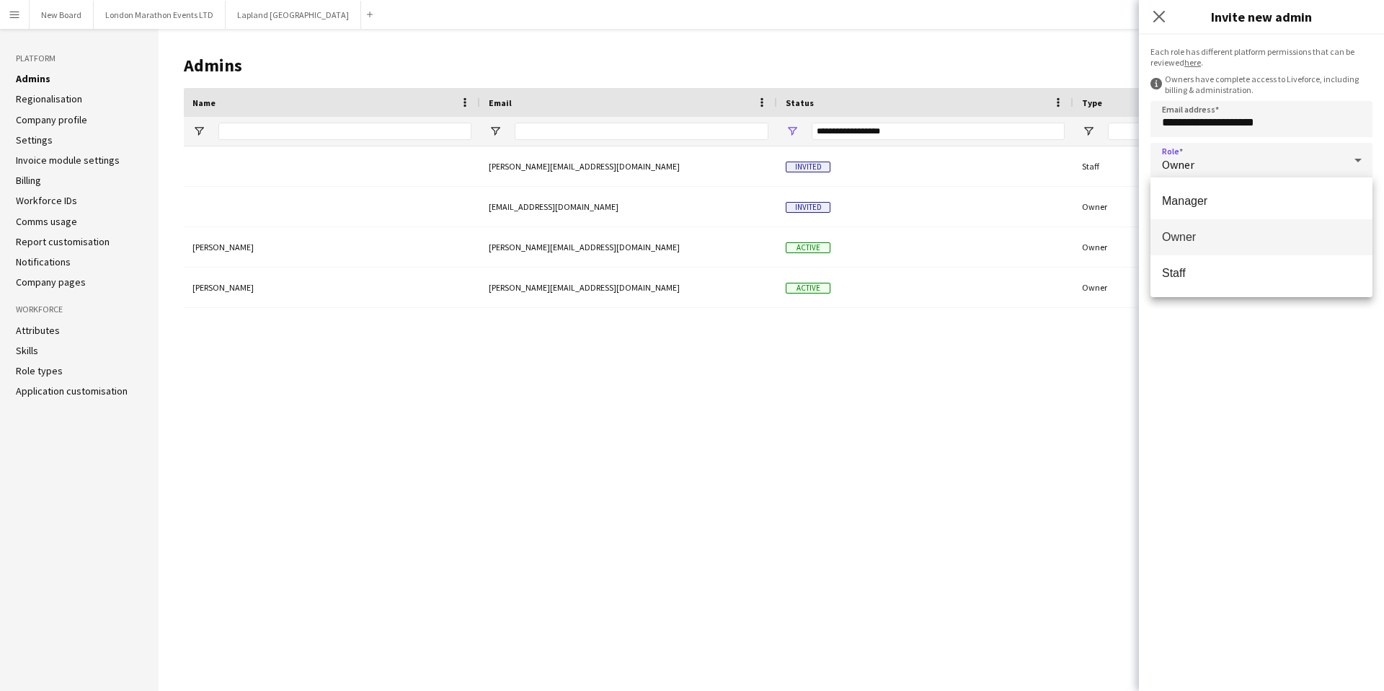
click at [1264, 159] on div at bounding box center [692, 345] width 1384 height 691
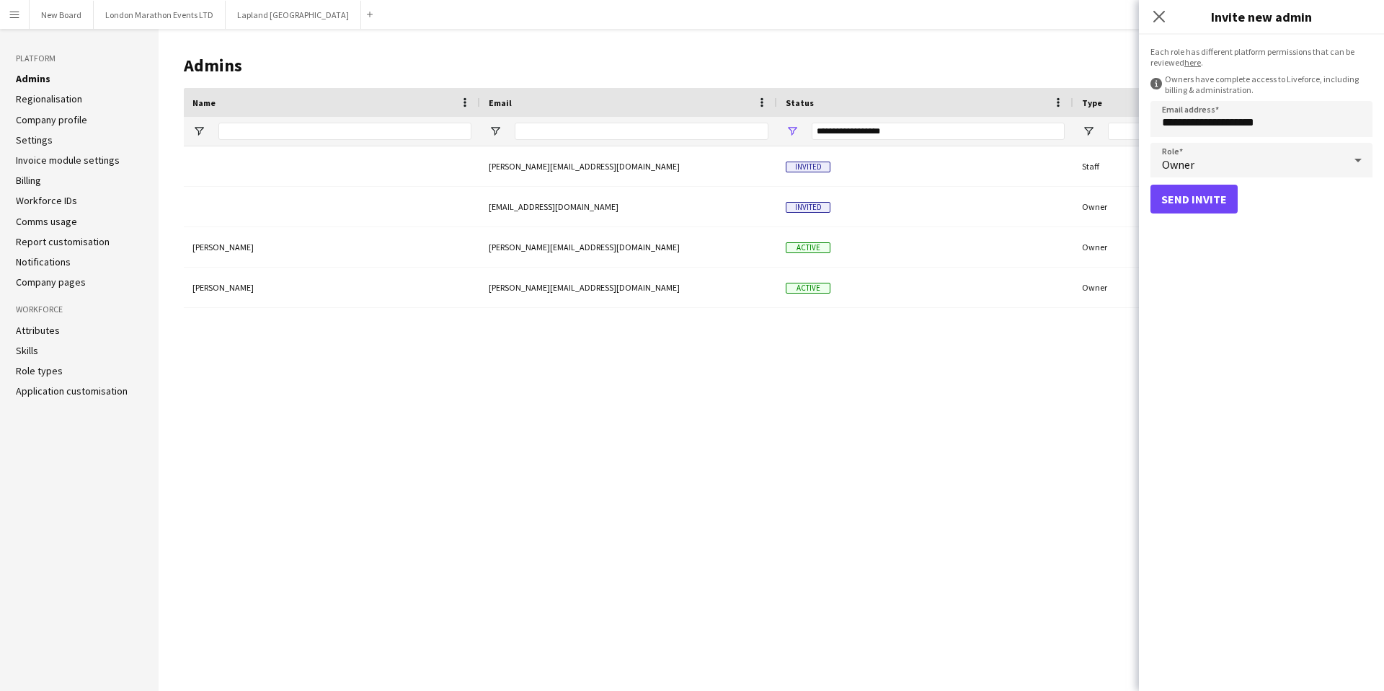
click at [1259, 162] on div "Owner" at bounding box center [1246, 160] width 193 height 35
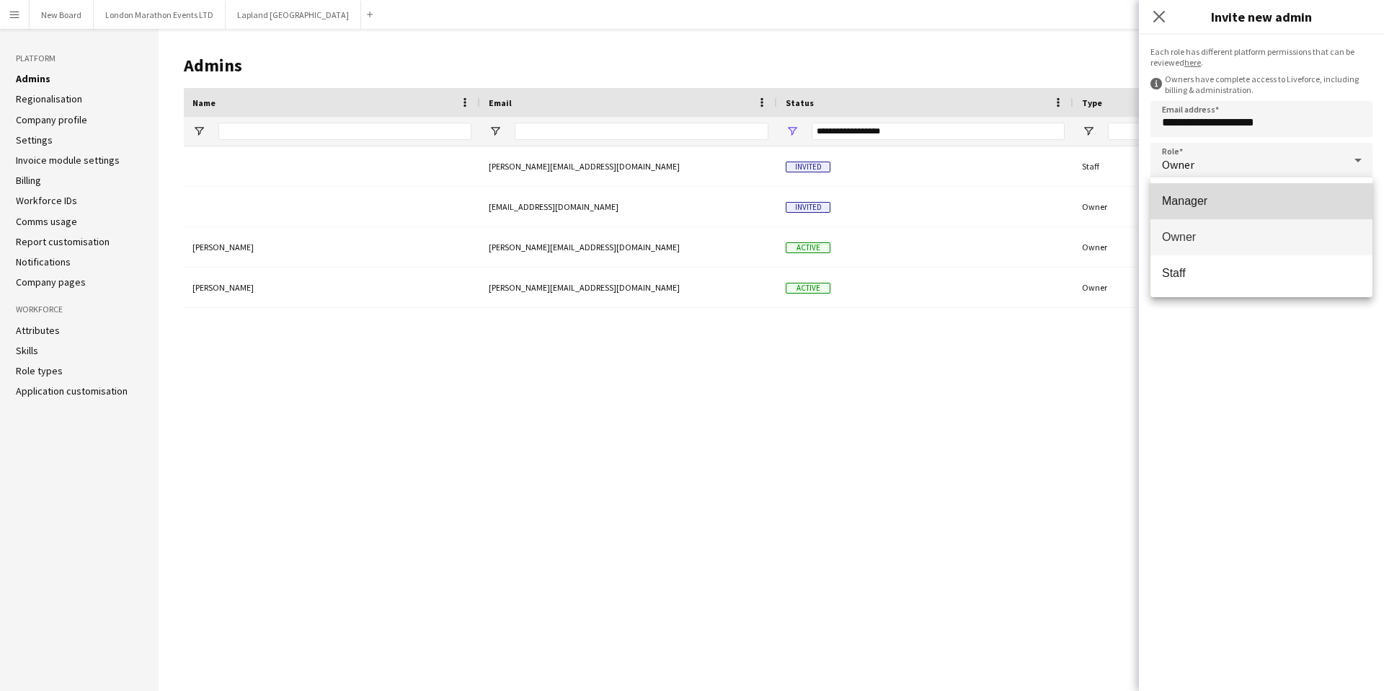
click at [1235, 199] on span "Manager" at bounding box center [1261, 201] width 199 height 14
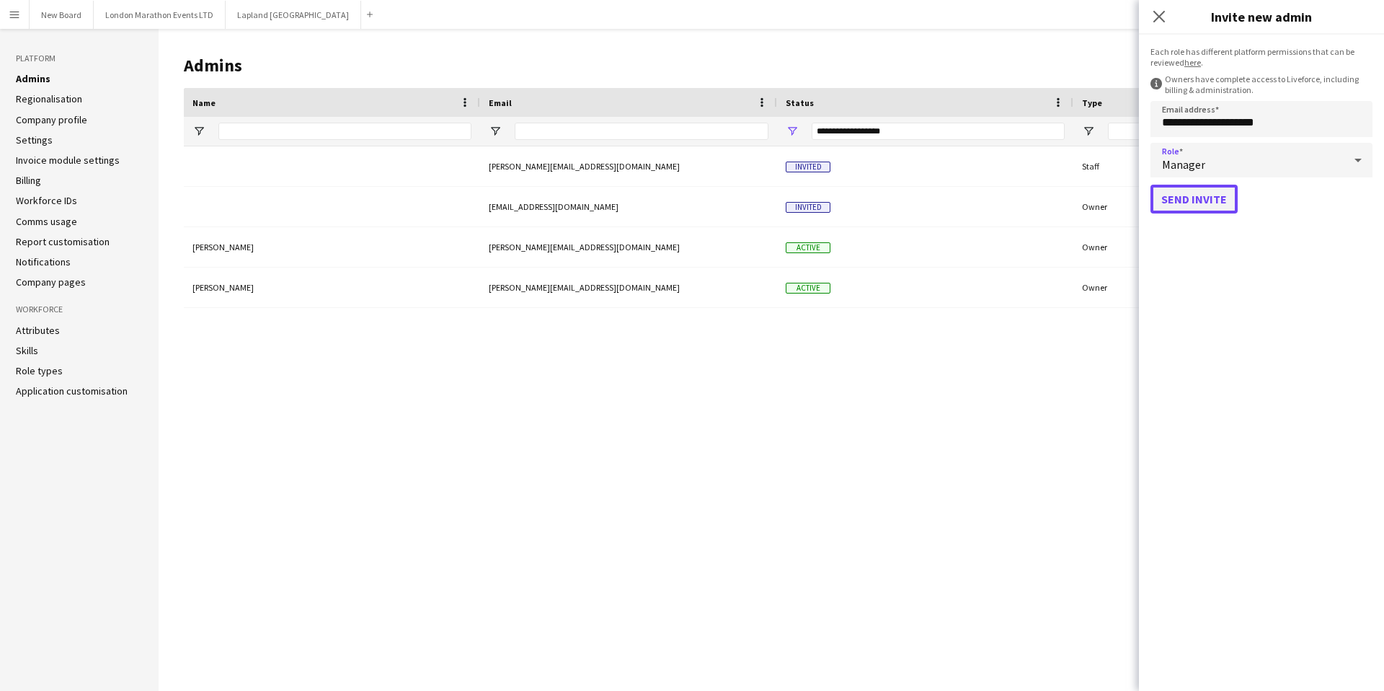
click at [1209, 198] on button "Send invite" at bounding box center [1193, 199] width 87 height 29
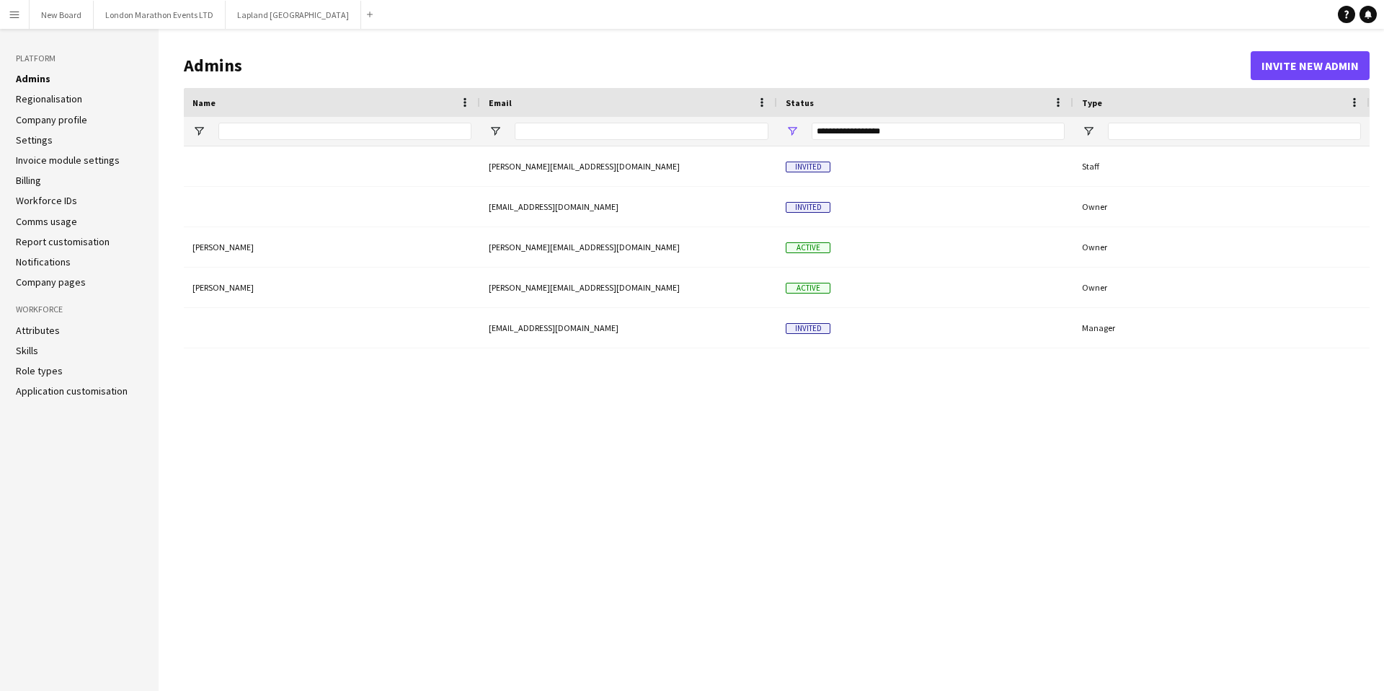
click at [20, 21] on button "Menu" at bounding box center [14, 14] width 29 height 29
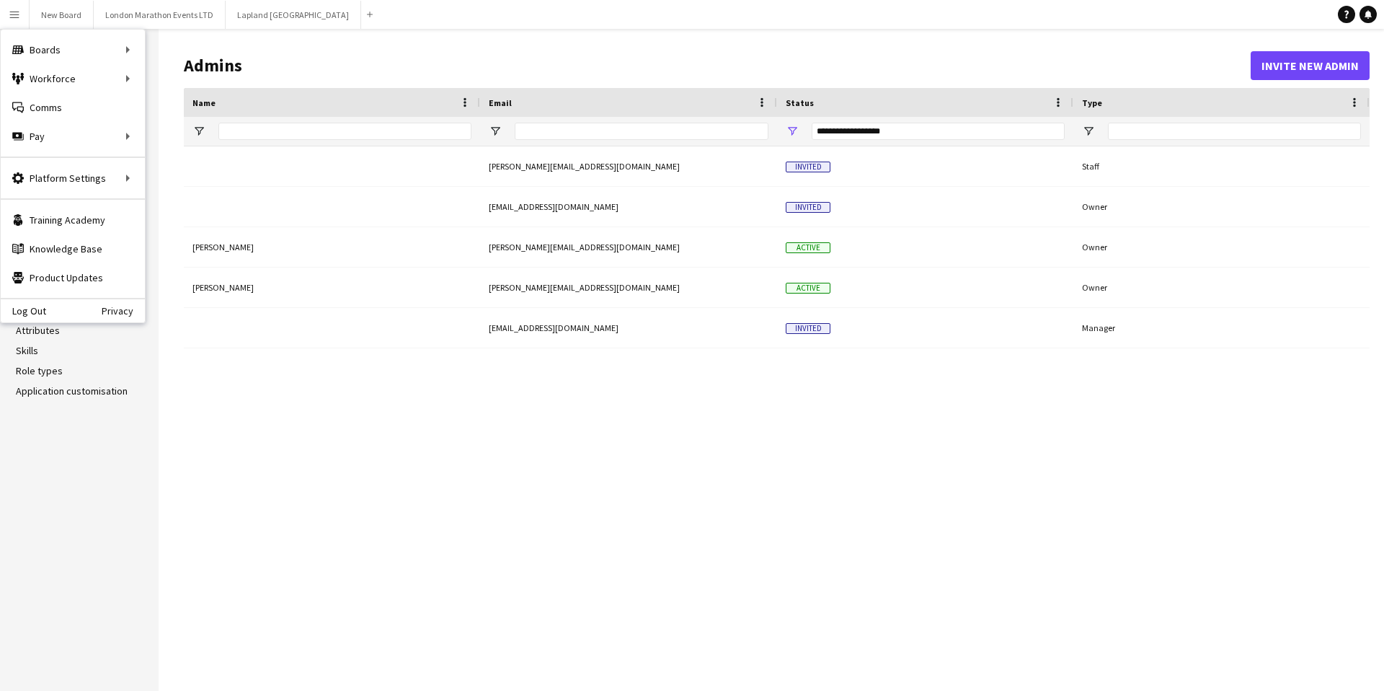
click at [11, 20] on button "Menu" at bounding box center [14, 14] width 29 height 29
click at [173, 80] on link "My Workforce" at bounding box center [218, 78] width 144 height 29
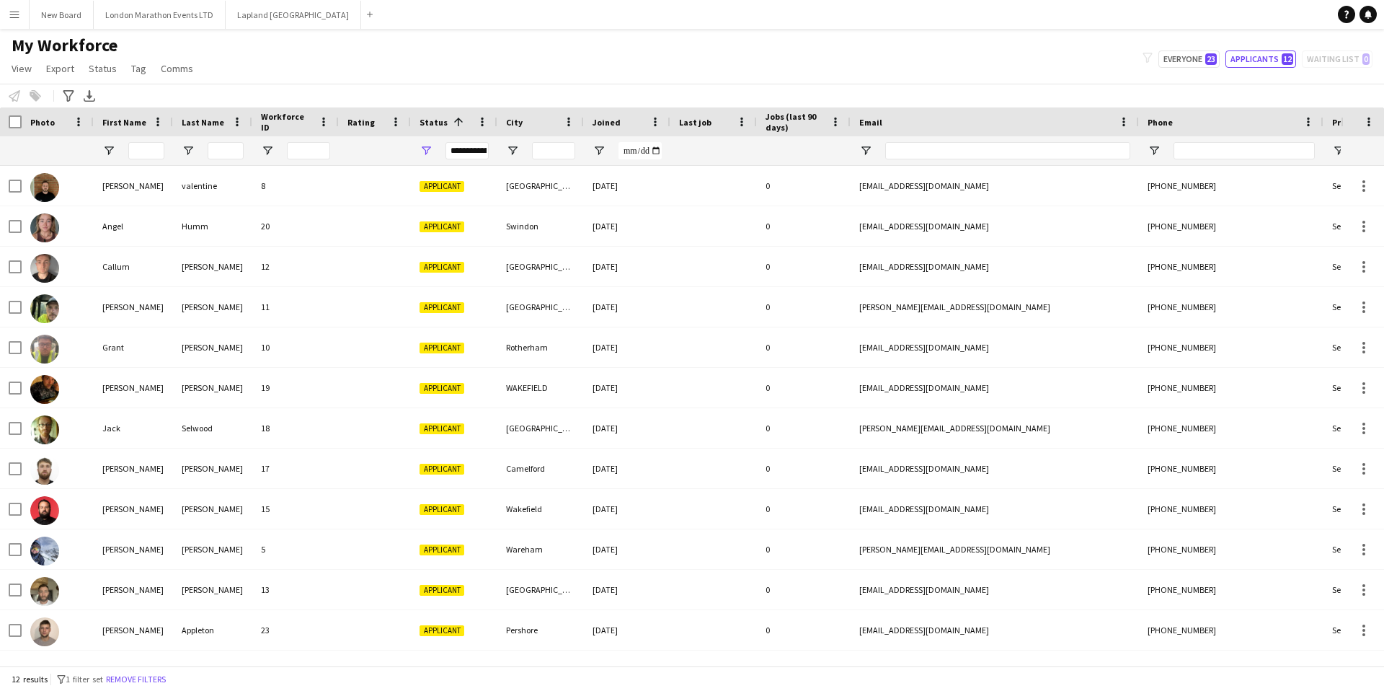
scroll to position [0, 2]
